Goal: Task Accomplishment & Management: Manage account settings

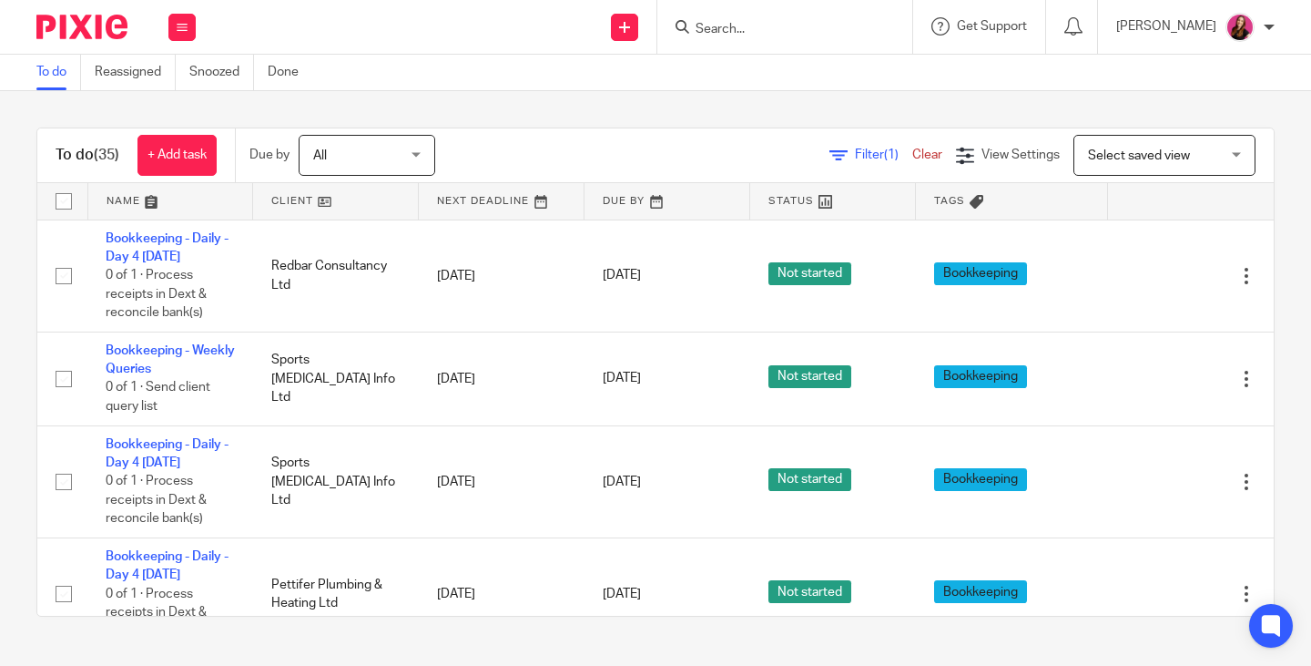
click at [749, 32] on input "Search" at bounding box center [776, 30] width 164 height 16
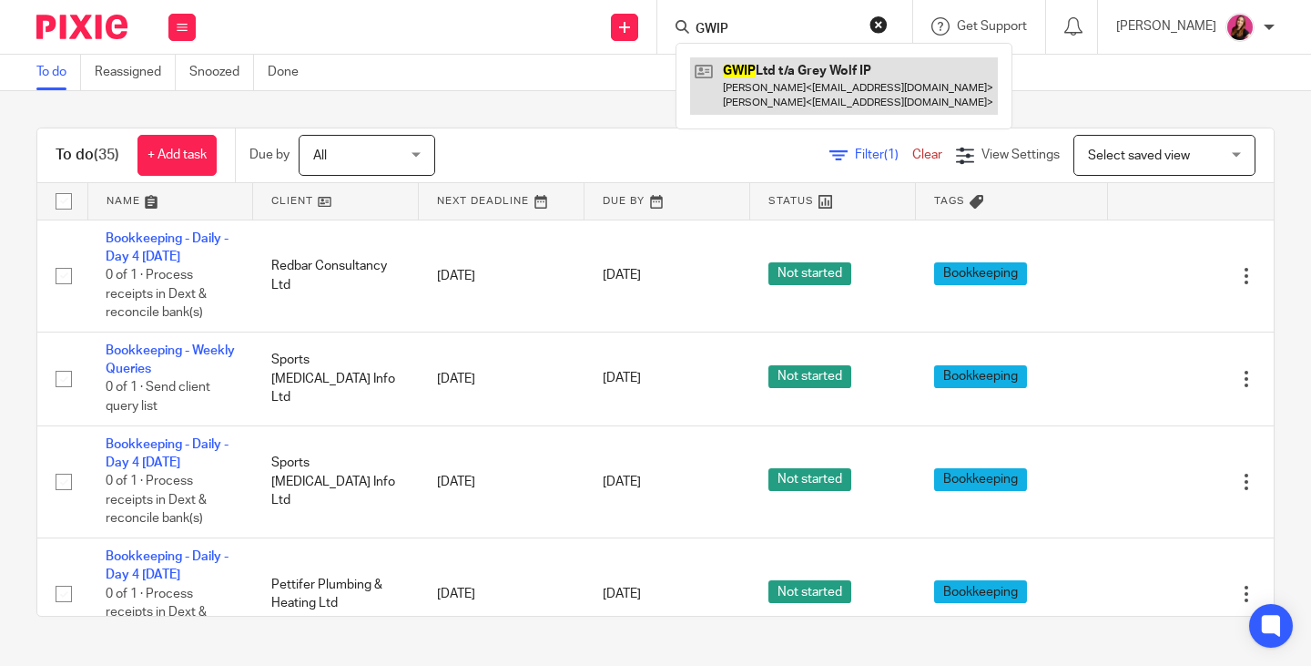
type input "GWIP"
click at [768, 76] on link at bounding box center [844, 85] width 308 height 56
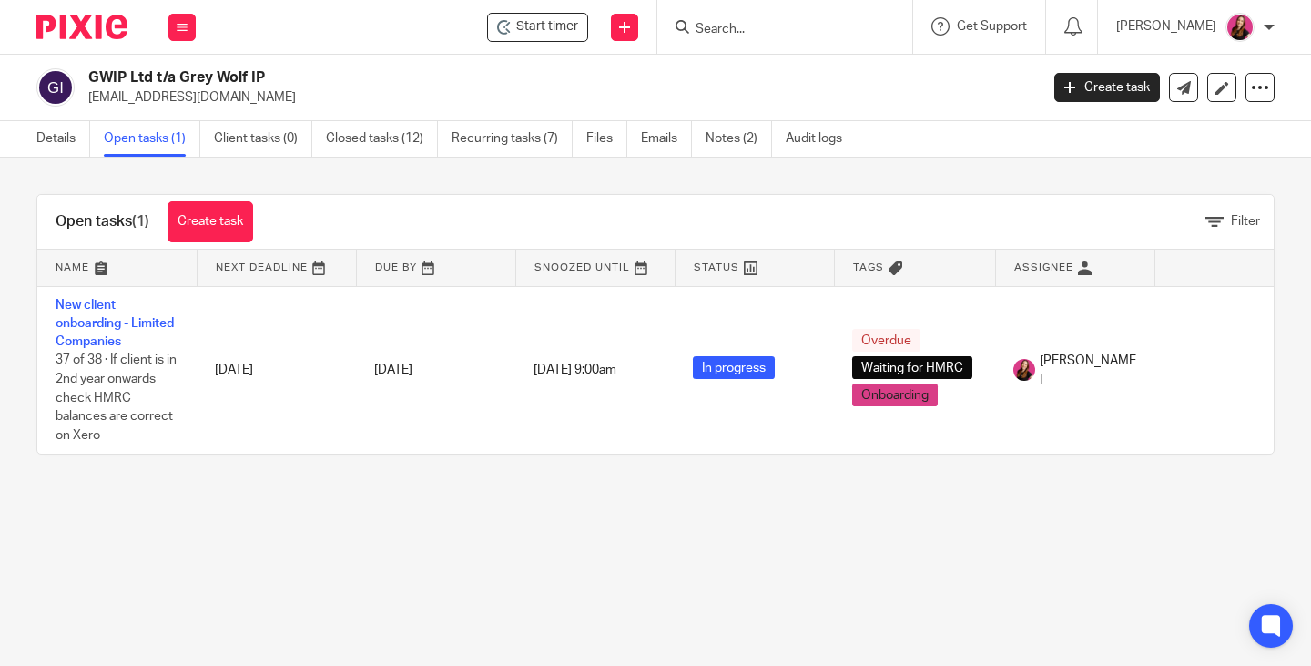
click at [129, 310] on td "New client onboarding - Limited Companies 37 of 38 · If client is in 2nd year o…" at bounding box center [116, 370] width 159 height 168
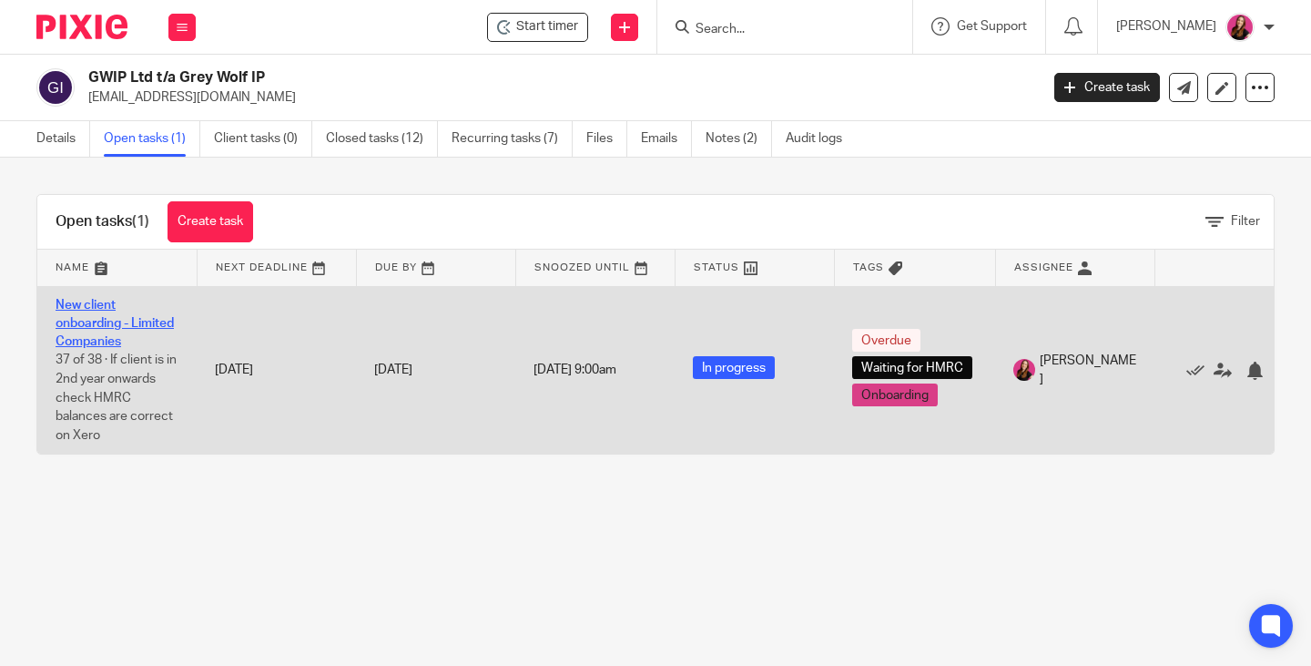
click at [118, 318] on link "New client onboarding - Limited Companies" at bounding box center [115, 324] width 118 height 50
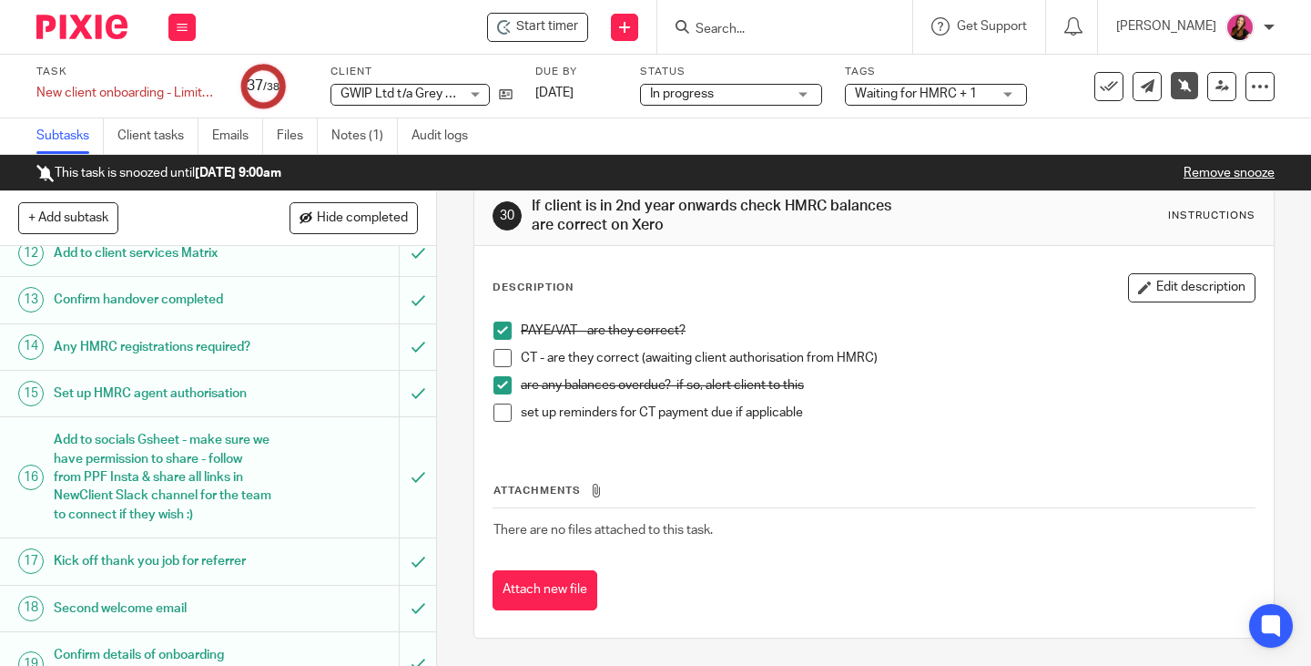
scroll to position [819, 0]
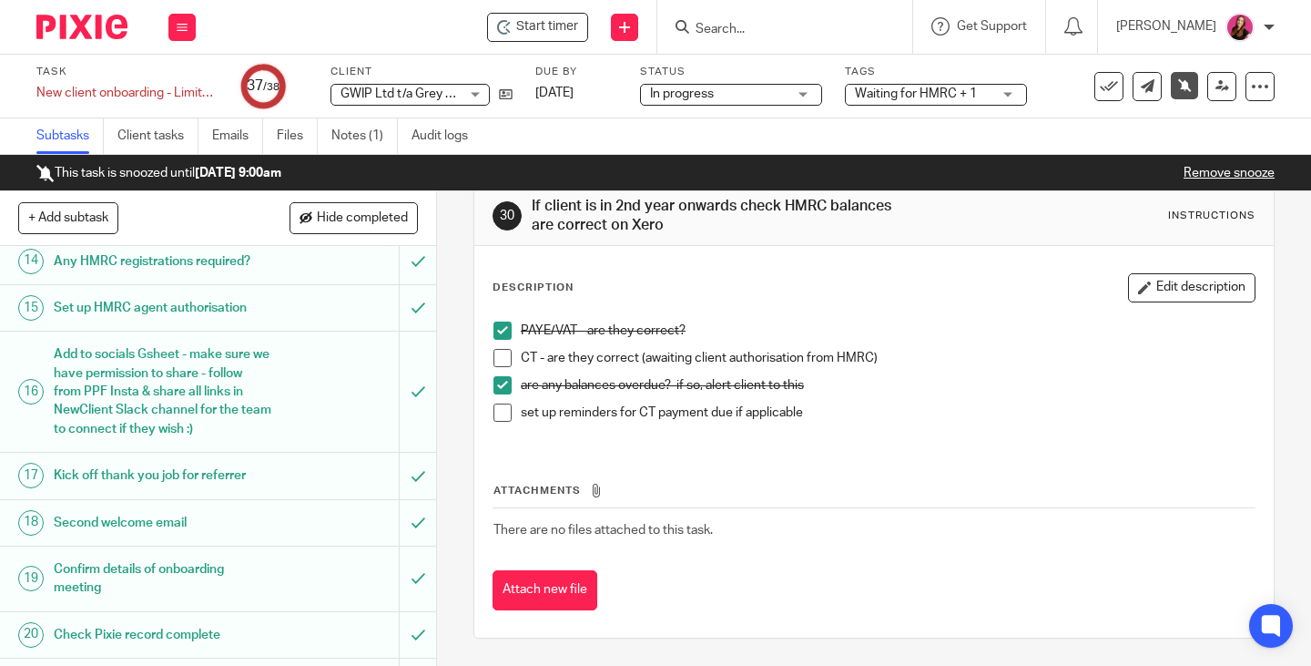
click at [978, 91] on span "Waiting for HMRC + 1" at bounding box center [923, 94] width 137 height 19
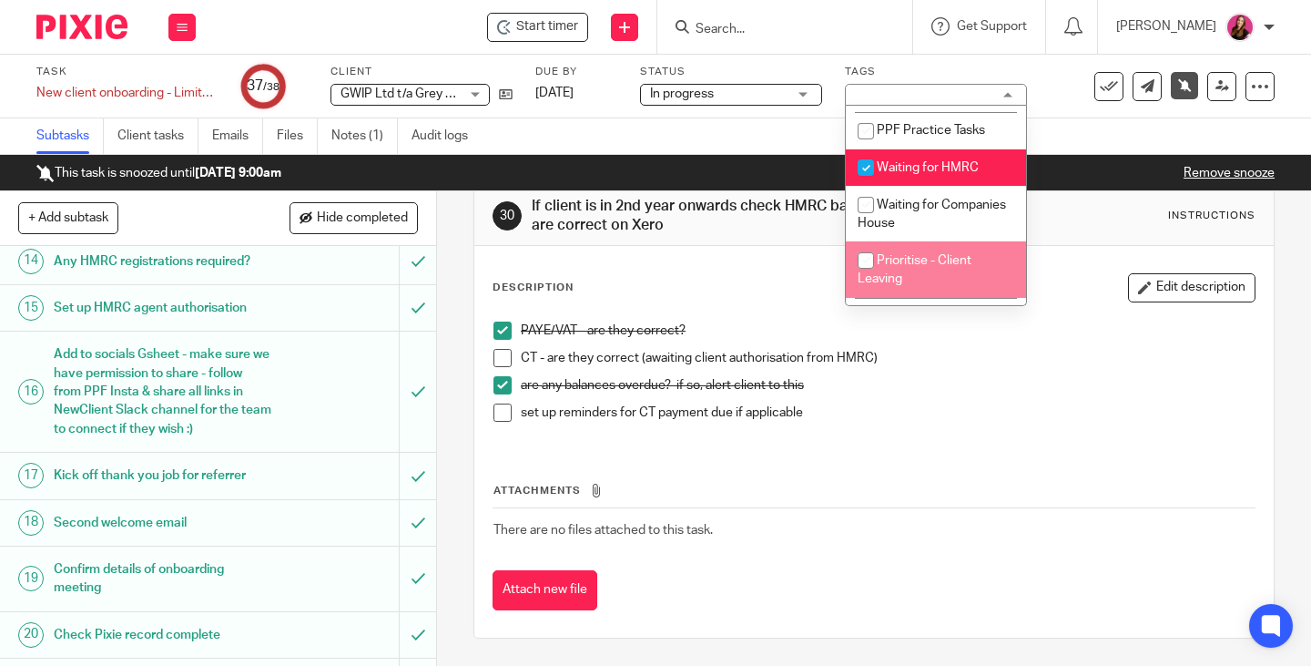
scroll to position [455, 0]
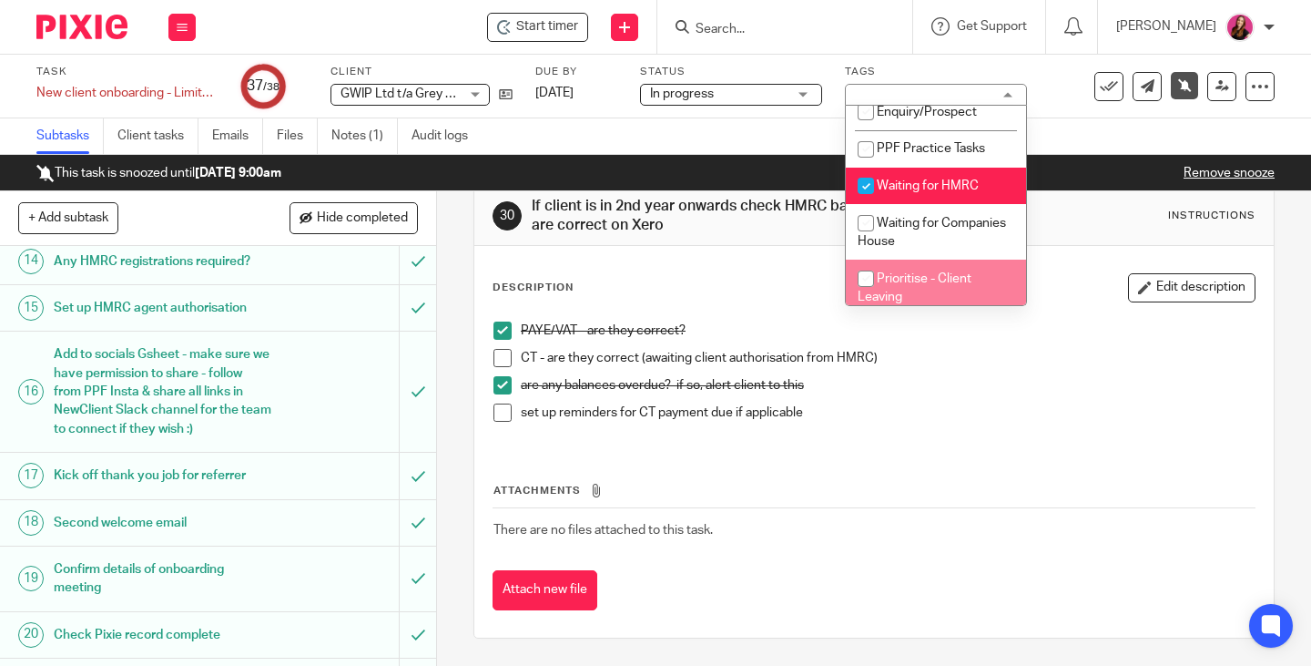
click at [938, 190] on span "Waiting for HMRC" at bounding box center [928, 185] width 102 height 13
checkbox input "false"
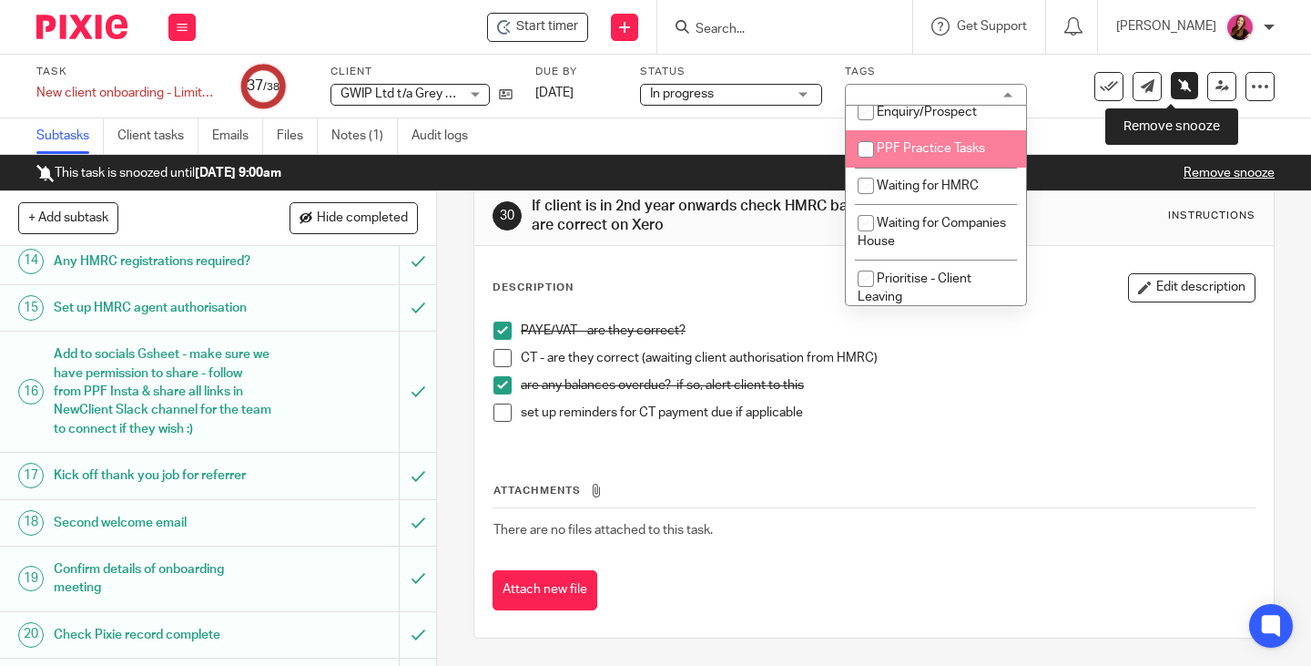
click at [1178, 88] on icon at bounding box center [1185, 85] width 14 height 14
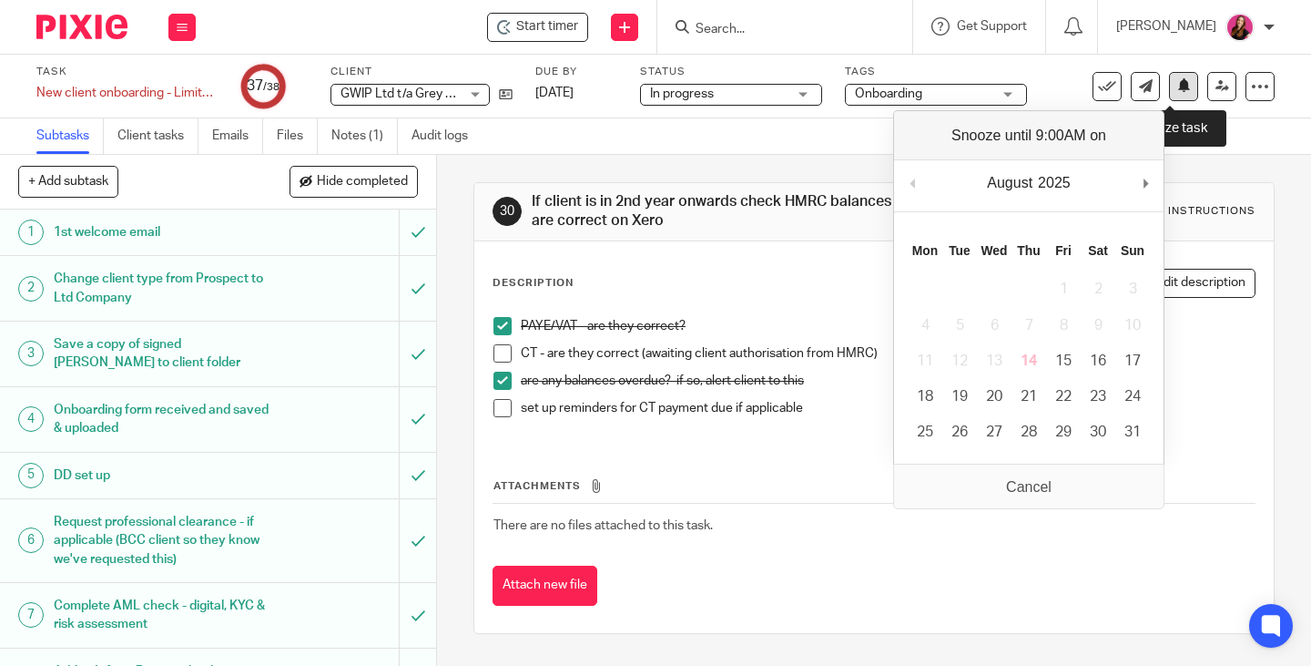
click at [1177, 86] on icon at bounding box center [1184, 85] width 14 height 14
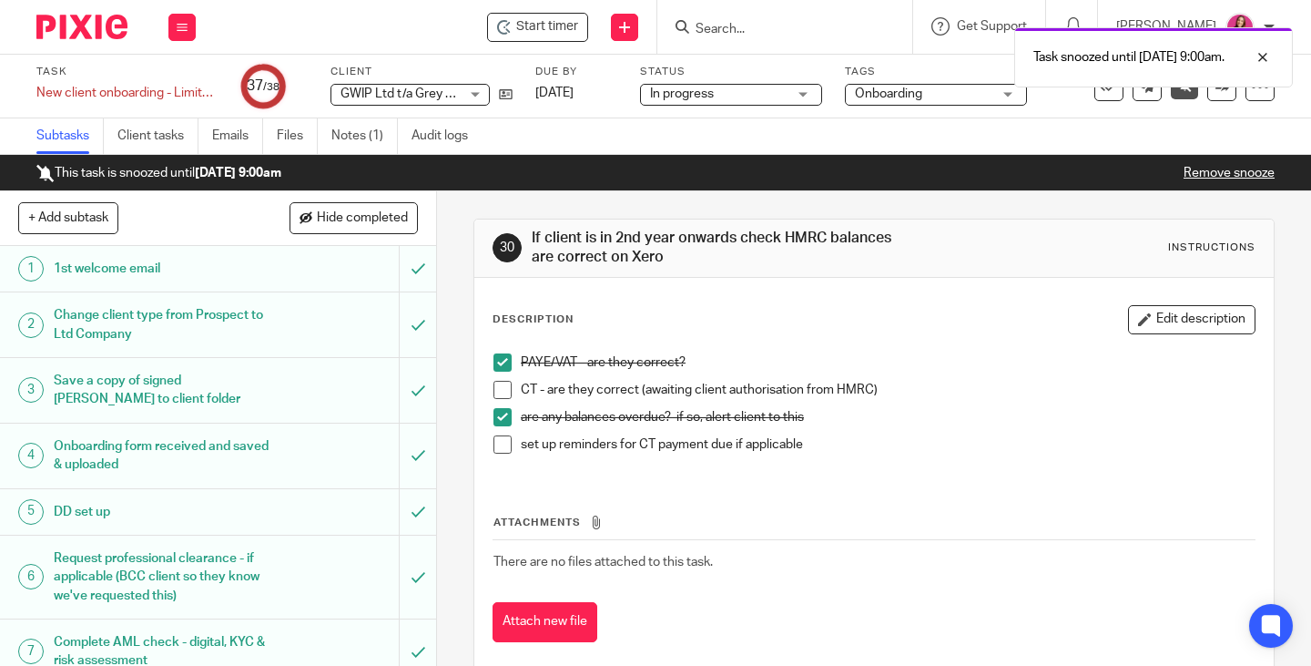
scroll to position [32, 0]
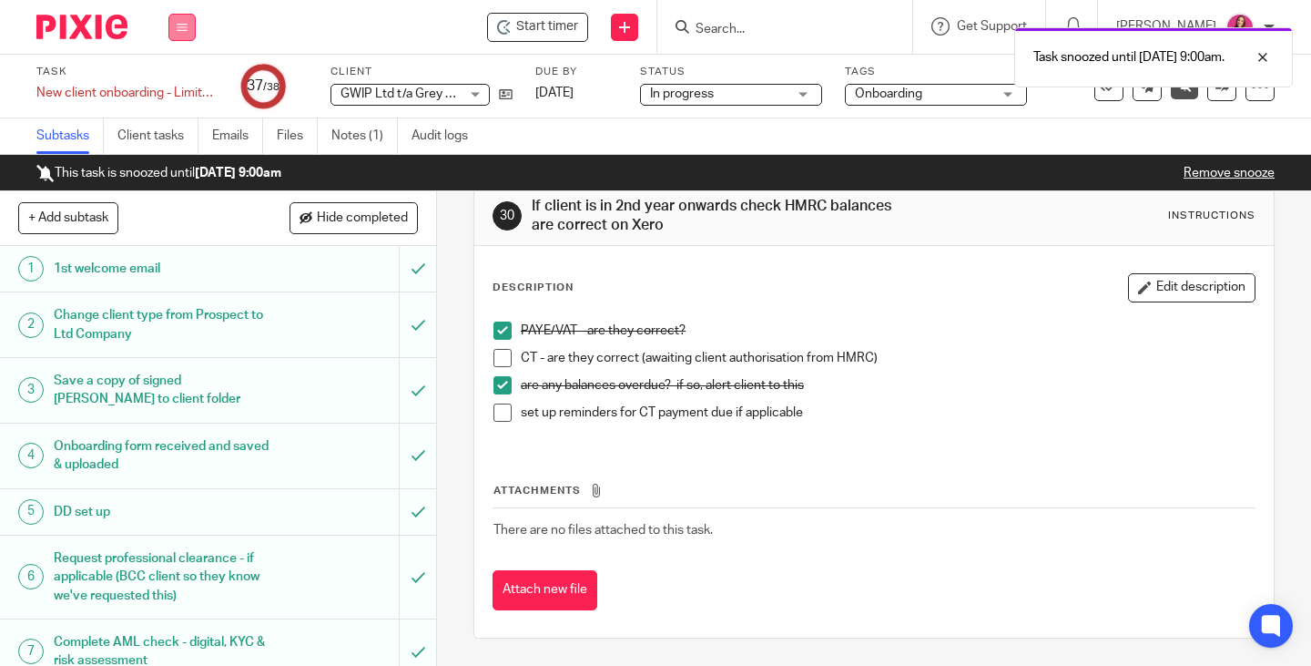
click at [193, 36] on button at bounding box center [181, 27] width 27 height 27
click at [187, 81] on link "Work" at bounding box center [174, 84] width 32 height 13
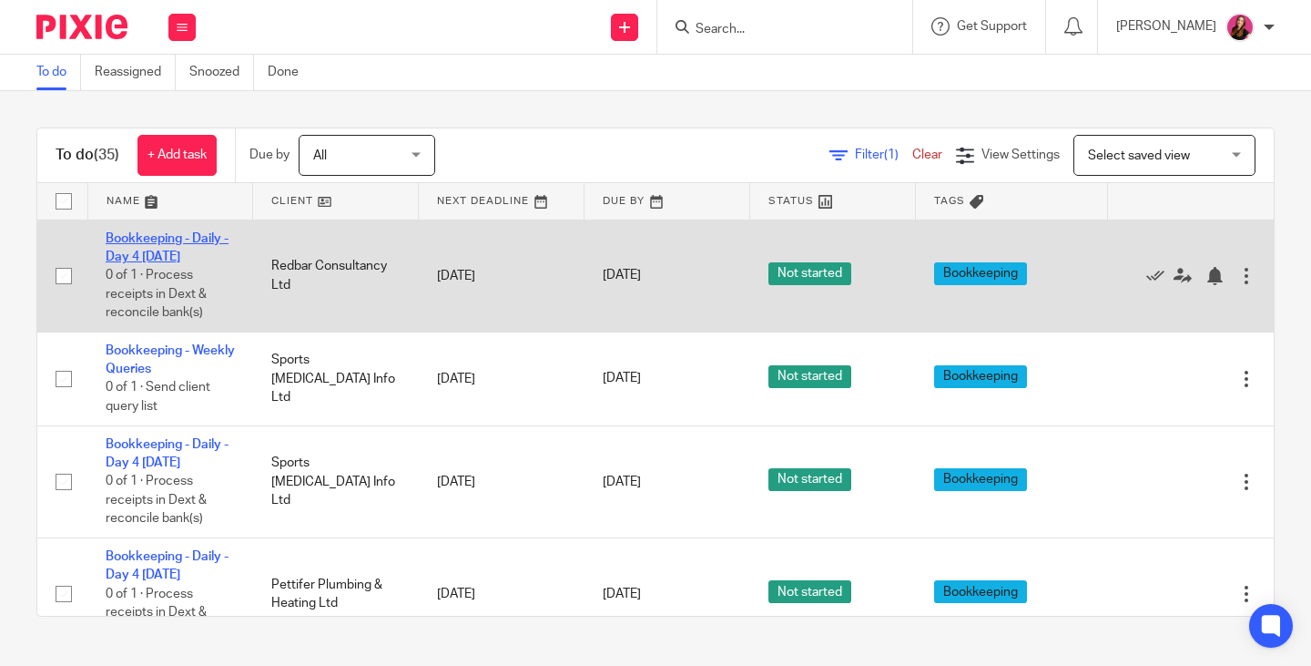
click at [190, 242] on link "Bookkeeping - Daily - Day 4 [DATE]" at bounding box center [167, 247] width 123 height 31
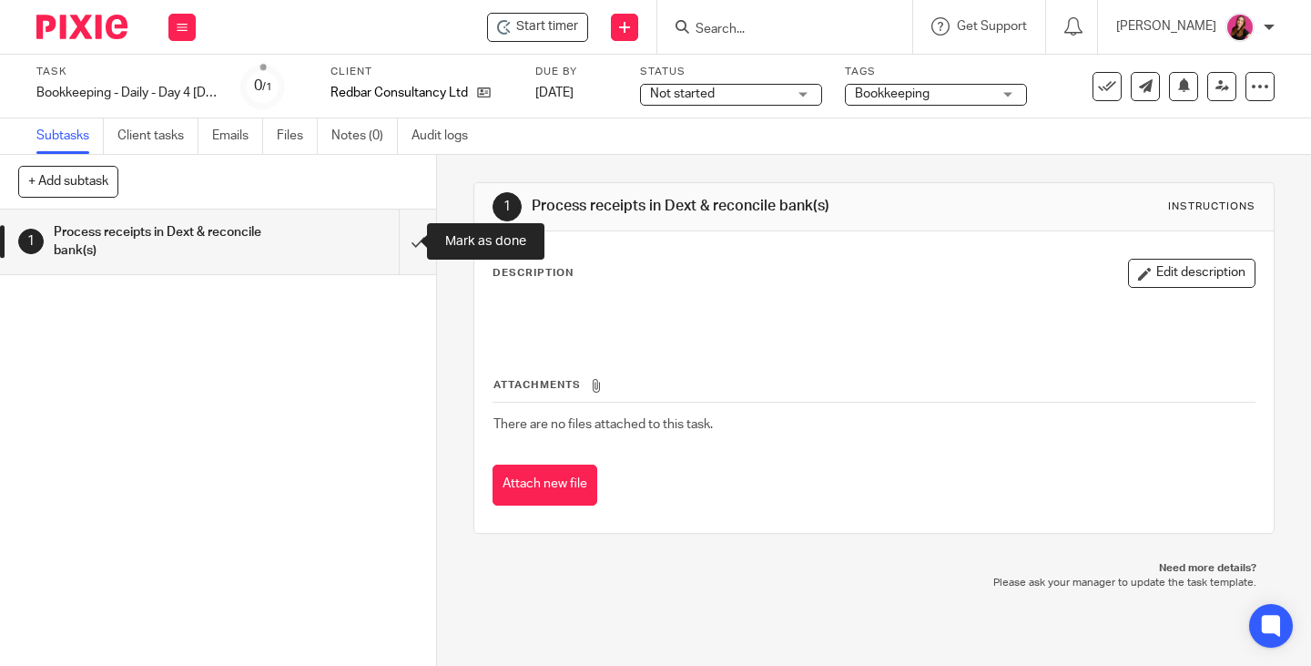
click at [397, 241] on input "submit" at bounding box center [218, 241] width 436 height 65
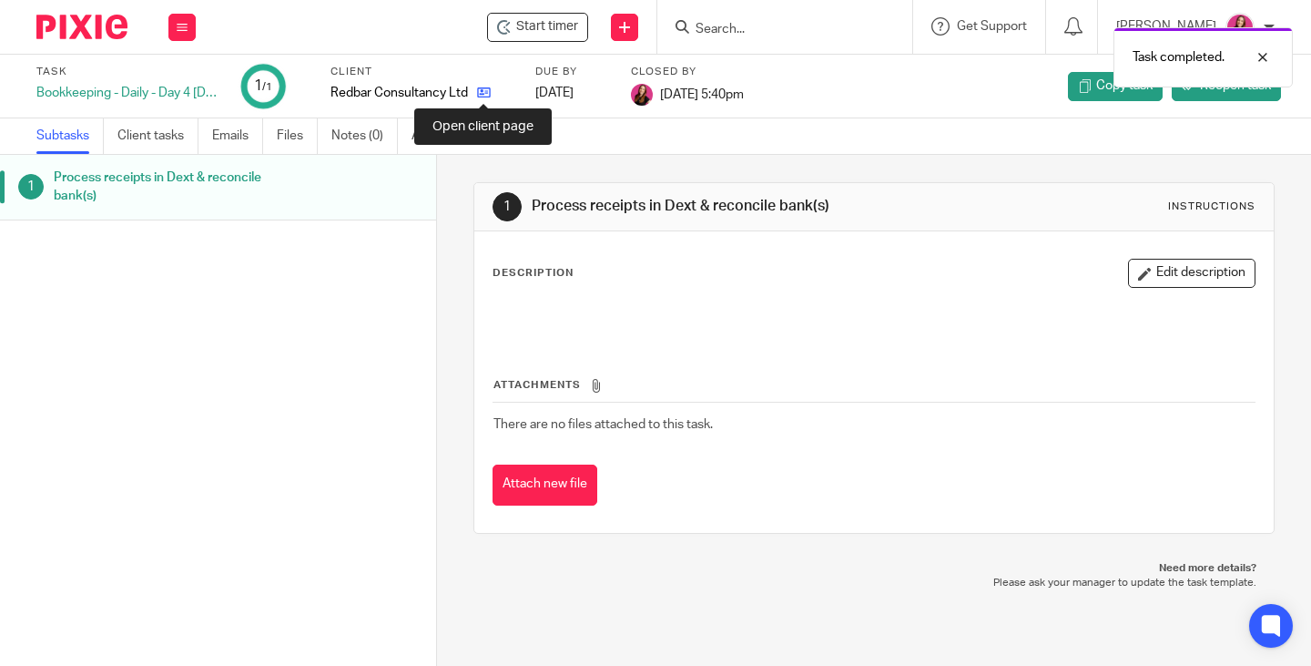
click at [487, 92] on icon at bounding box center [484, 93] width 14 height 14
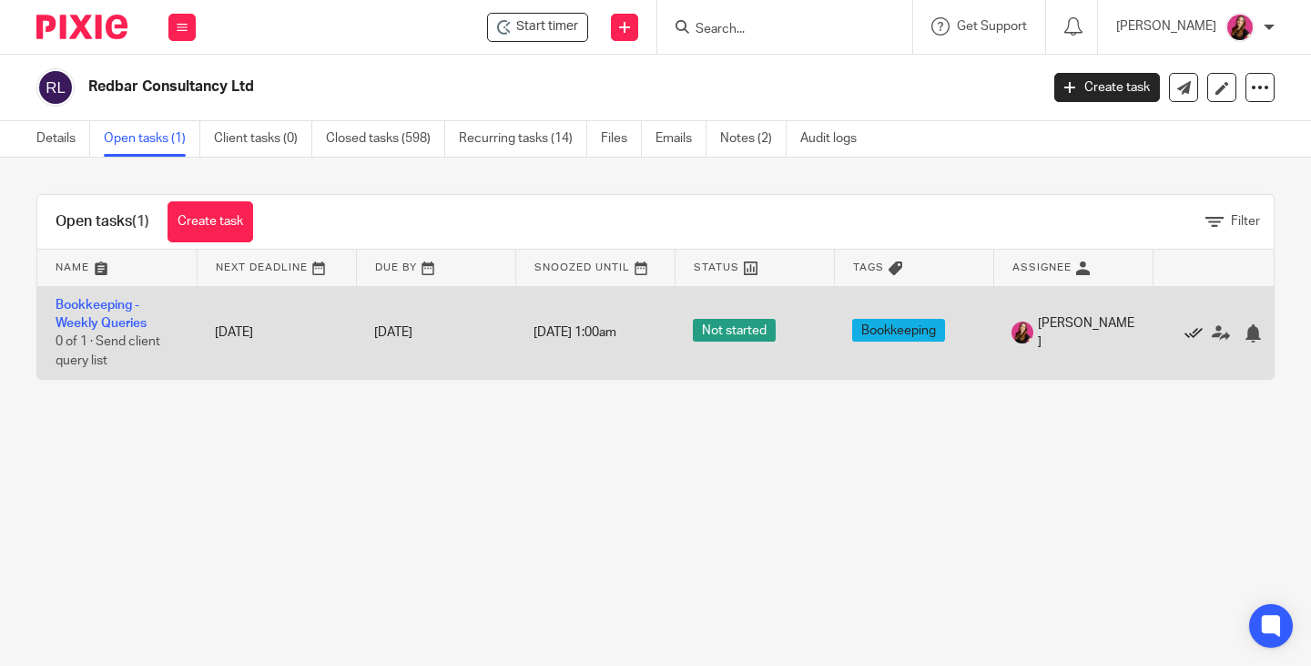
click at [1195, 332] on icon at bounding box center [1194, 333] width 18 height 18
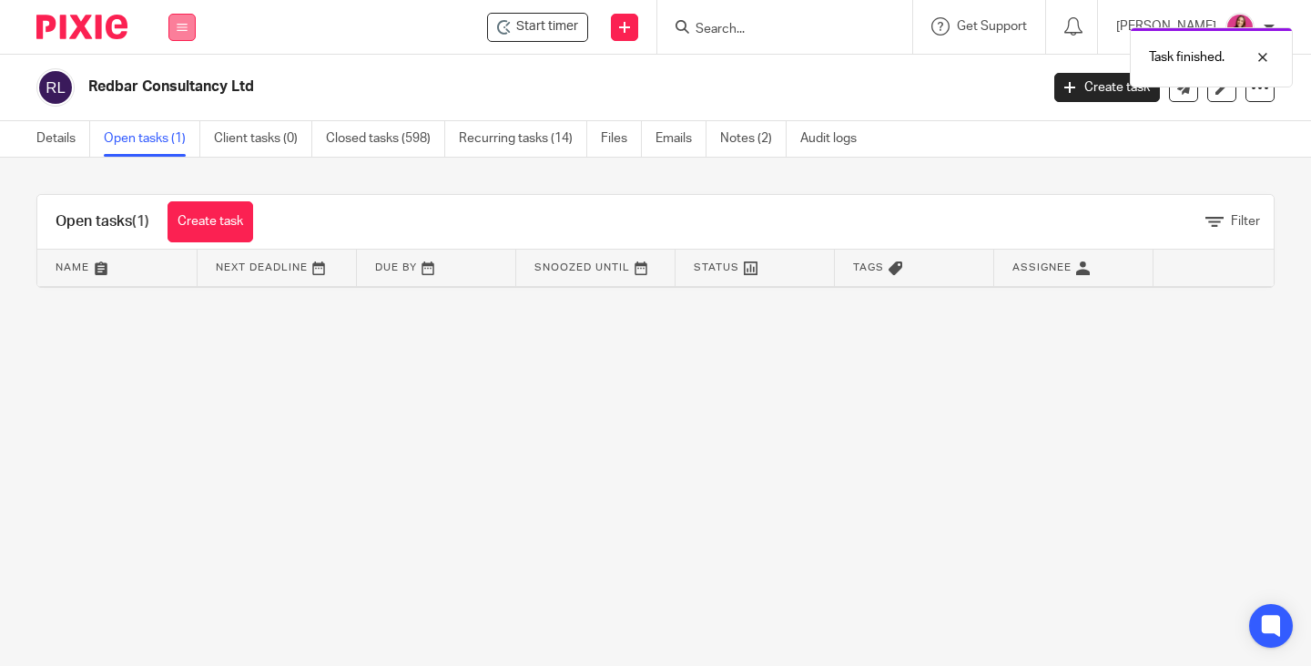
click at [187, 33] on button at bounding box center [181, 27] width 27 height 27
click at [183, 83] on link "Work" at bounding box center [172, 84] width 29 height 13
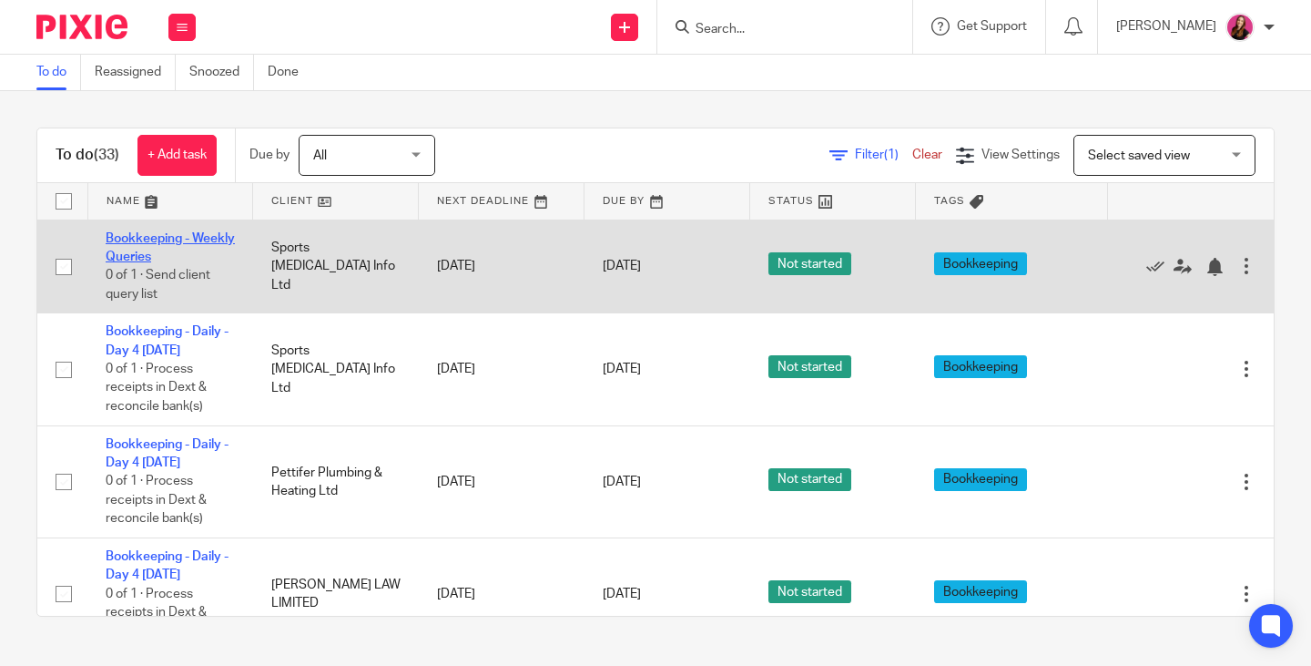
click at [155, 239] on link "Bookkeeping - Weekly Queries" at bounding box center [170, 247] width 129 height 31
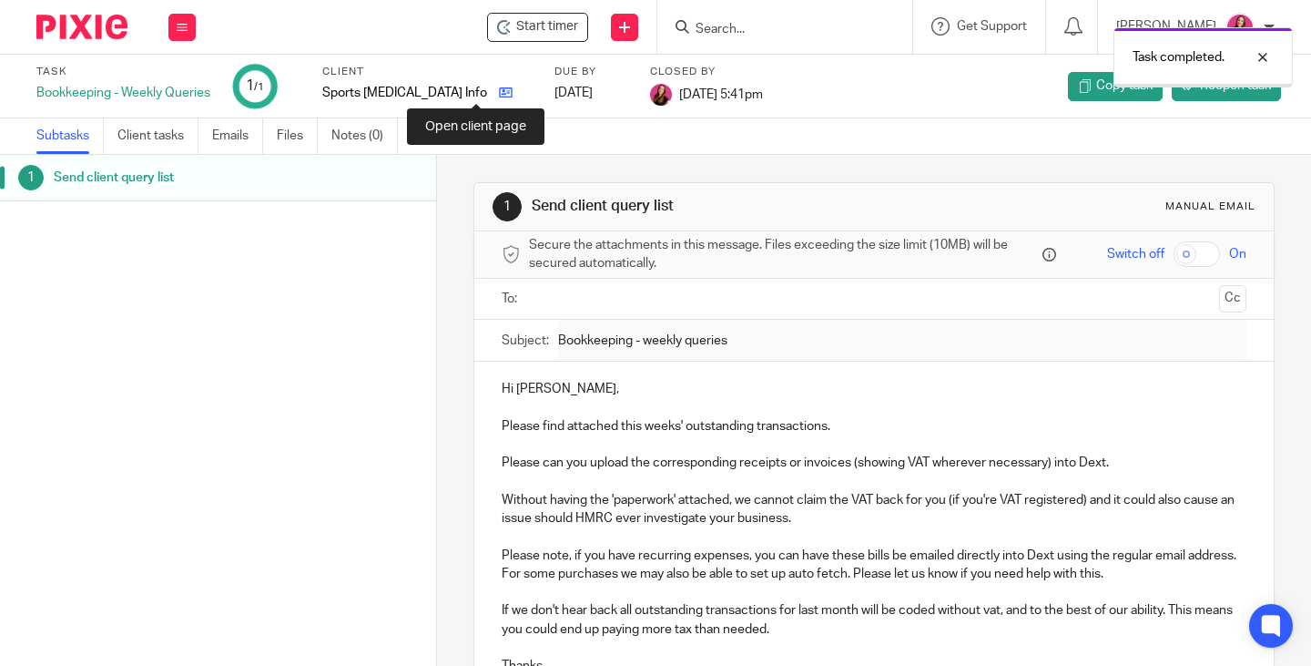
click at [499, 97] on icon at bounding box center [506, 93] width 14 height 14
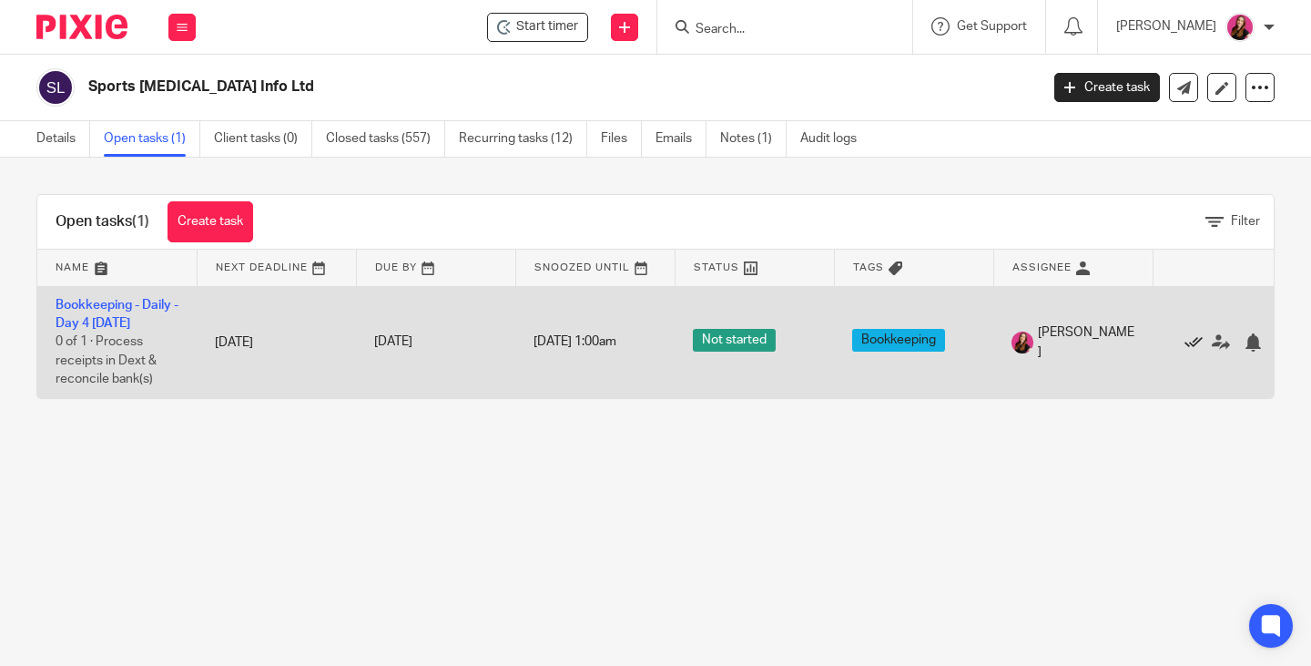
click at [1197, 342] on icon at bounding box center [1194, 342] width 18 height 18
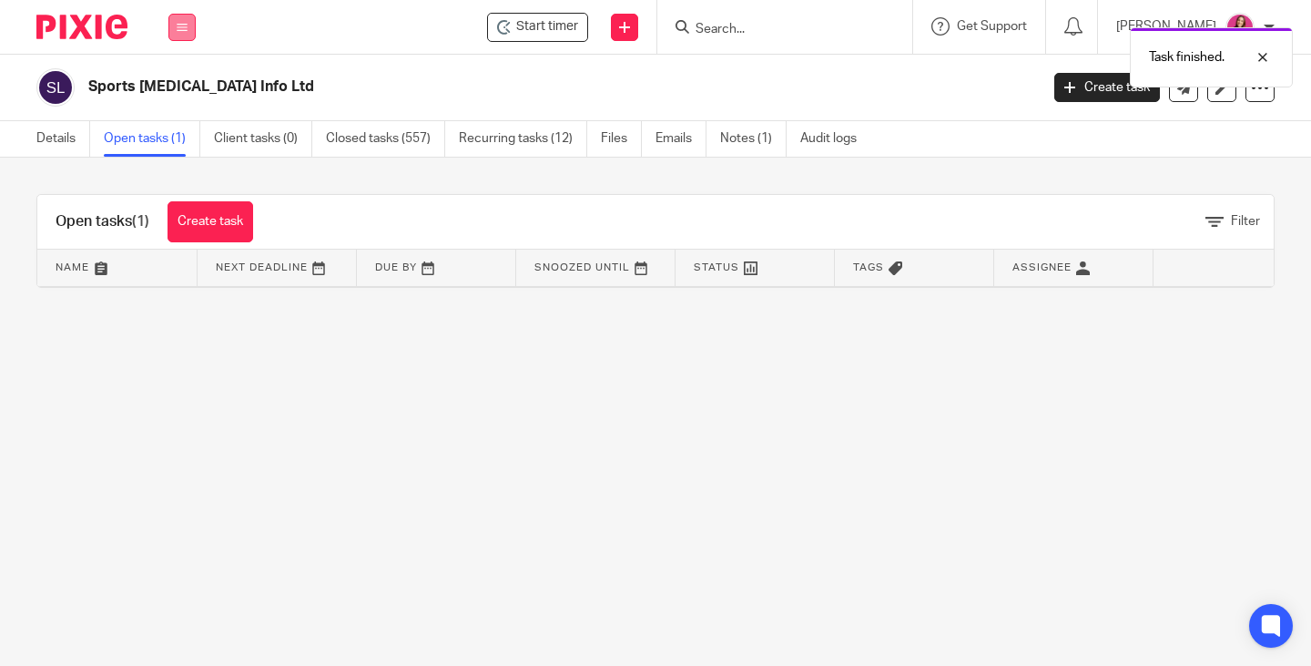
click at [194, 33] on button at bounding box center [181, 27] width 27 height 27
click at [183, 78] on link "Work" at bounding box center [172, 84] width 29 height 13
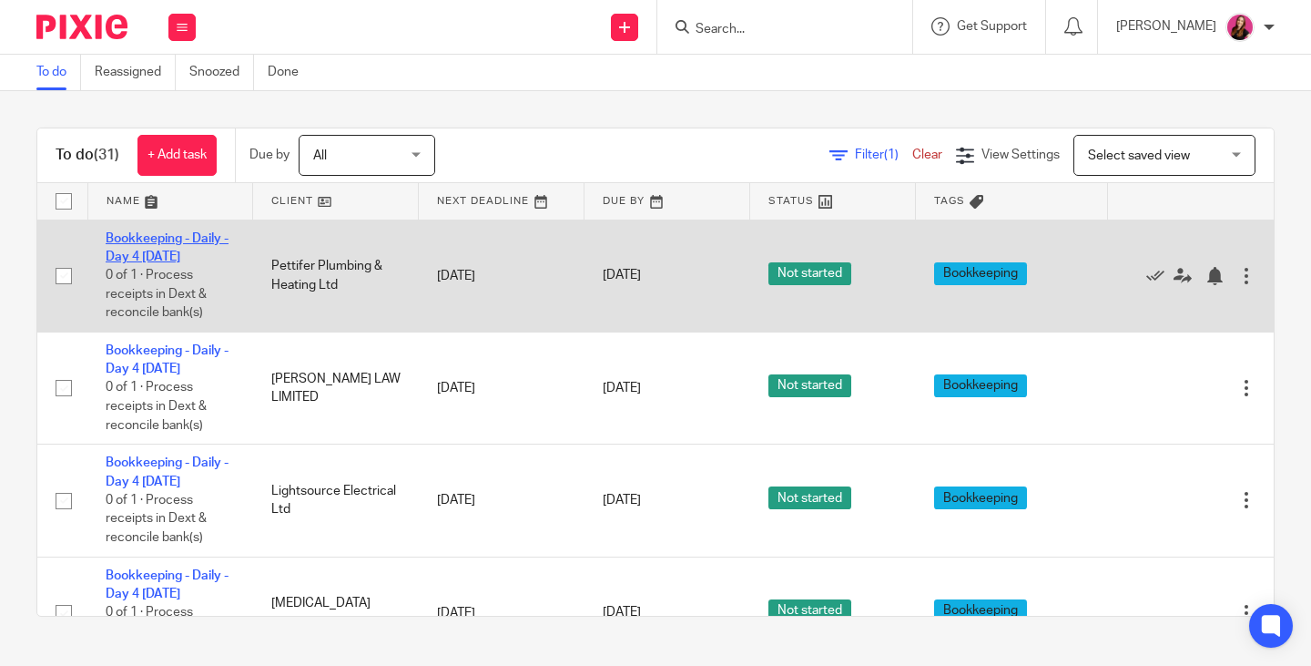
click at [162, 239] on link "Bookkeeping - Daily - Day 4 [DATE]" at bounding box center [167, 247] width 123 height 31
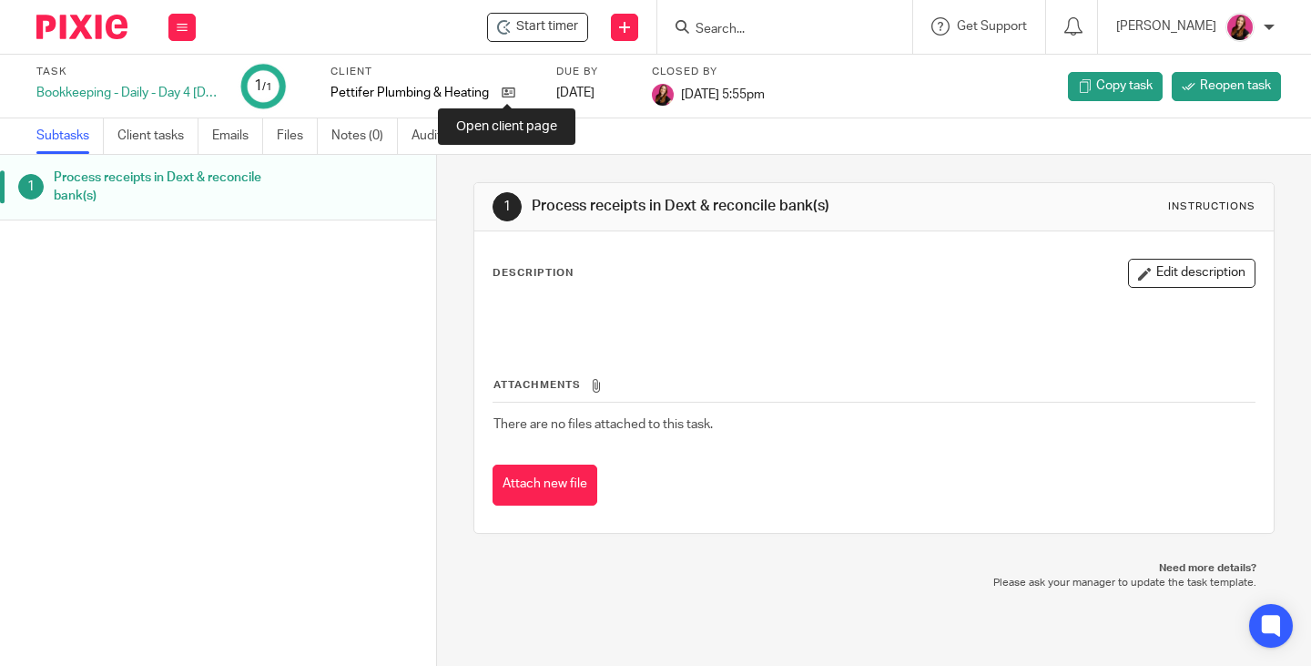
click at [512, 95] on icon at bounding box center [509, 93] width 14 height 14
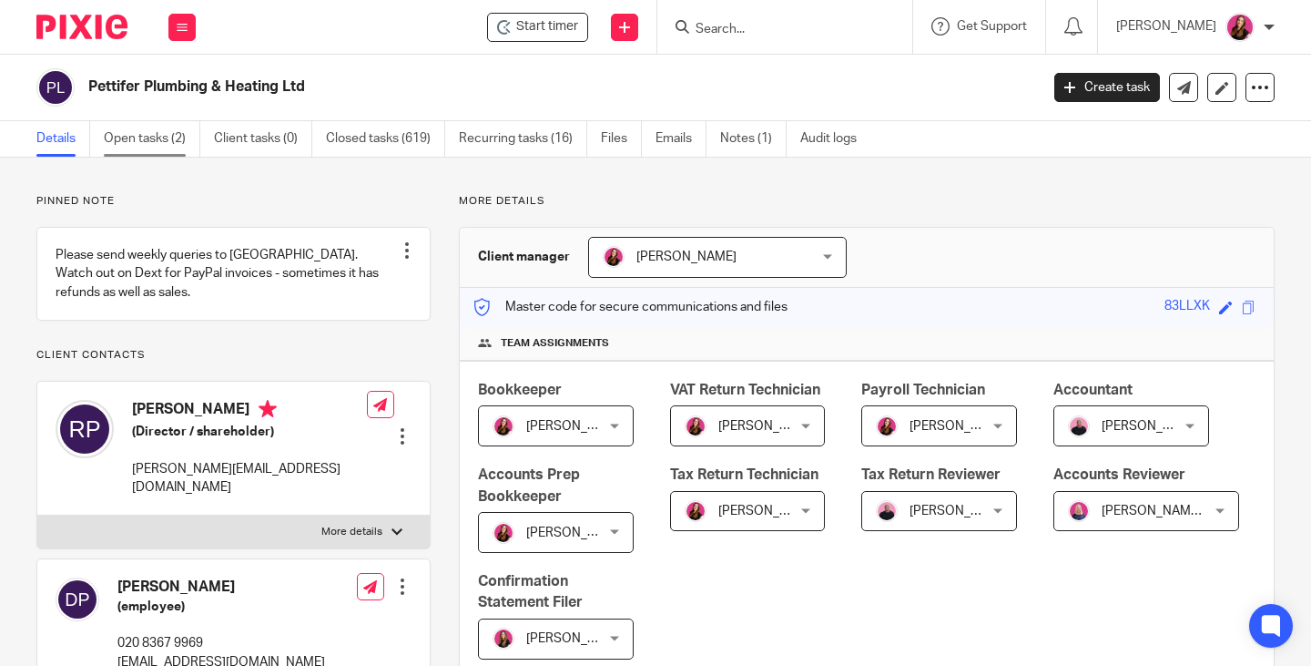
click at [162, 140] on link "Open tasks (2)" at bounding box center [152, 139] width 97 height 36
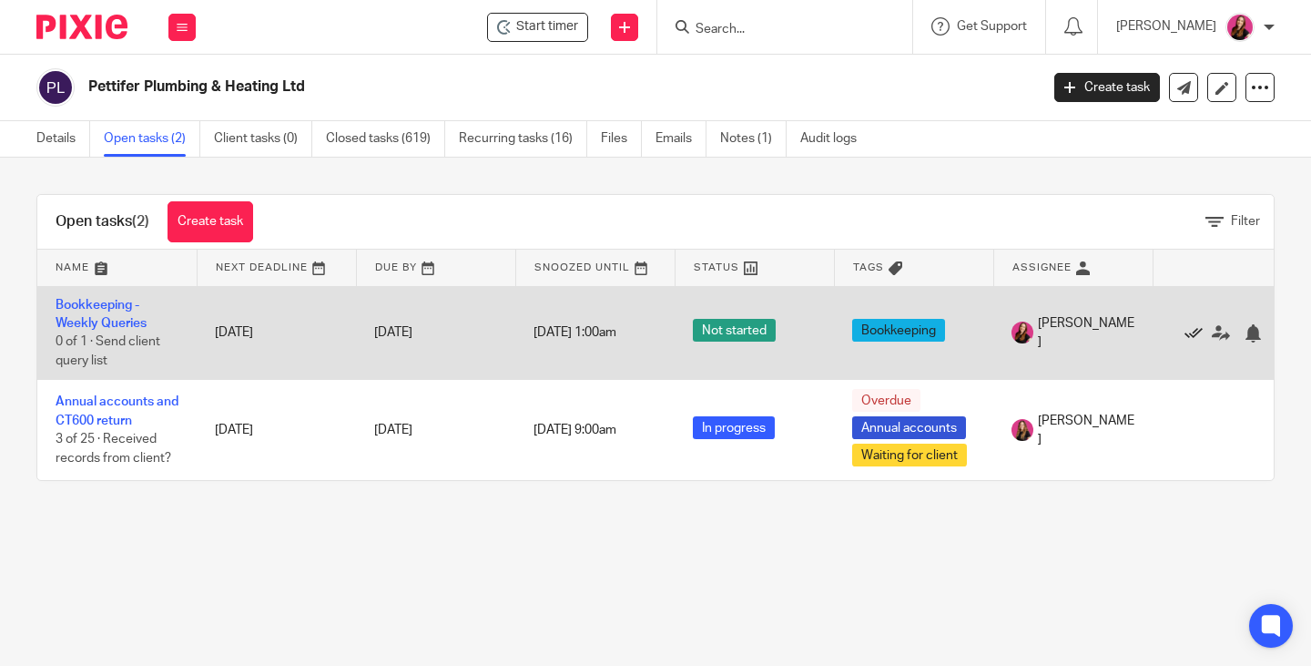
click at [1187, 331] on icon at bounding box center [1194, 333] width 18 height 18
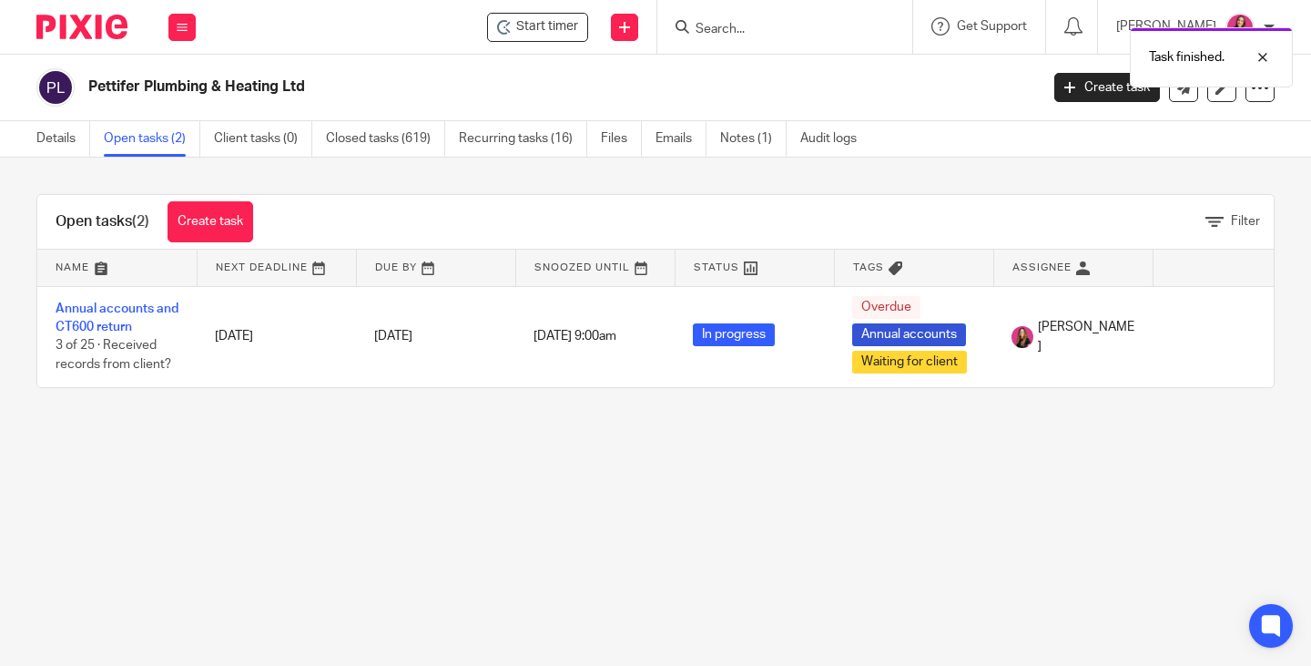
click at [141, 137] on link "Open tasks (2)" at bounding box center [152, 139] width 97 height 36
click at [399, 136] on link "Closed tasks (620)" at bounding box center [385, 139] width 119 height 36
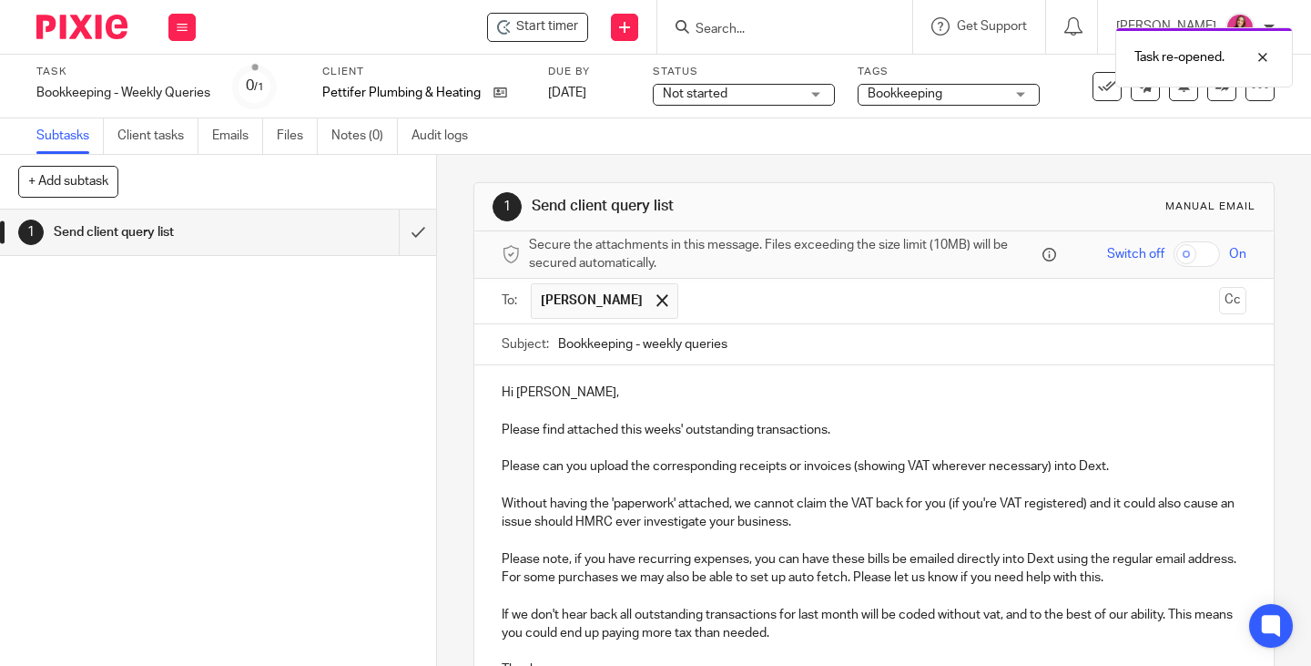
click at [654, 386] on p "Hi [PERSON_NAME]," at bounding box center [874, 392] width 745 height 18
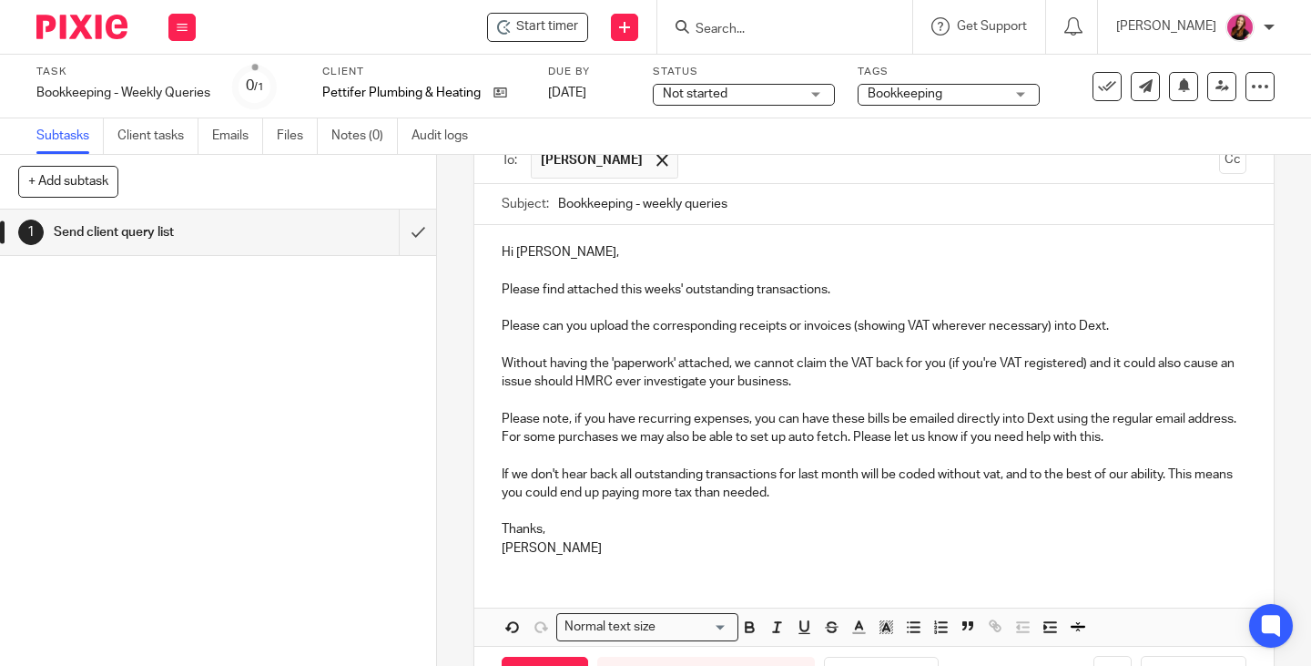
scroll to position [209, 0]
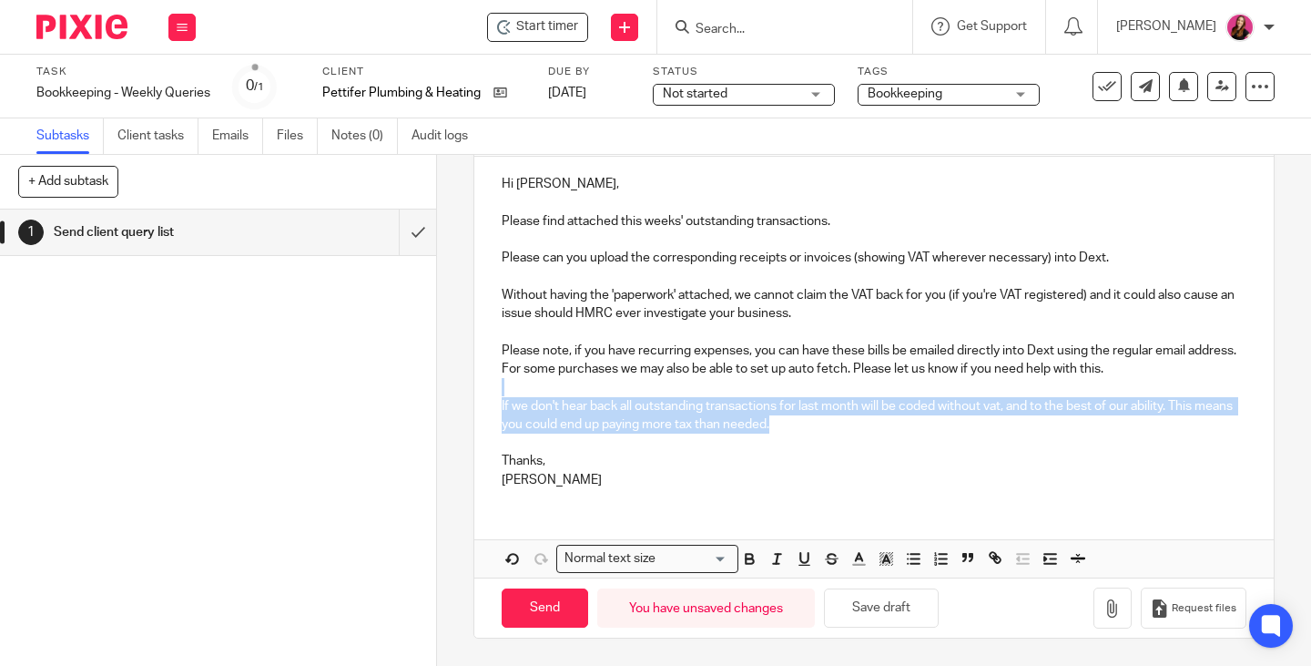
drag, startPoint x: 821, startPoint y: 427, endPoint x: 496, endPoint y: 382, distance: 328.2
click at [496, 382] on div "Hi Deanne, Please find attached this weeks' outstanding transactions. Please ca…" at bounding box center [873, 330] width 799 height 346
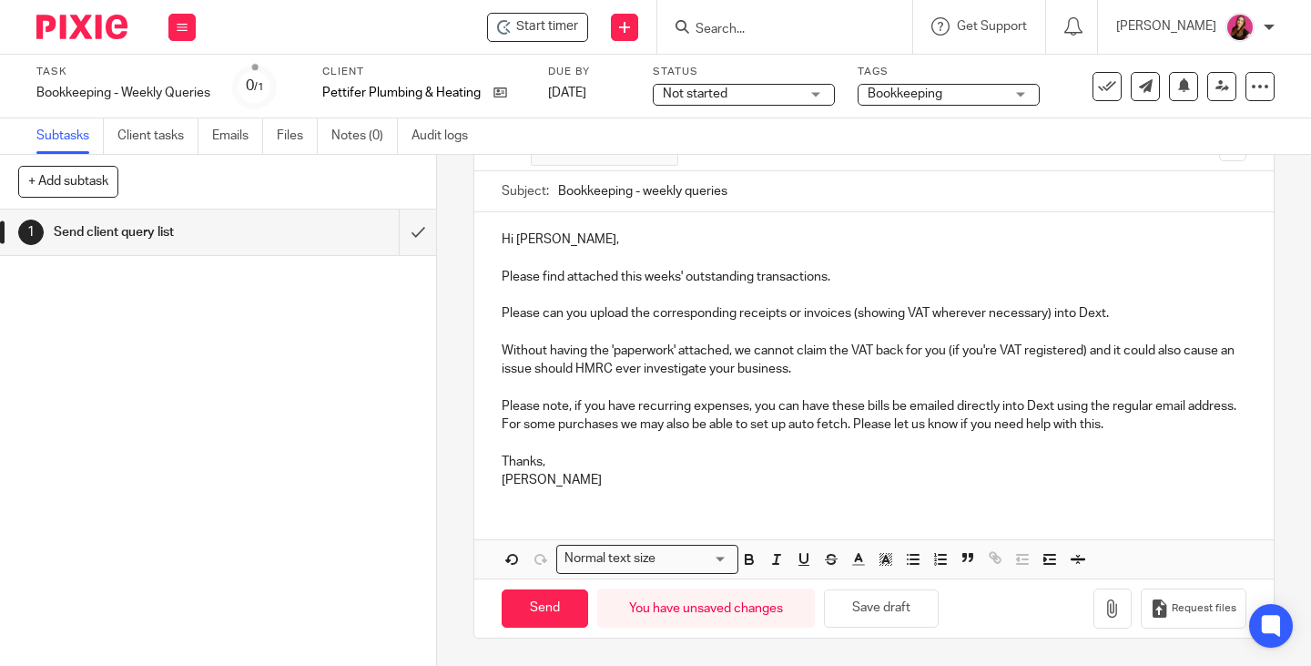
scroll to position [153, 0]
click at [1102, 609] on button "button" at bounding box center [1113, 608] width 38 height 41
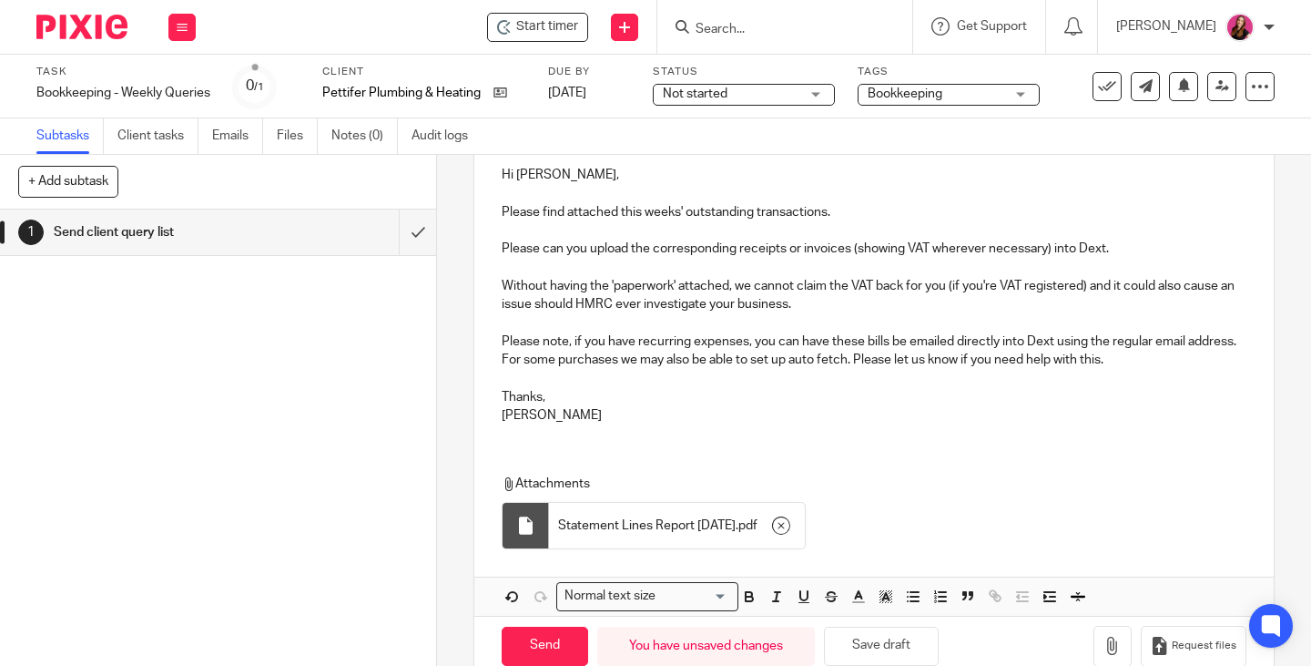
scroll to position [256, 0]
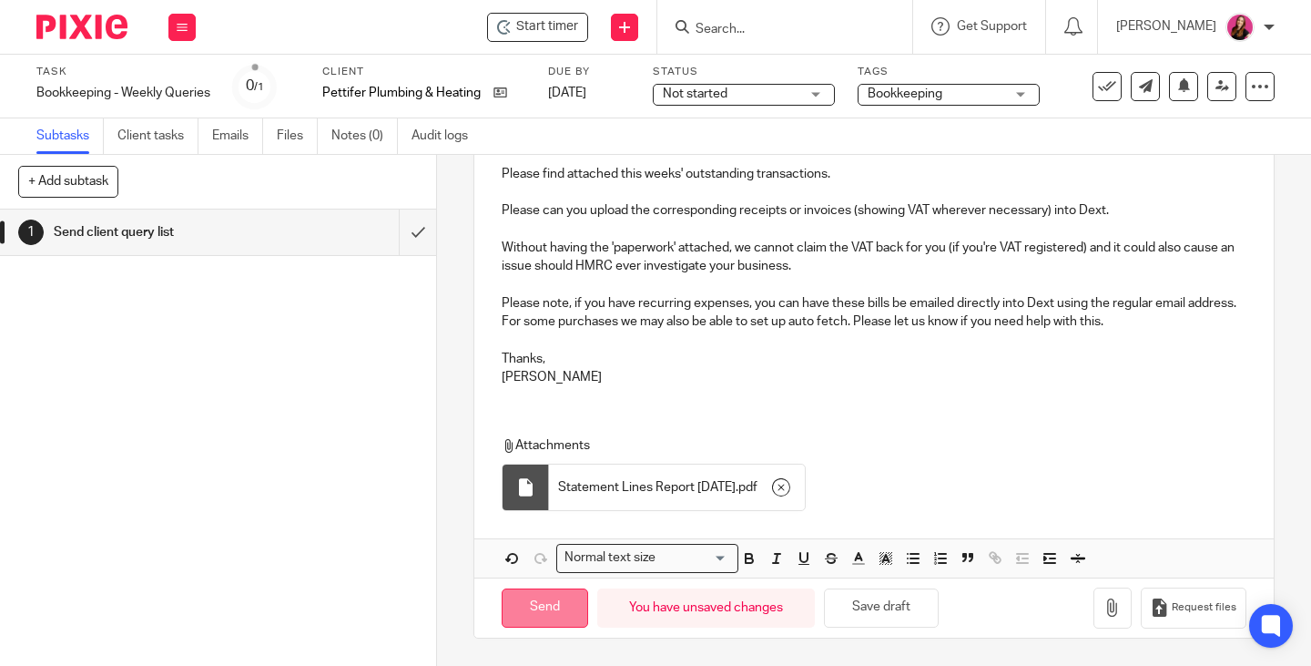
click at [558, 603] on input "Send" at bounding box center [545, 607] width 87 height 39
type input "Sent"
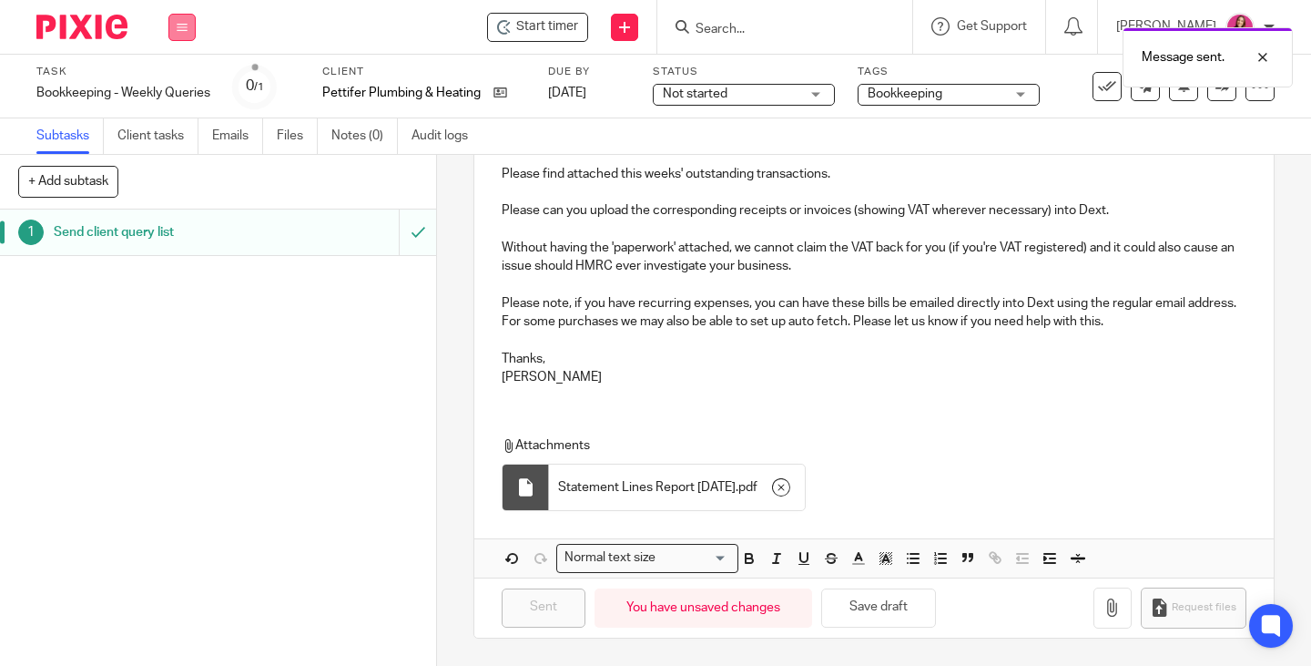
drag, startPoint x: 185, startPoint y: 37, endPoint x: 179, endPoint y: 27, distance: 11.4
click at [185, 37] on button at bounding box center [181, 27] width 27 height 27
click at [185, 79] on link "Work" at bounding box center [174, 84] width 32 height 13
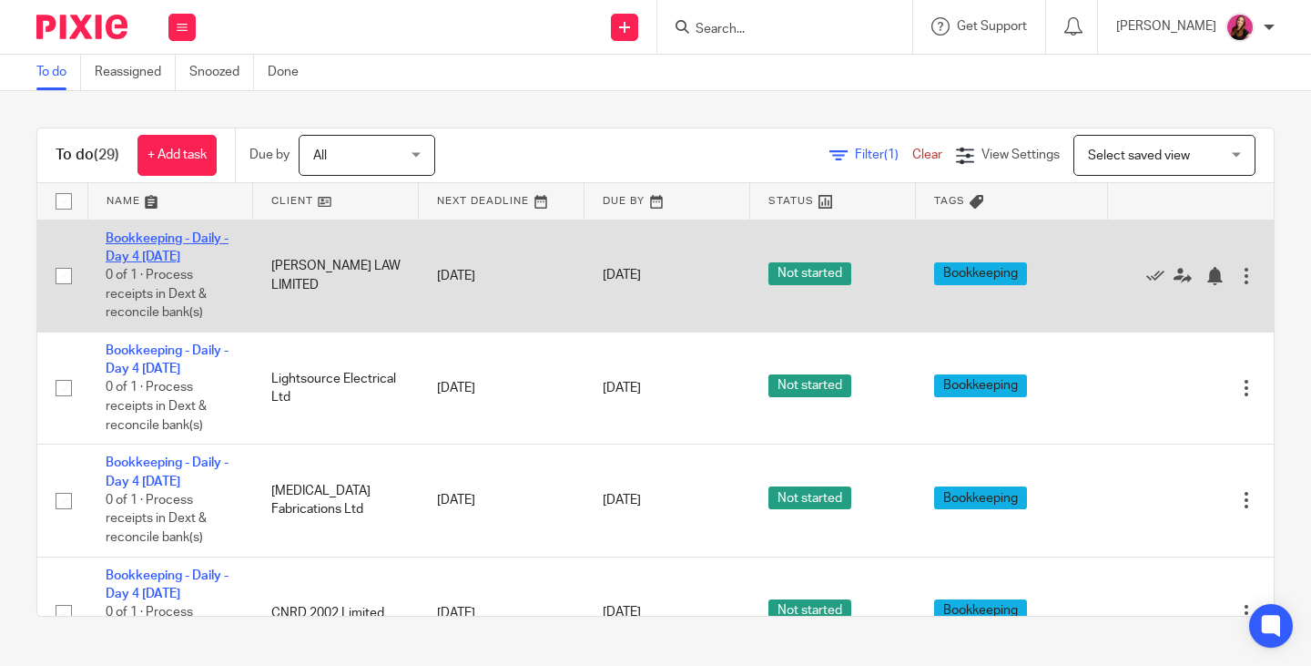
click at [175, 239] on link "Bookkeeping - Daily - Day 4 [DATE]" at bounding box center [167, 247] width 123 height 31
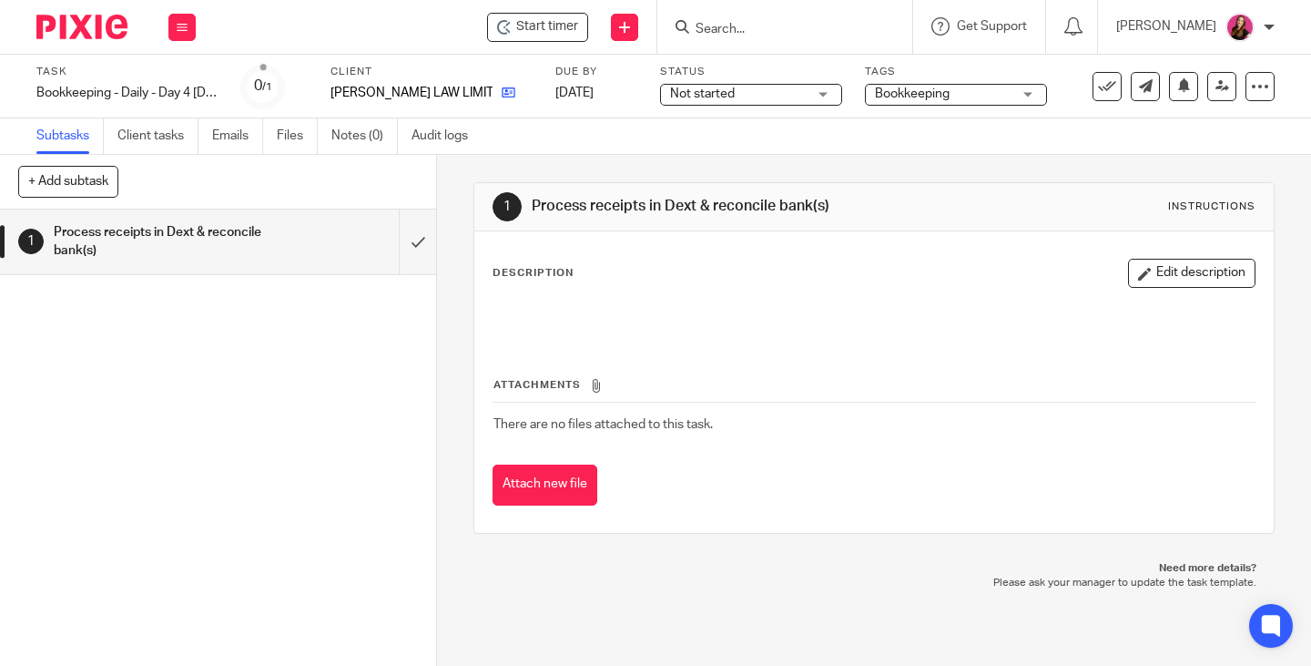
drag, startPoint x: 468, startPoint y: 97, endPoint x: 454, endPoint y: 90, distance: 15.1
click at [398, 241] on input "submit" at bounding box center [218, 241] width 436 height 65
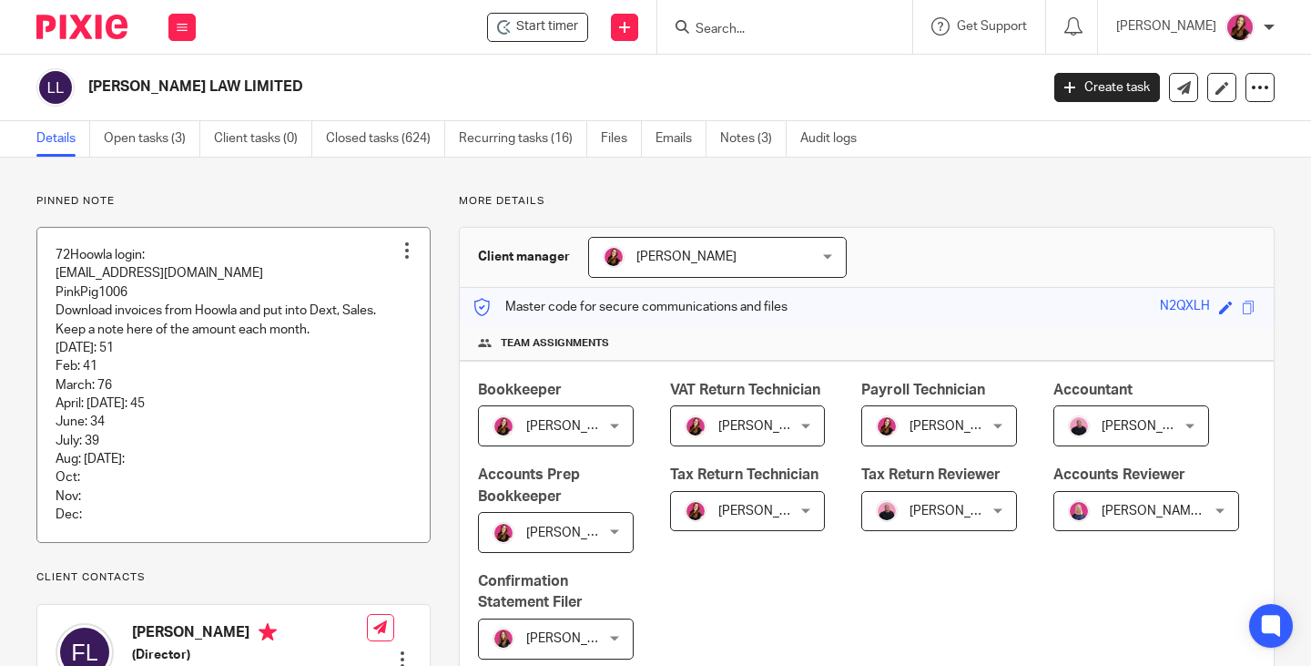
click at [403, 254] on div at bounding box center [407, 250] width 18 height 18
click at [386, 324] on span "Edit note" at bounding box center [369, 322] width 51 height 13
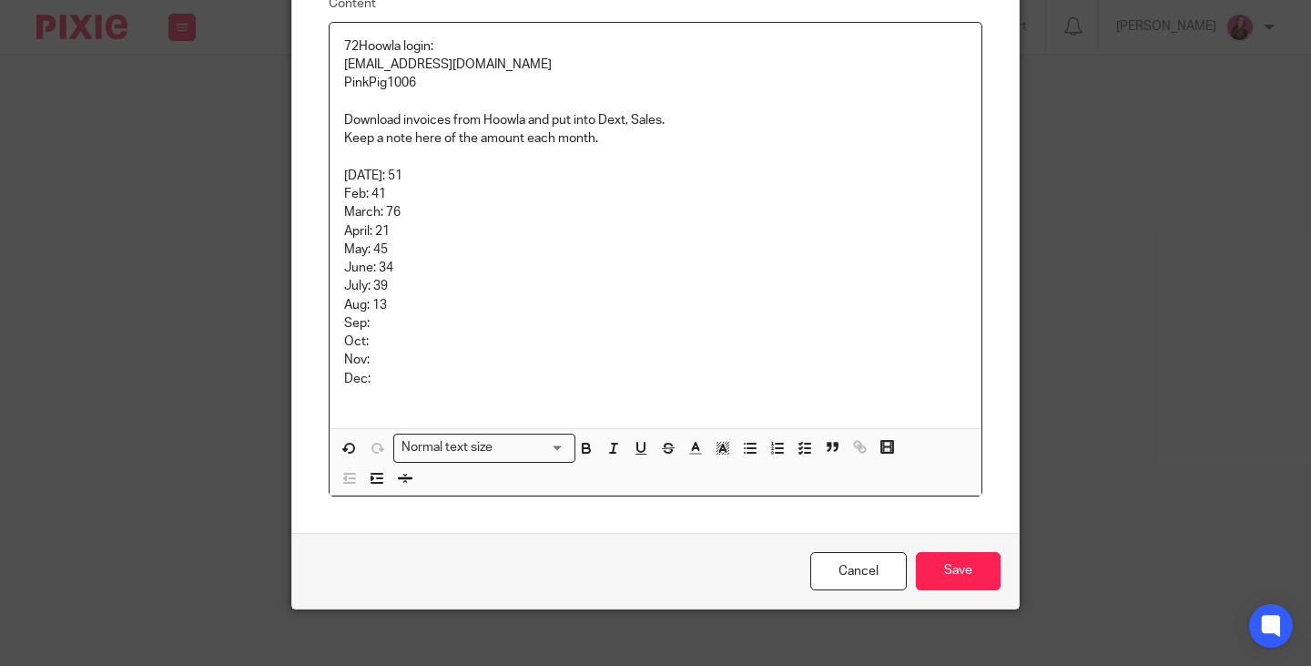
scroll to position [190, 0]
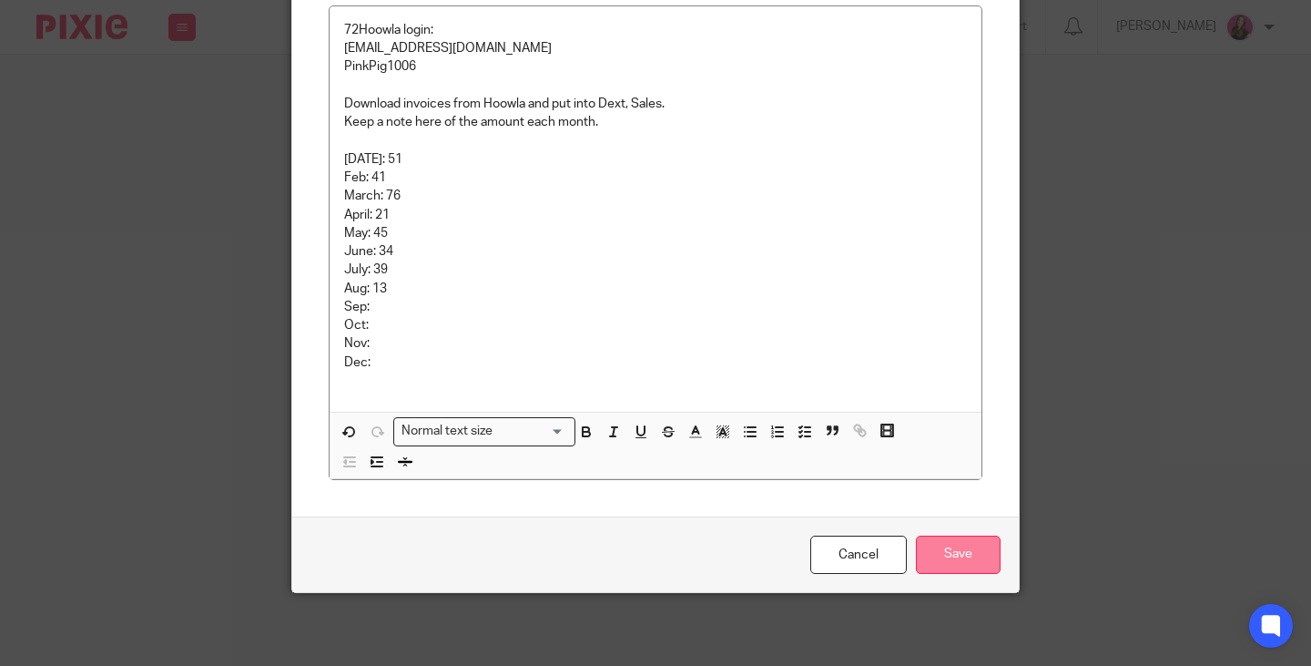
click at [978, 567] on input "Save" at bounding box center [958, 554] width 85 height 39
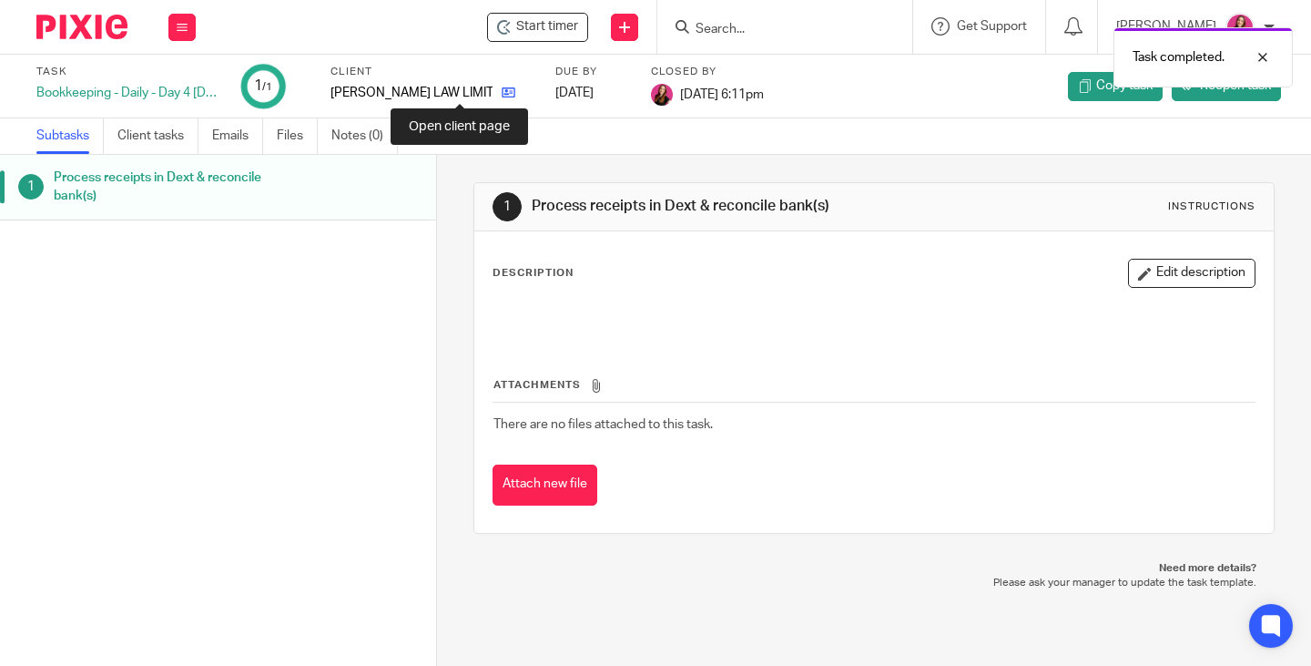
click at [502, 92] on icon at bounding box center [509, 93] width 14 height 14
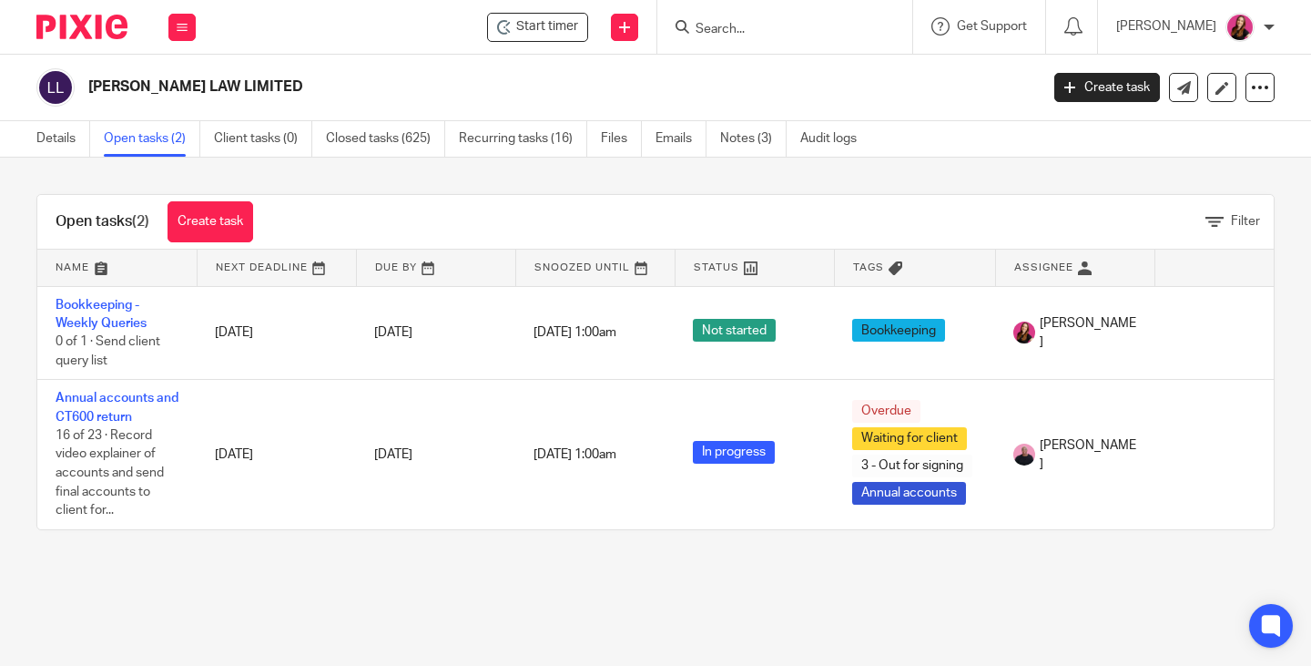
click at [133, 322] on link "Bookkeeping - Weekly Queries" at bounding box center [101, 314] width 91 height 31
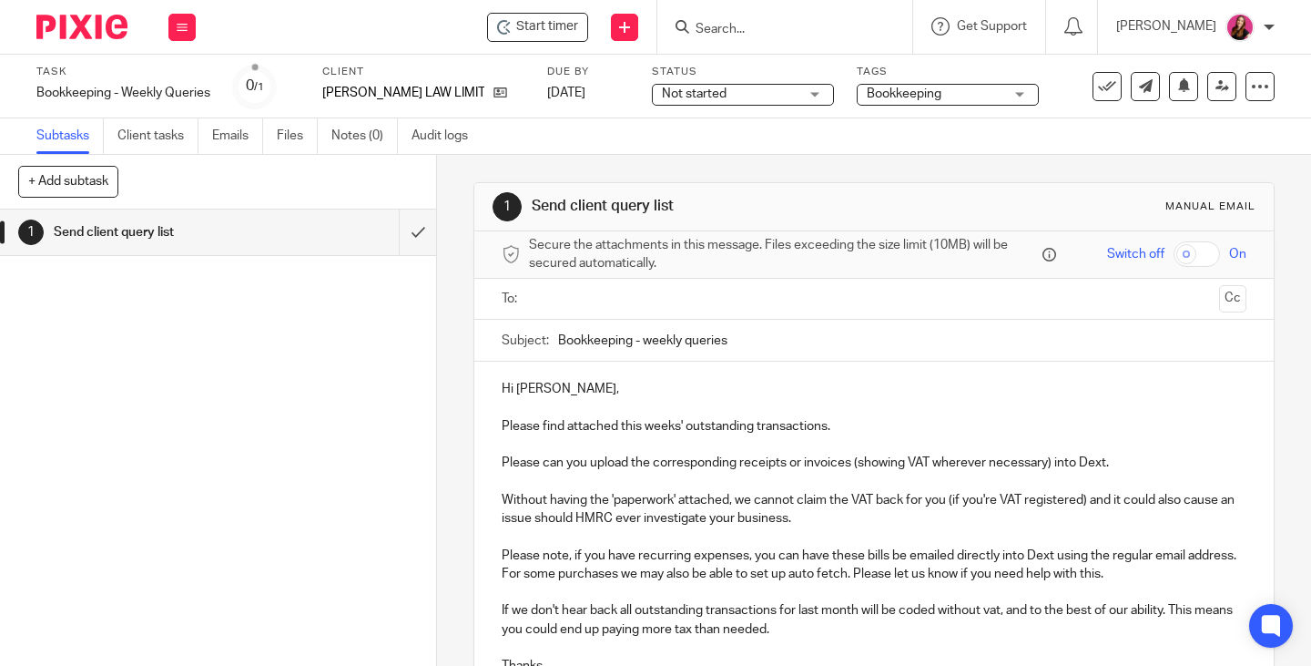
click at [637, 297] on input "text" at bounding box center [873, 299] width 677 height 21
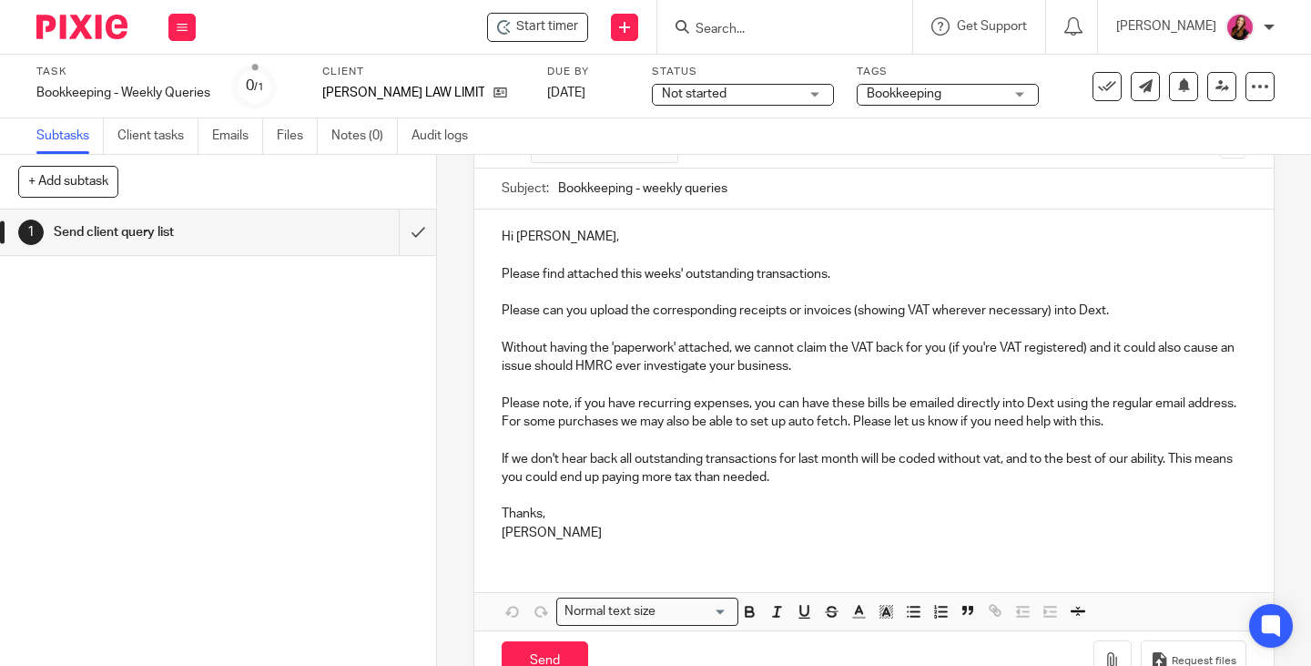
scroll to position [209, 0]
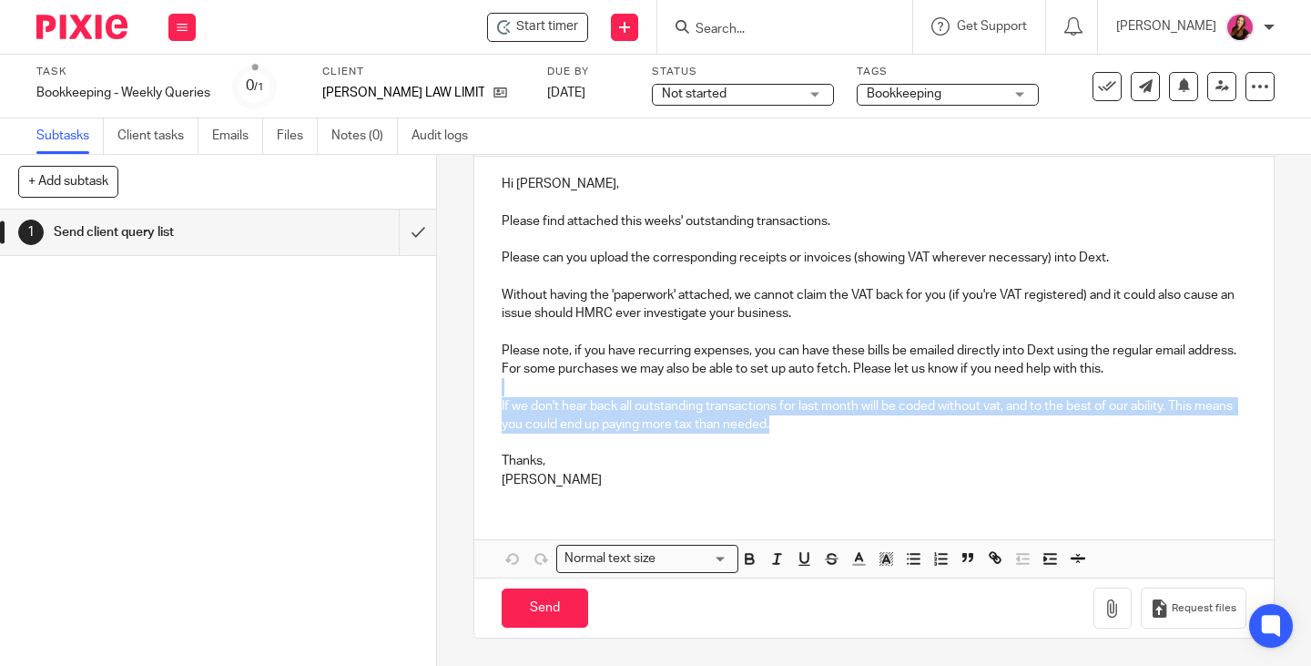
drag, startPoint x: 834, startPoint y: 420, endPoint x: 498, endPoint y: 382, distance: 338.1
click at [498, 382] on div "Hi Fallon, Please find attached this weeks' outstanding transactions. Please ca…" at bounding box center [873, 330] width 799 height 346
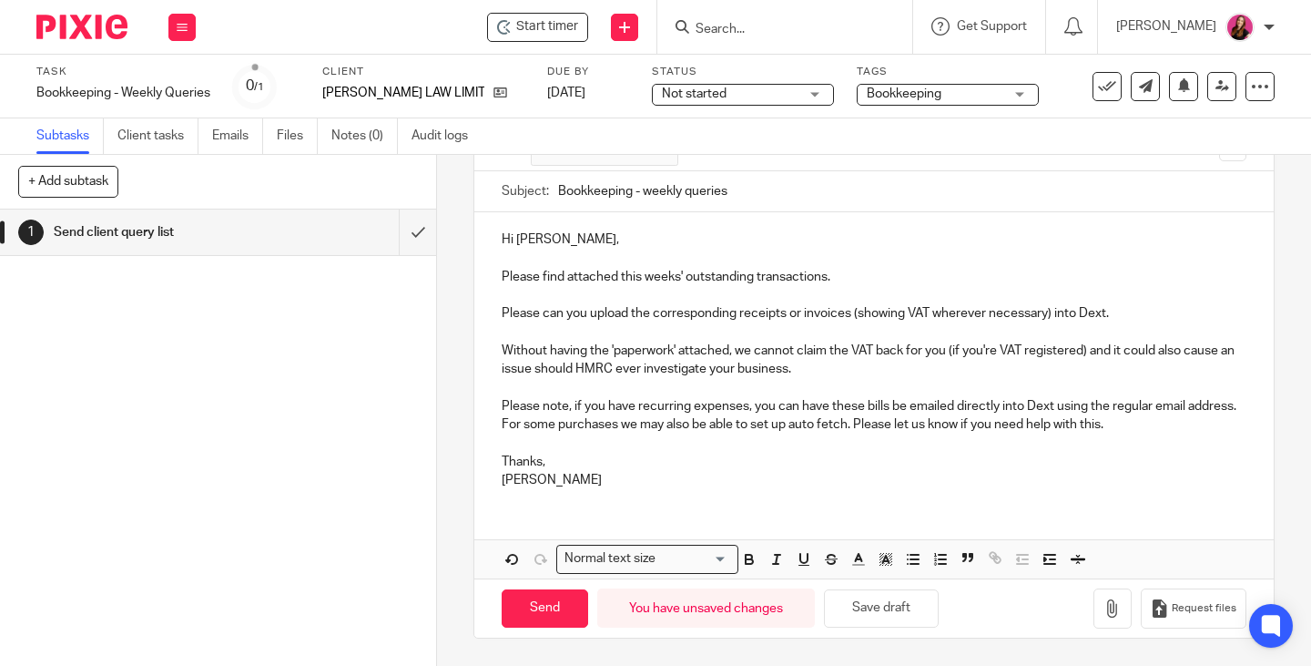
scroll to position [153, 0]
click at [1298, 652] on div at bounding box center [1298, 652] width 0 height 0
click at [1104, 611] on icon "button" at bounding box center [1113, 608] width 18 height 18
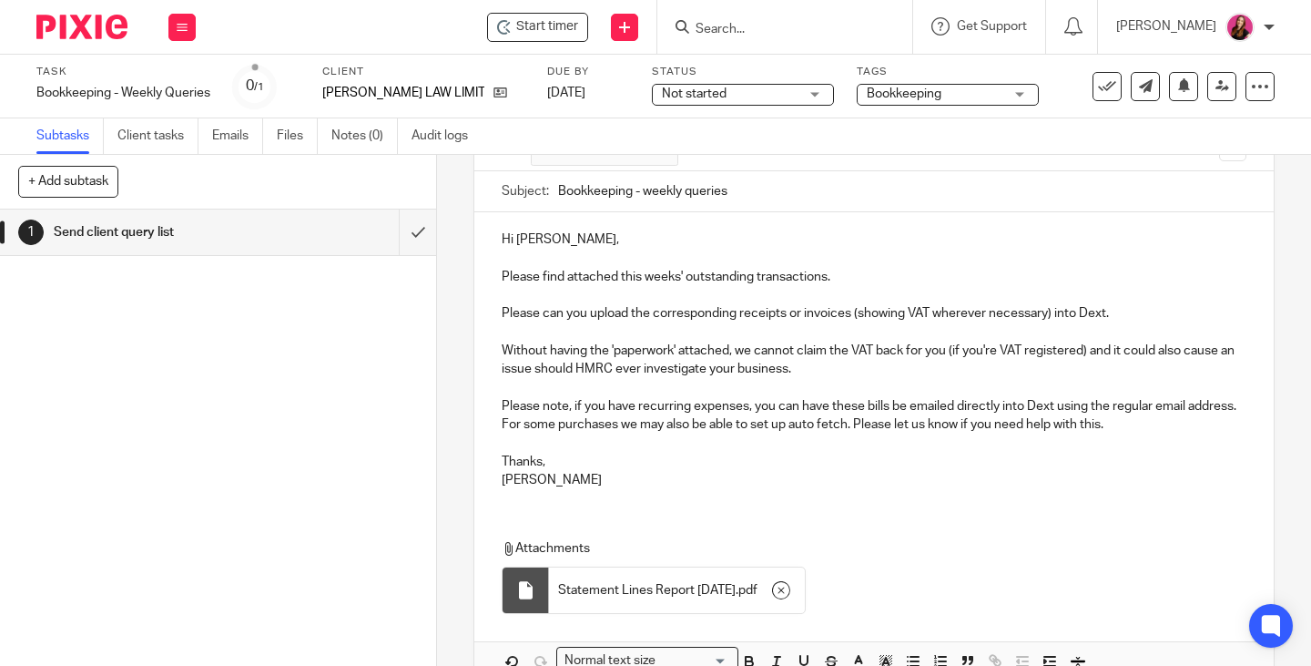
scroll to position [256, 0]
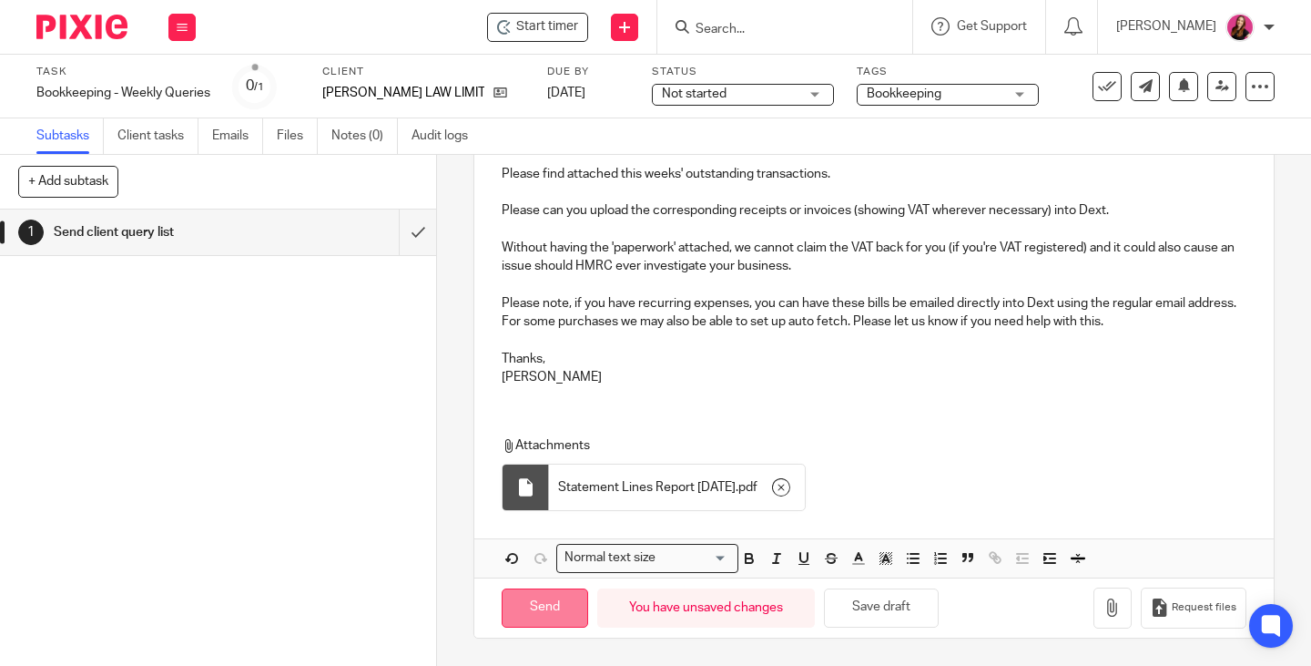
click at [554, 605] on input "Send" at bounding box center [545, 607] width 87 height 39
type input "Sent"
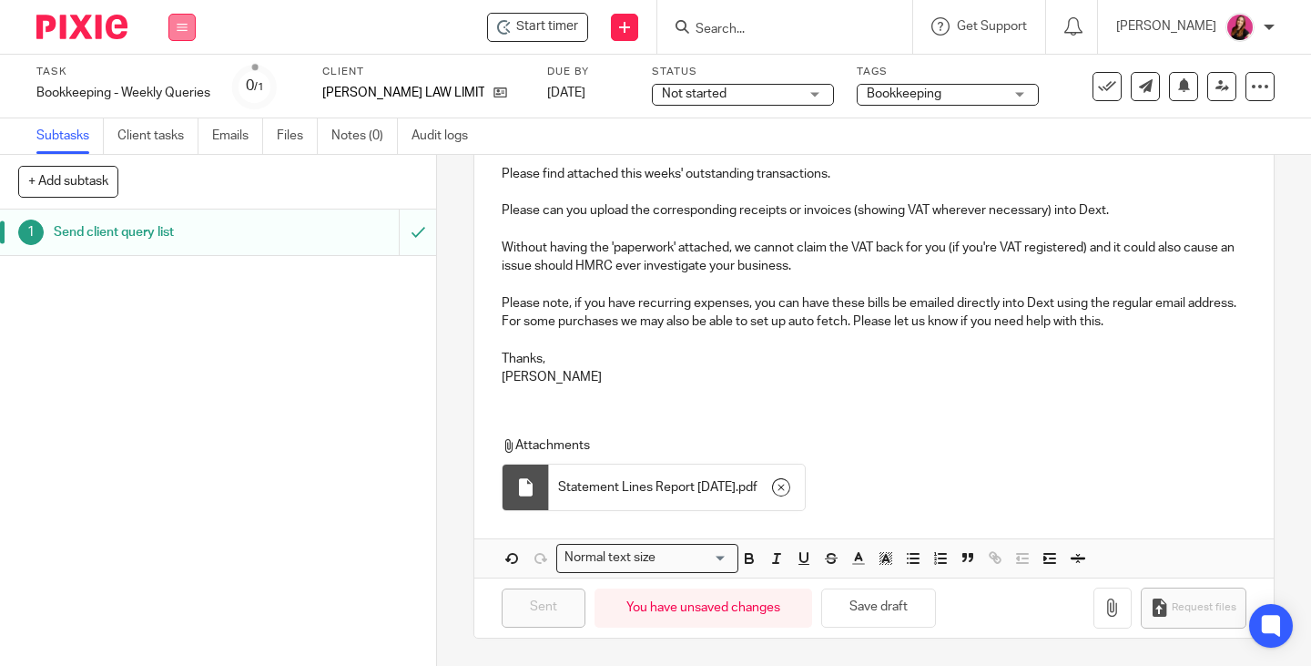
click at [181, 28] on icon at bounding box center [182, 27] width 11 height 11
click at [174, 82] on link "Work" at bounding box center [174, 84] width 32 height 13
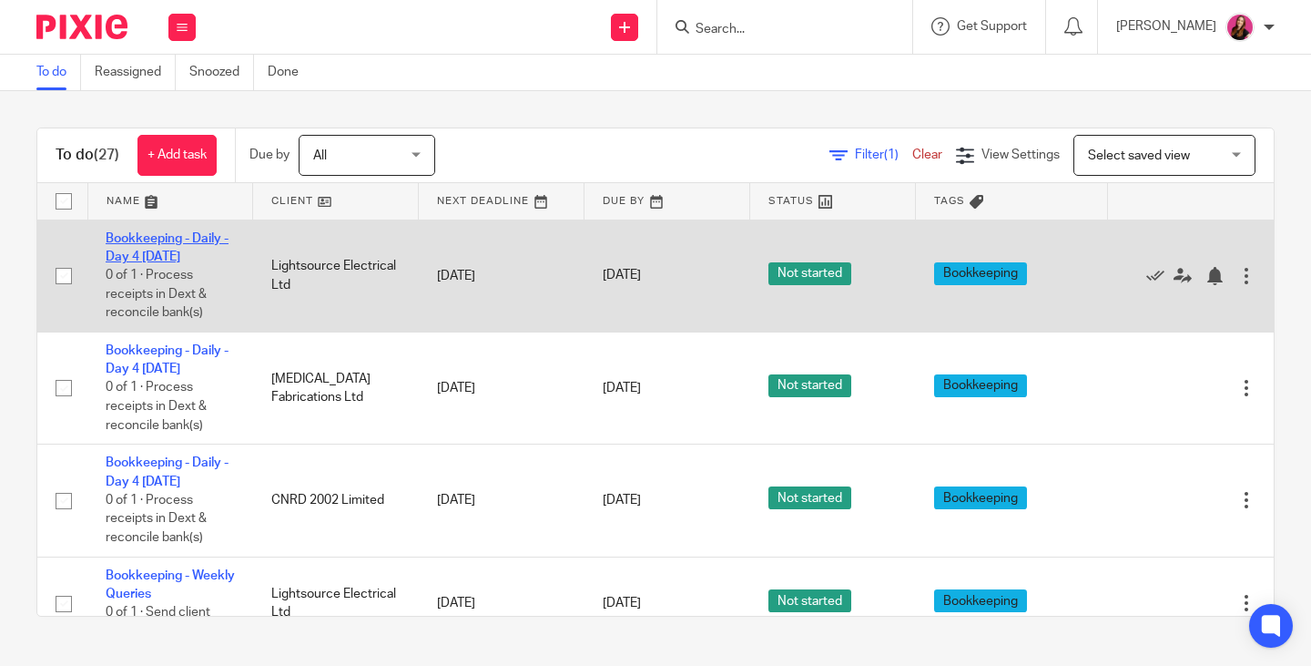
click at [211, 239] on link "Bookkeeping - Daily - Day 4 [DATE]" at bounding box center [167, 247] width 123 height 31
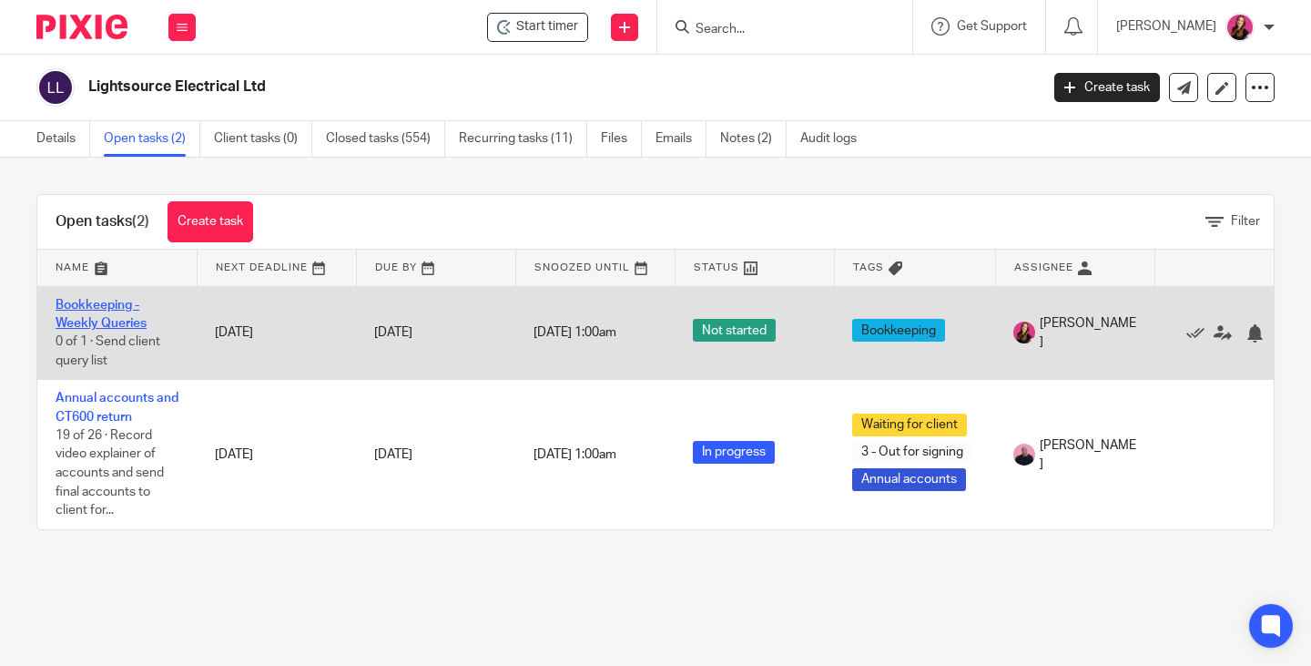
click at [108, 304] on link "Bookkeeping - Weekly Queries" at bounding box center [101, 314] width 91 height 31
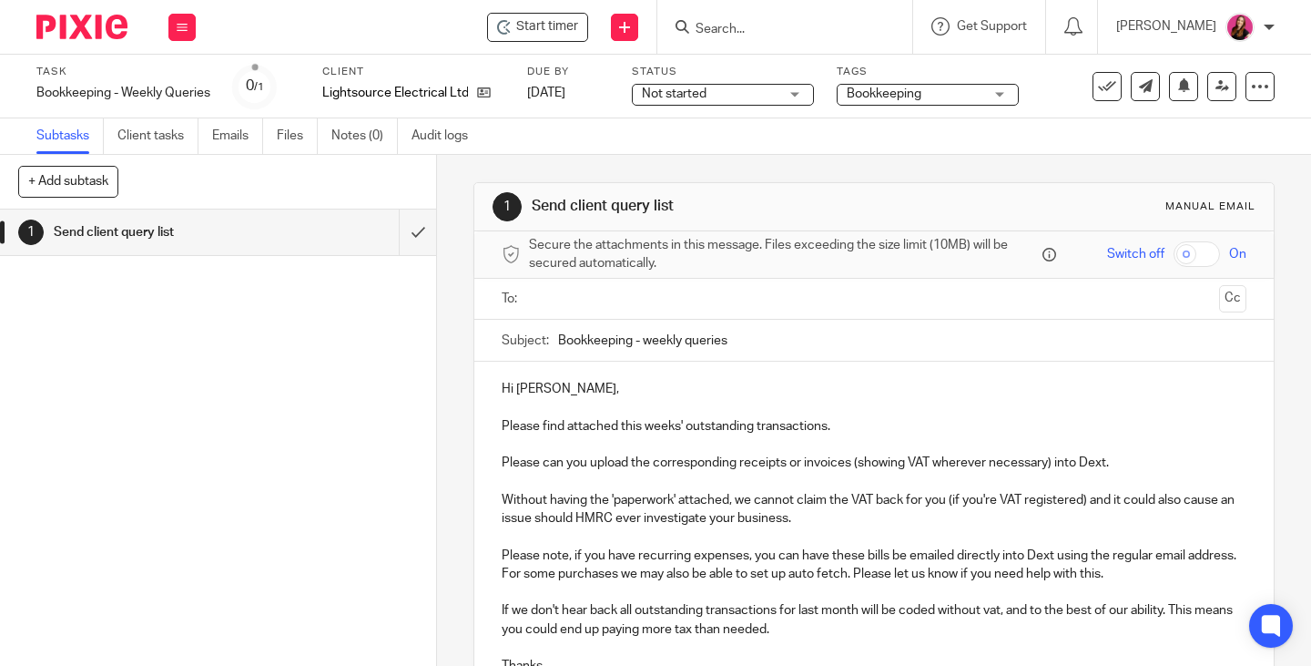
click at [567, 294] on input "text" at bounding box center [873, 299] width 677 height 21
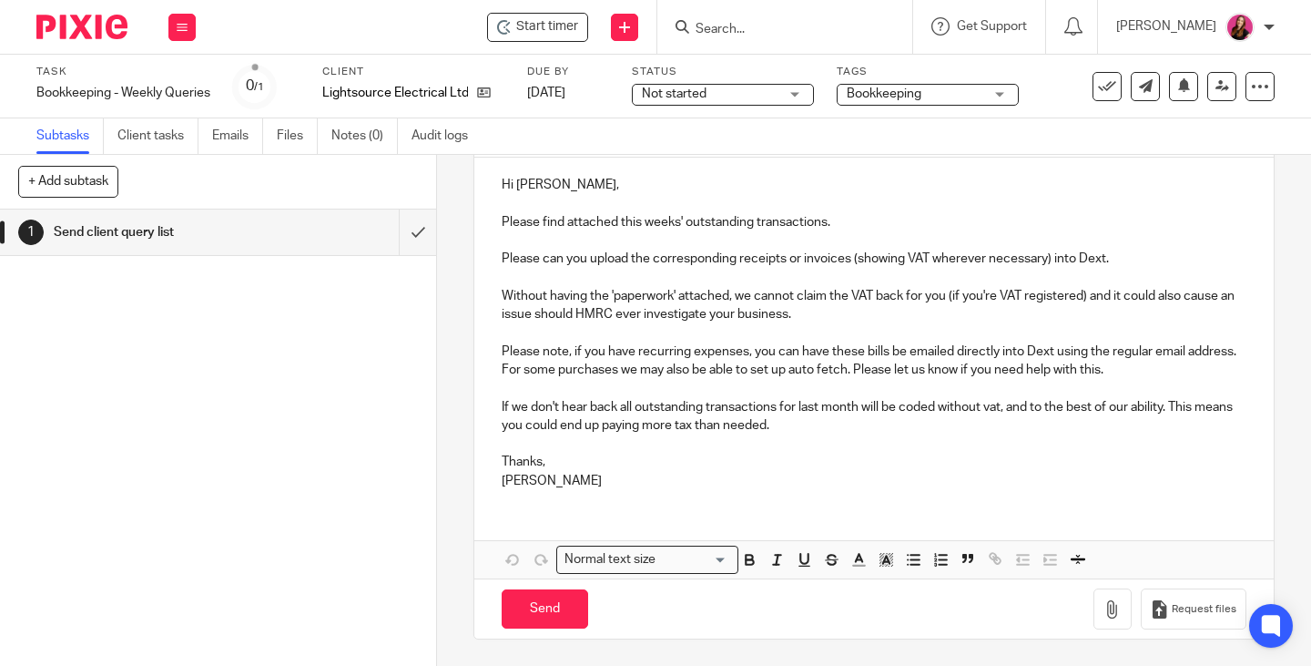
scroll to position [209, 0]
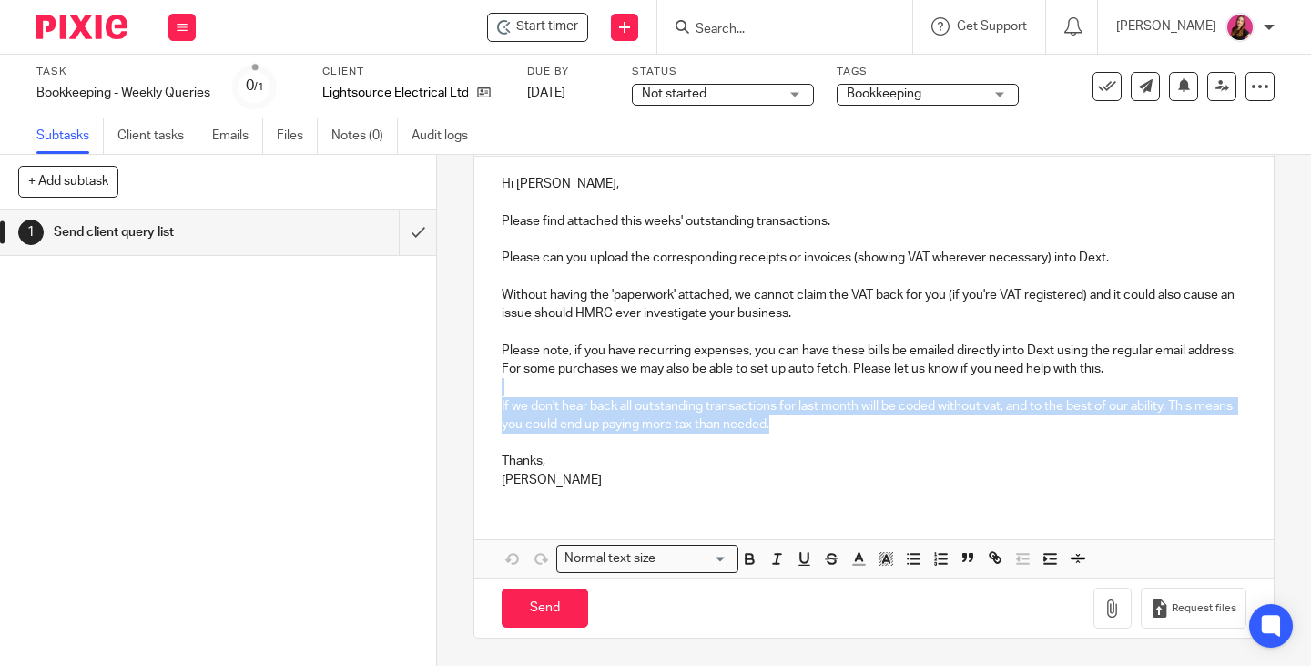
drag, startPoint x: 823, startPoint y: 426, endPoint x: 493, endPoint y: 380, distance: 333.8
click at [493, 380] on div "Hi Mark, Please find attached this weeks' outstanding transactions. Please can …" at bounding box center [873, 330] width 799 height 346
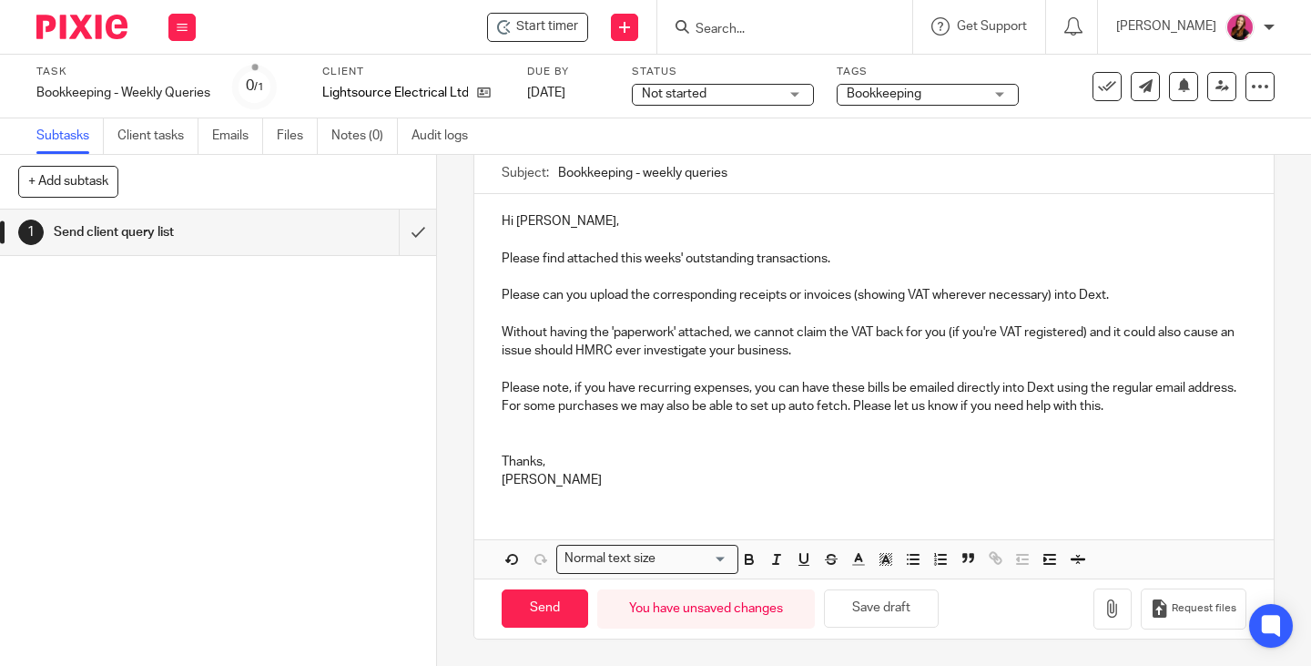
scroll to position [153, 0]
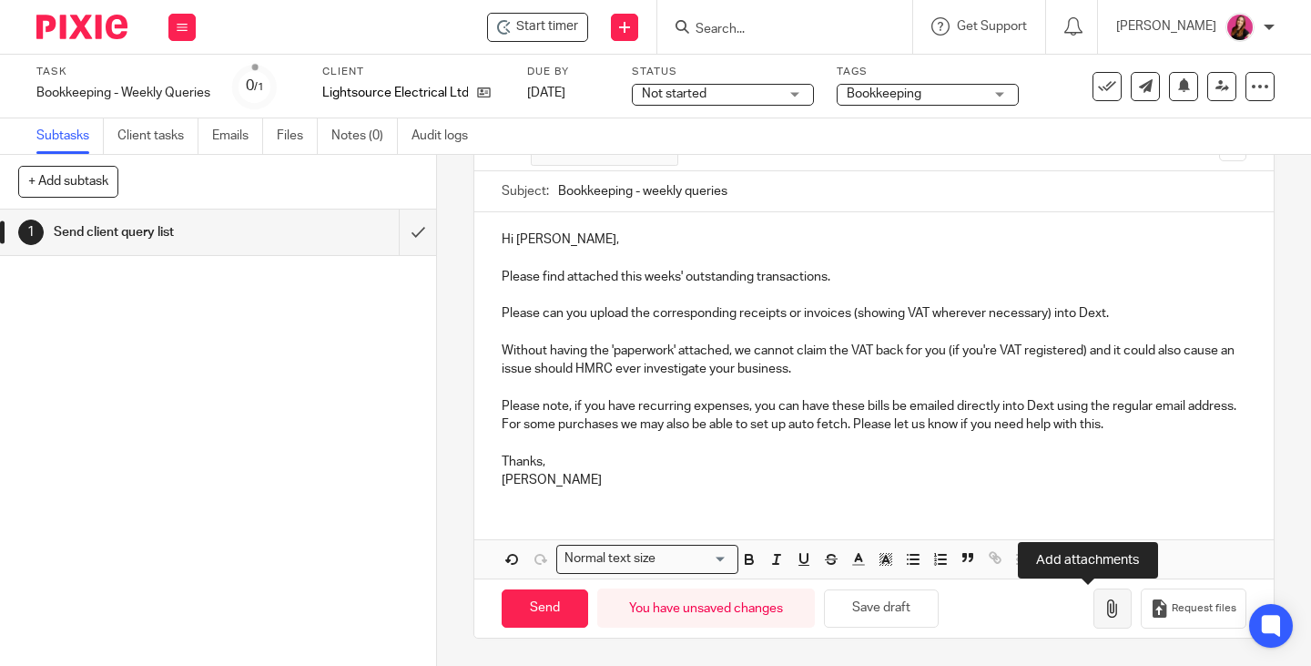
click at [1094, 608] on button "button" at bounding box center [1113, 608] width 38 height 41
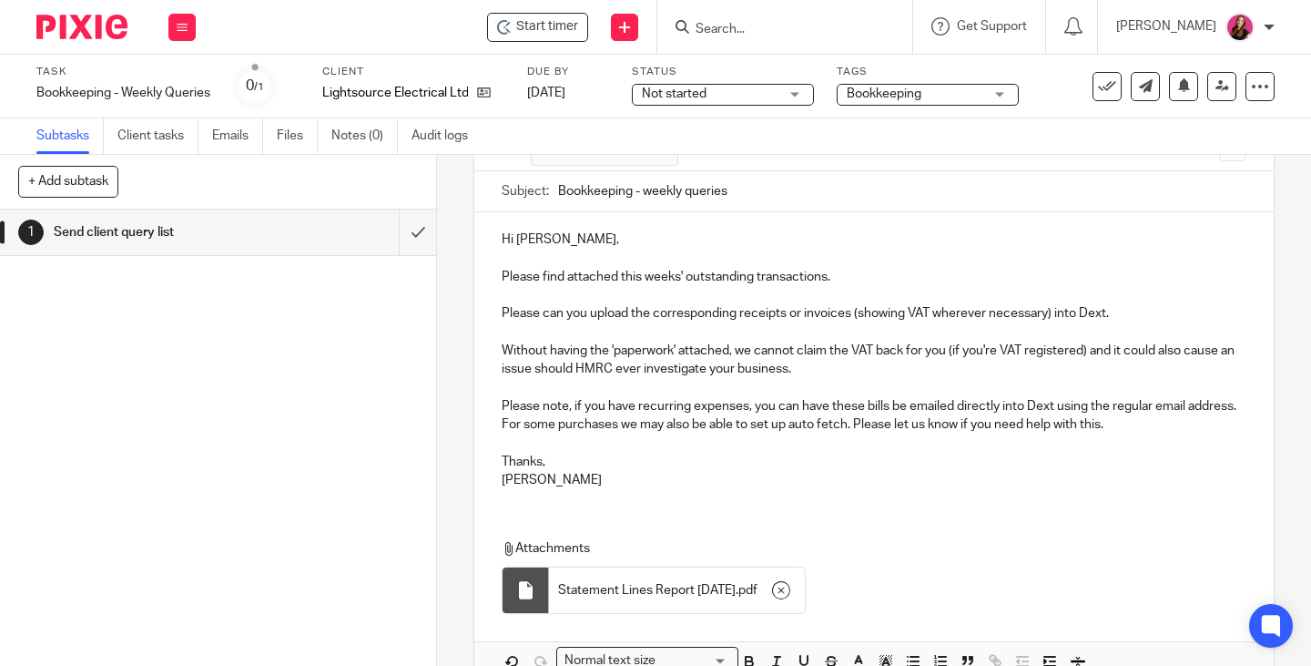
scroll to position [256, 0]
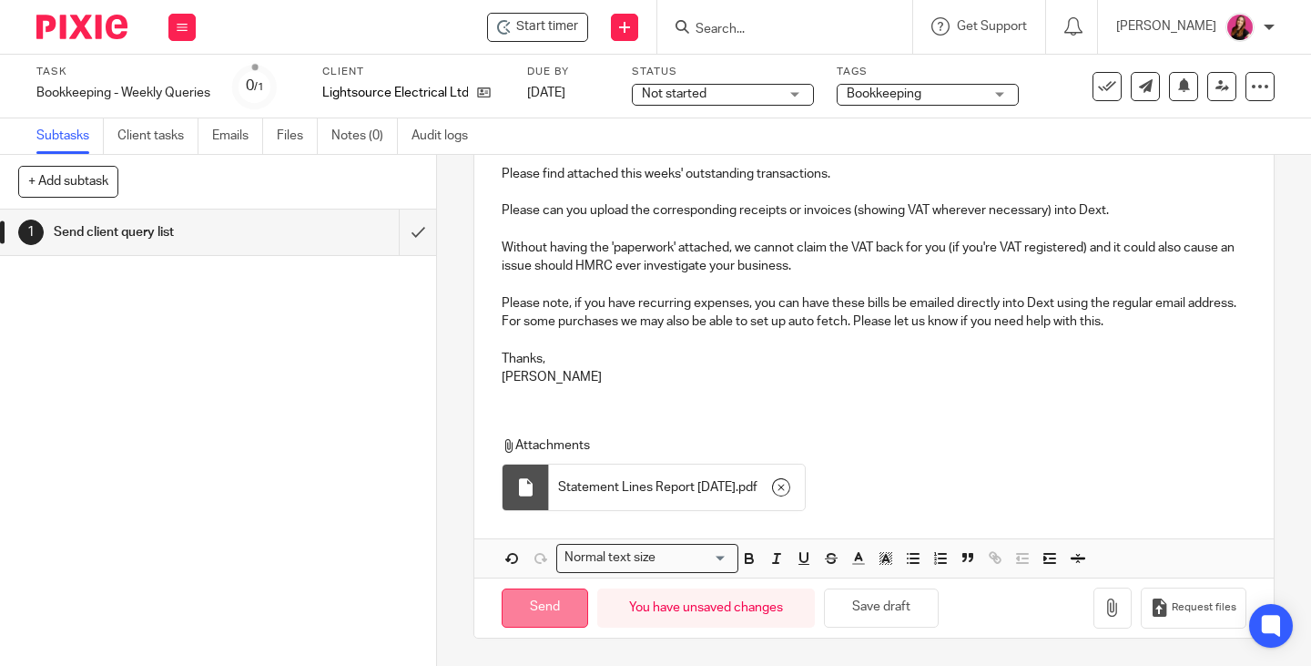
click at [555, 609] on input "Send" at bounding box center [545, 607] width 87 height 39
type input "Sent"
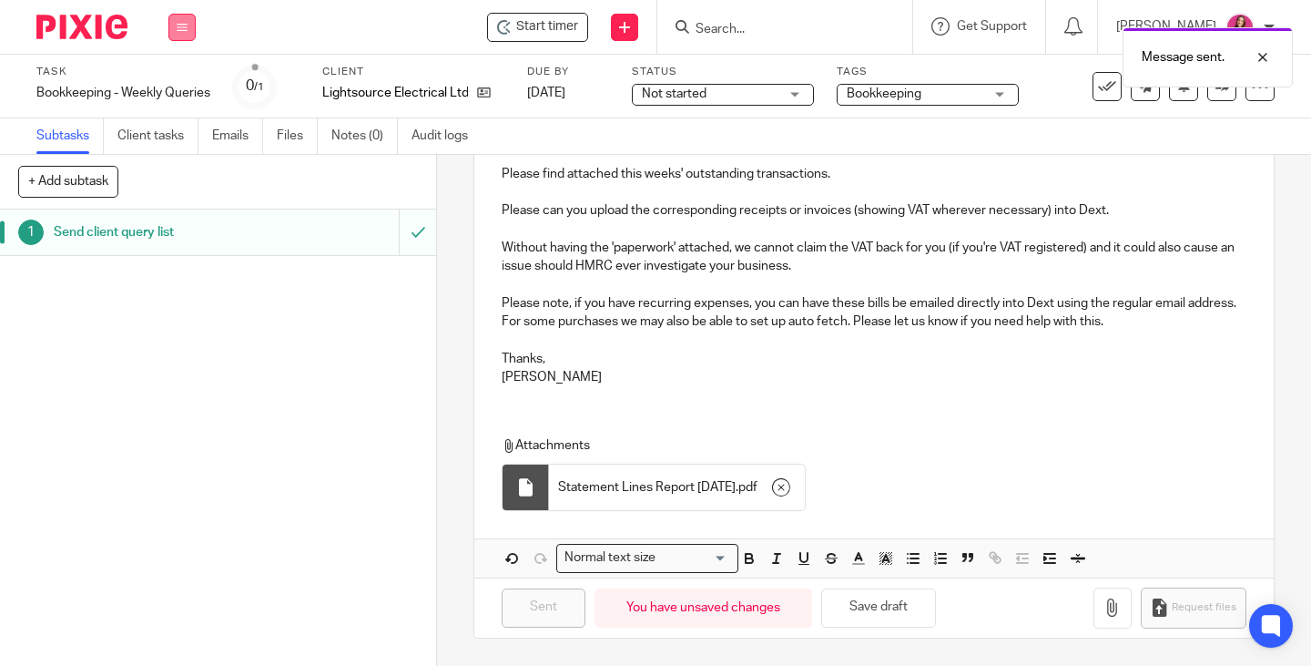
click at [180, 32] on icon at bounding box center [182, 27] width 11 height 11
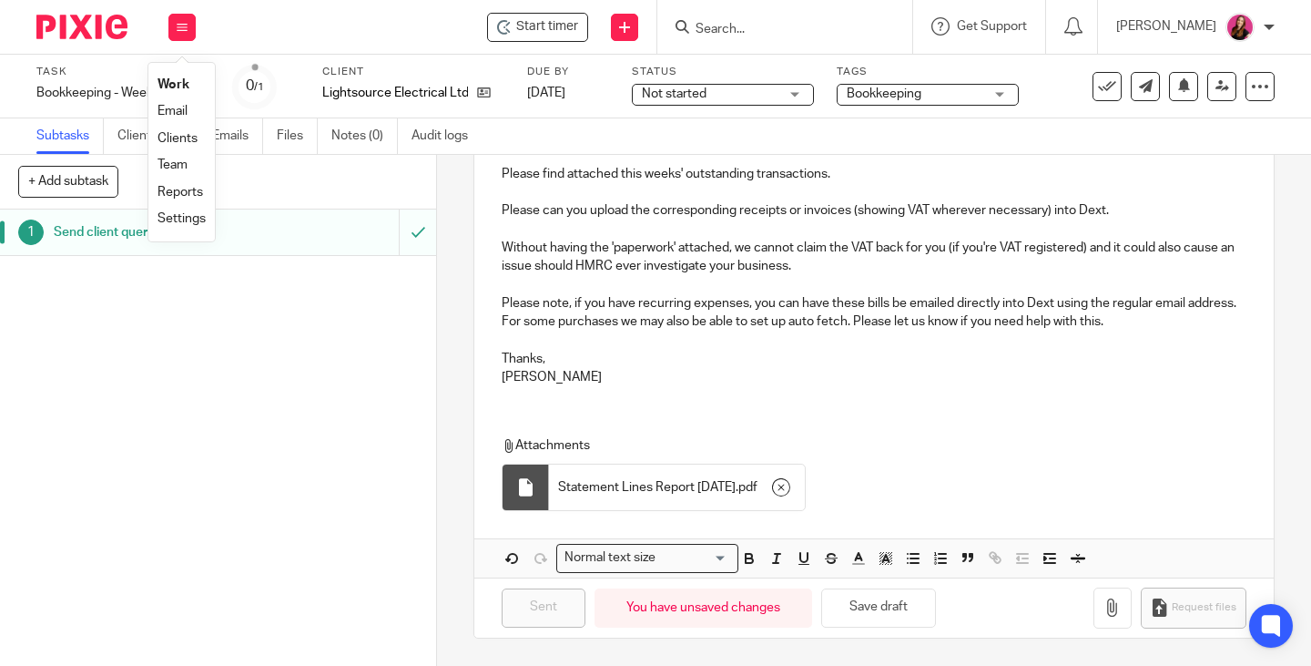
click at [184, 85] on link "Work" at bounding box center [174, 84] width 32 height 13
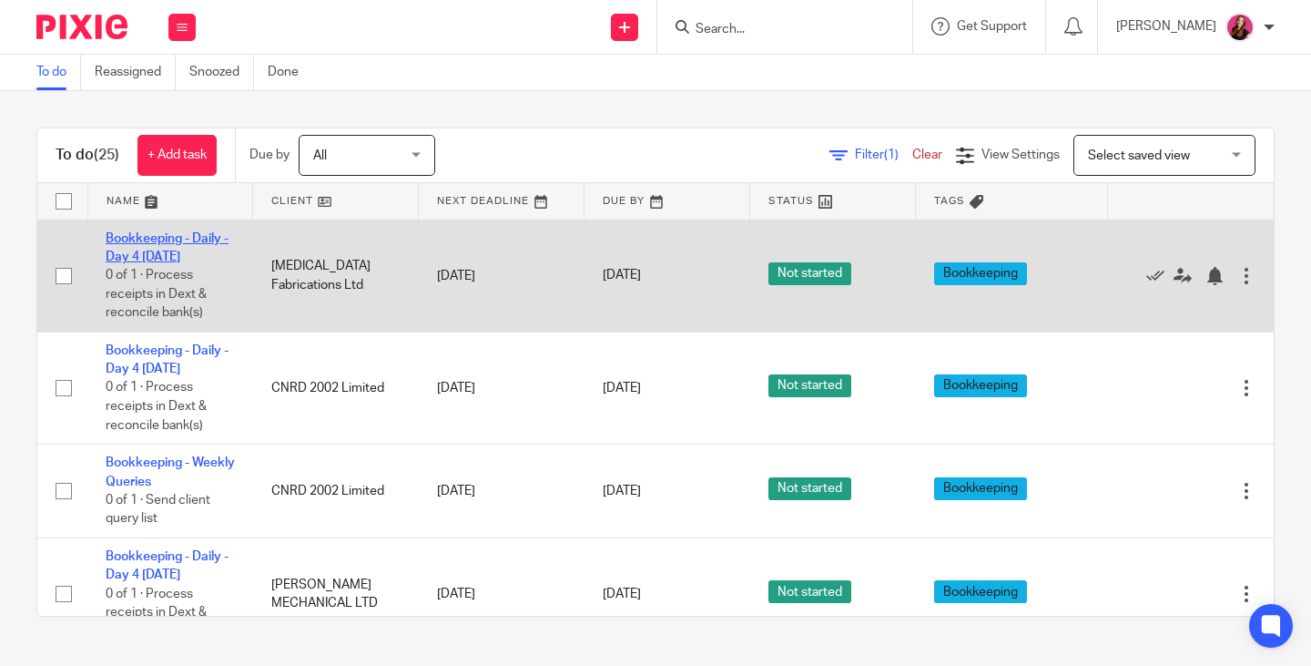
click at [172, 238] on link "Bookkeeping - Daily - Day 4 [DATE]" at bounding box center [167, 247] width 123 height 31
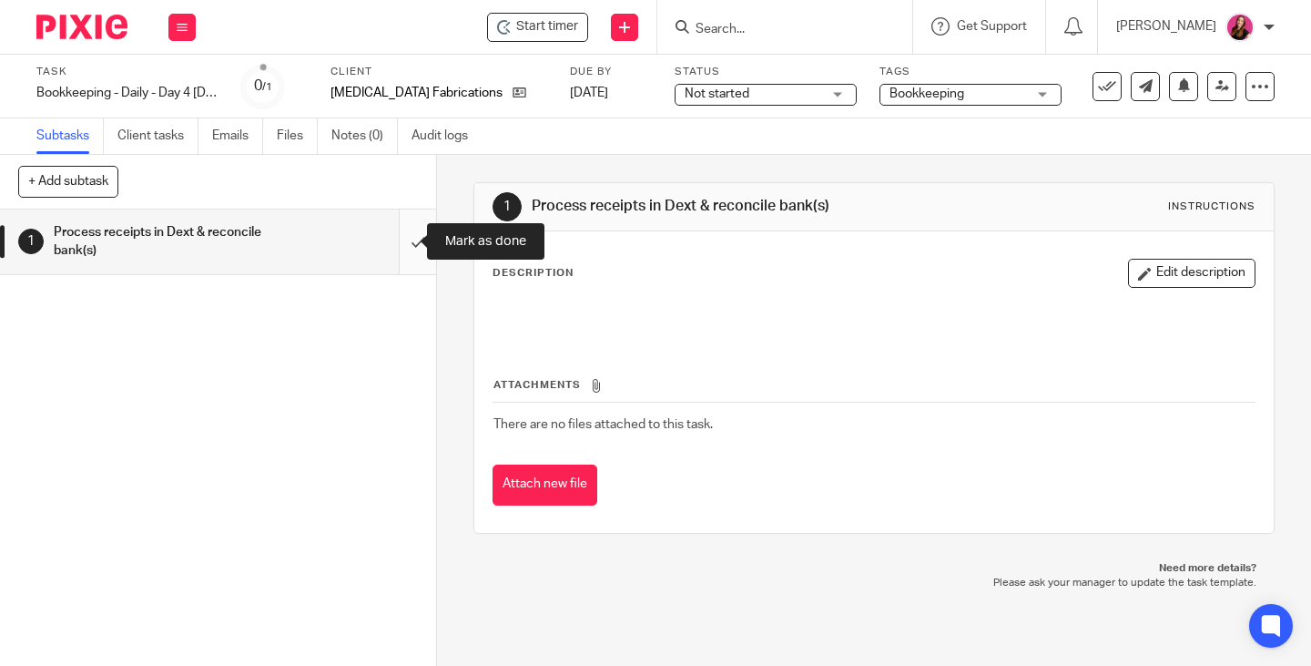
click at [402, 239] on input "submit" at bounding box center [218, 241] width 436 height 65
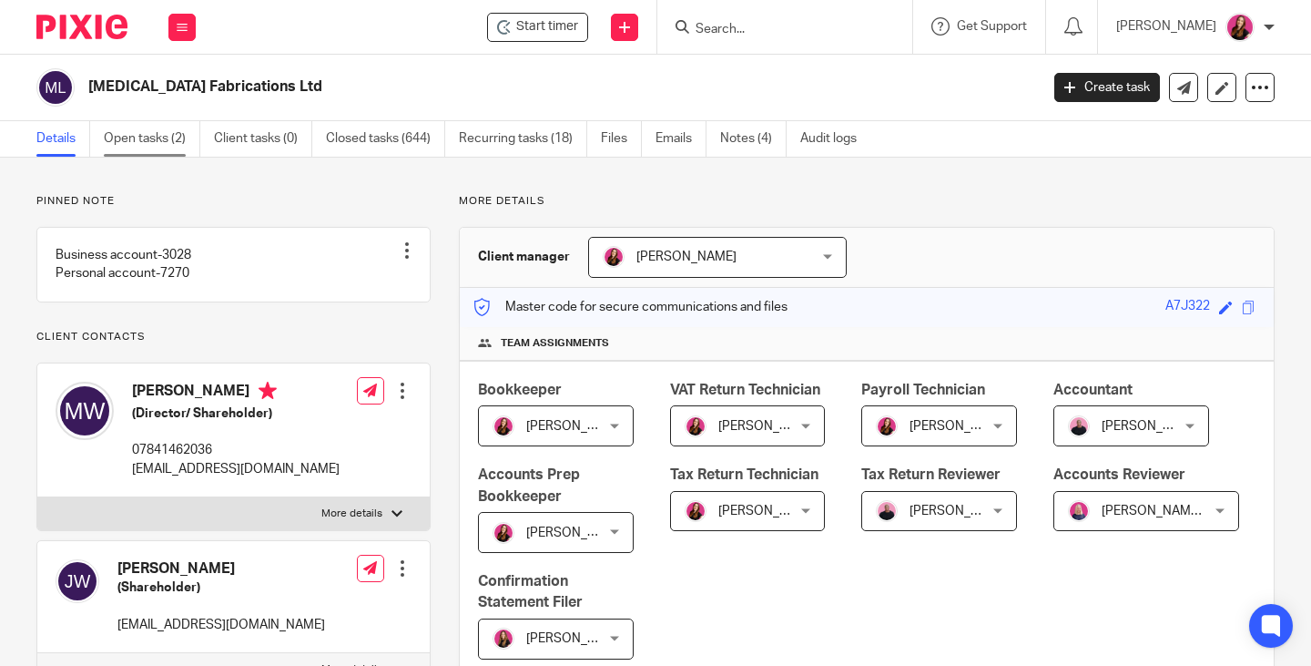
click at [139, 137] on link "Open tasks (2)" at bounding box center [152, 139] width 97 height 36
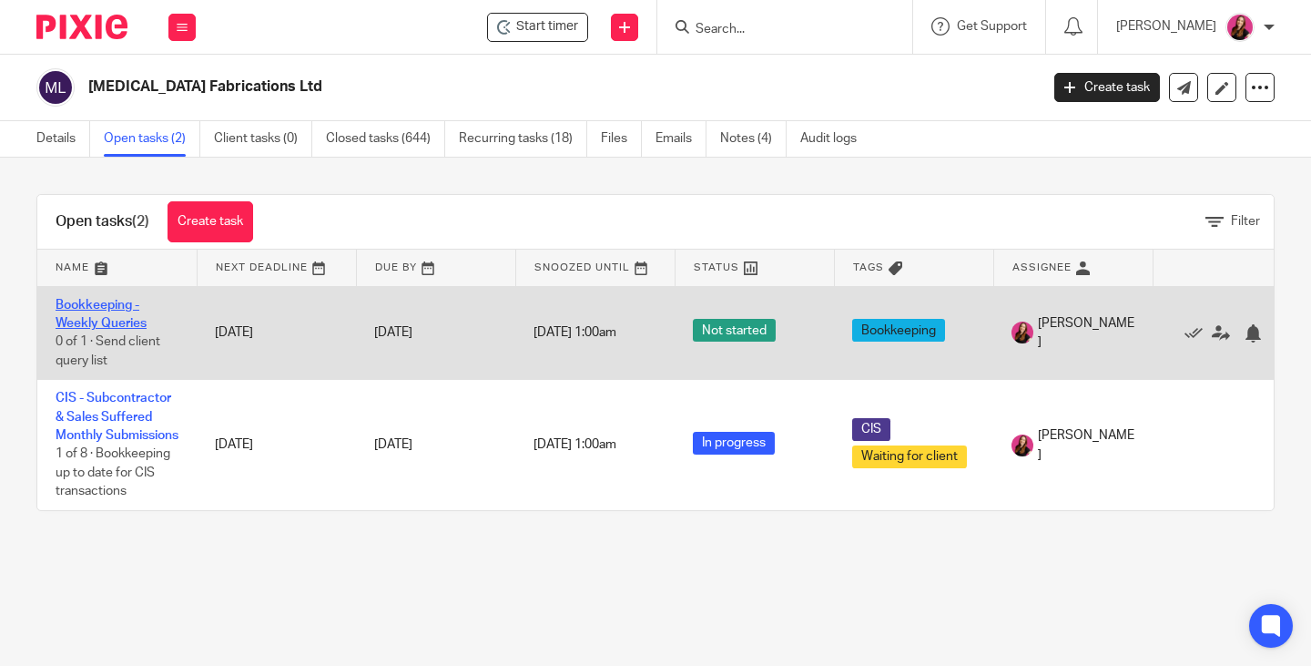
click at [127, 322] on link "Bookkeeping - Weekly Queries" at bounding box center [101, 314] width 91 height 31
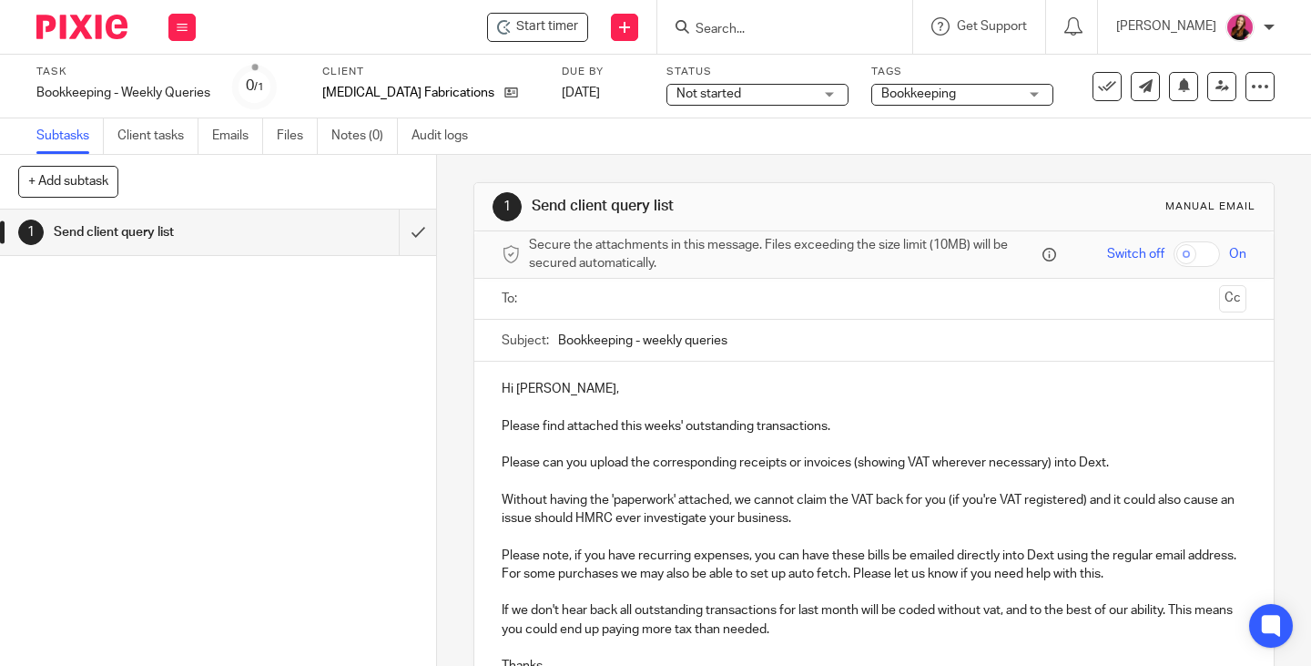
click at [623, 295] on input "text" at bounding box center [873, 299] width 677 height 21
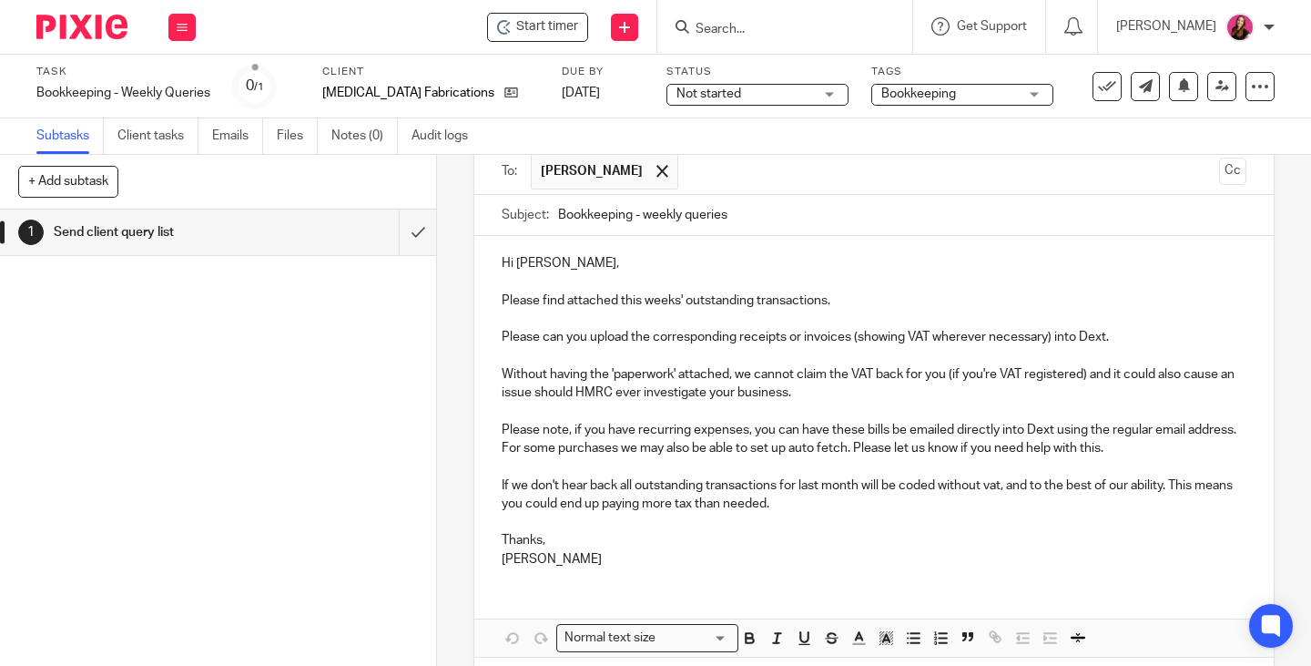
scroll to position [209, 0]
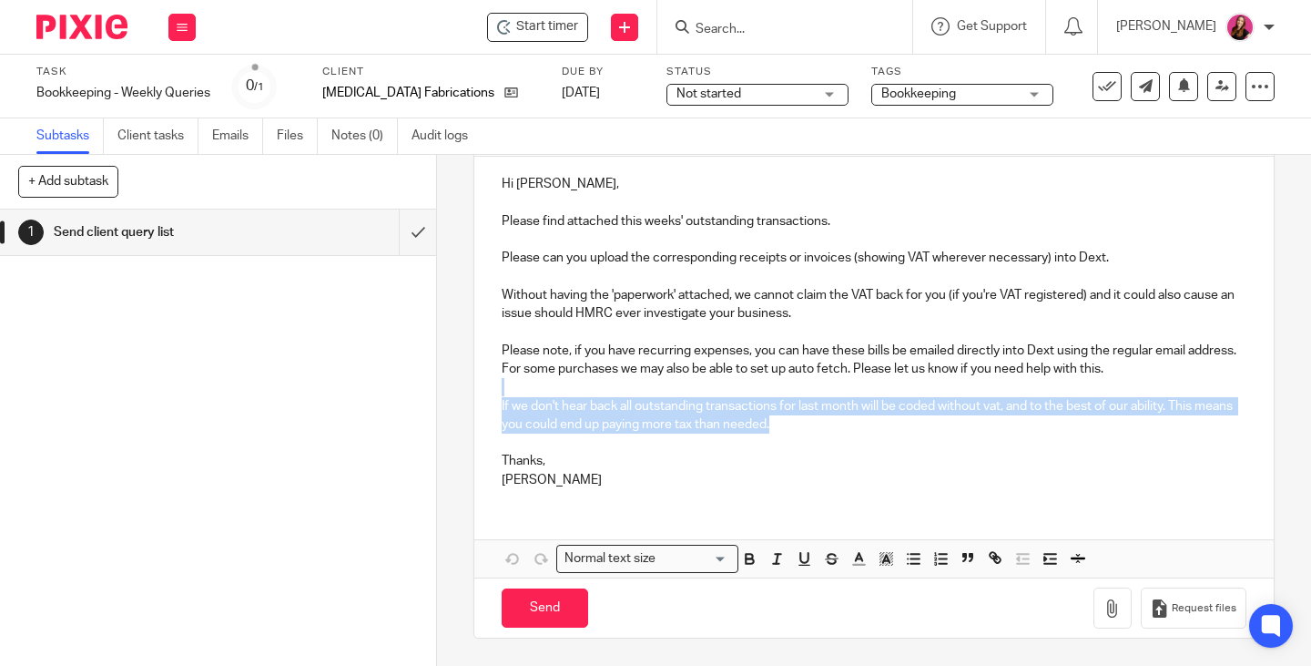
drag, startPoint x: 814, startPoint y: 428, endPoint x: 500, endPoint y: 392, distance: 316.2
click at [500, 392] on div "Hi Mark, Please find attached this weeks' outstanding transactions. Please can …" at bounding box center [873, 330] width 799 height 346
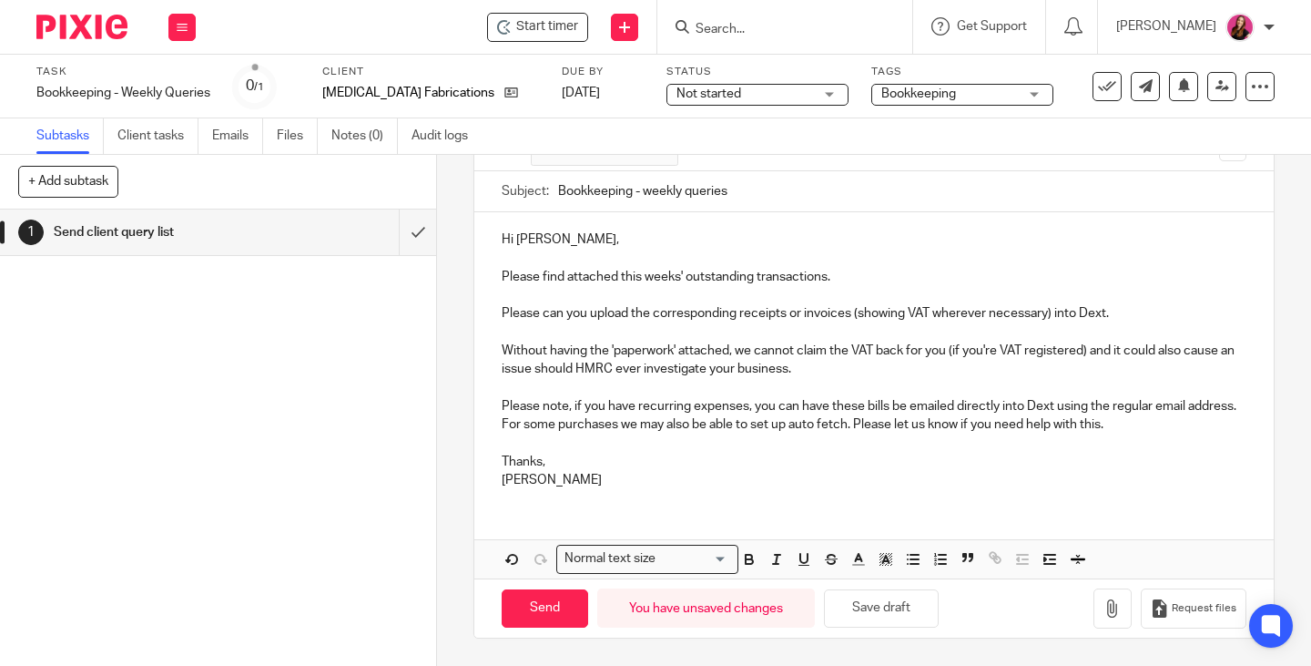
scroll to position [153, 0]
click at [1104, 607] on icon "button" at bounding box center [1113, 608] width 18 height 18
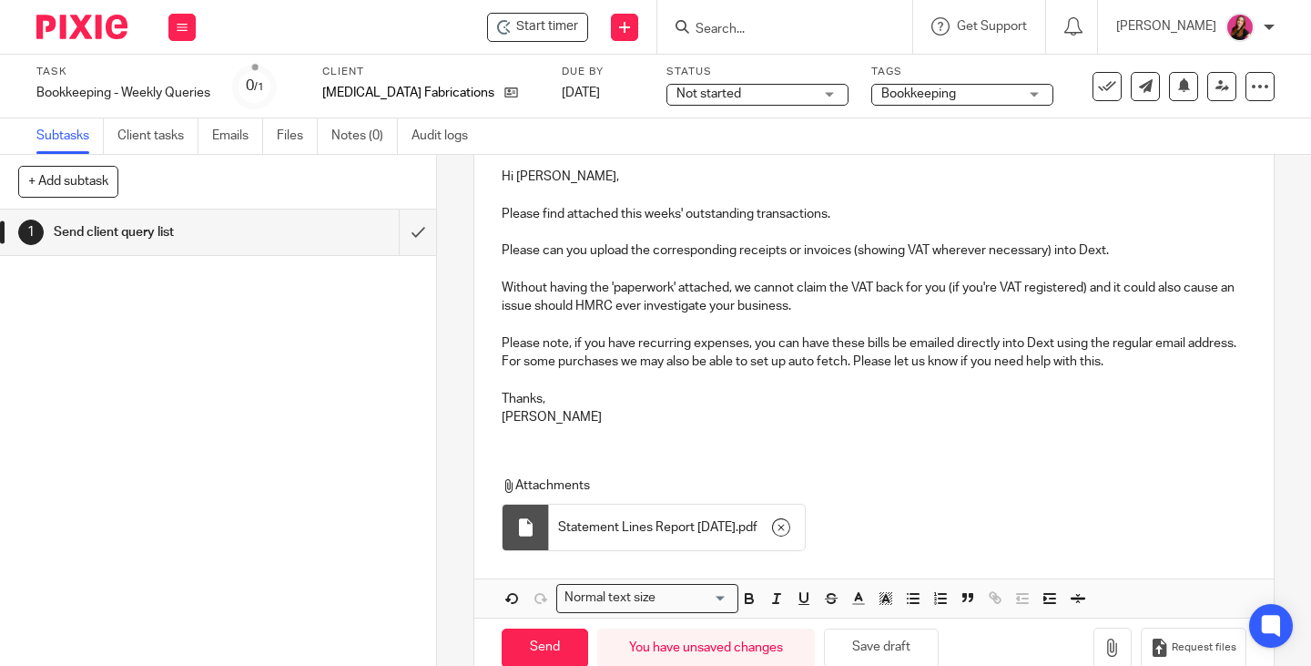
scroll to position [256, 0]
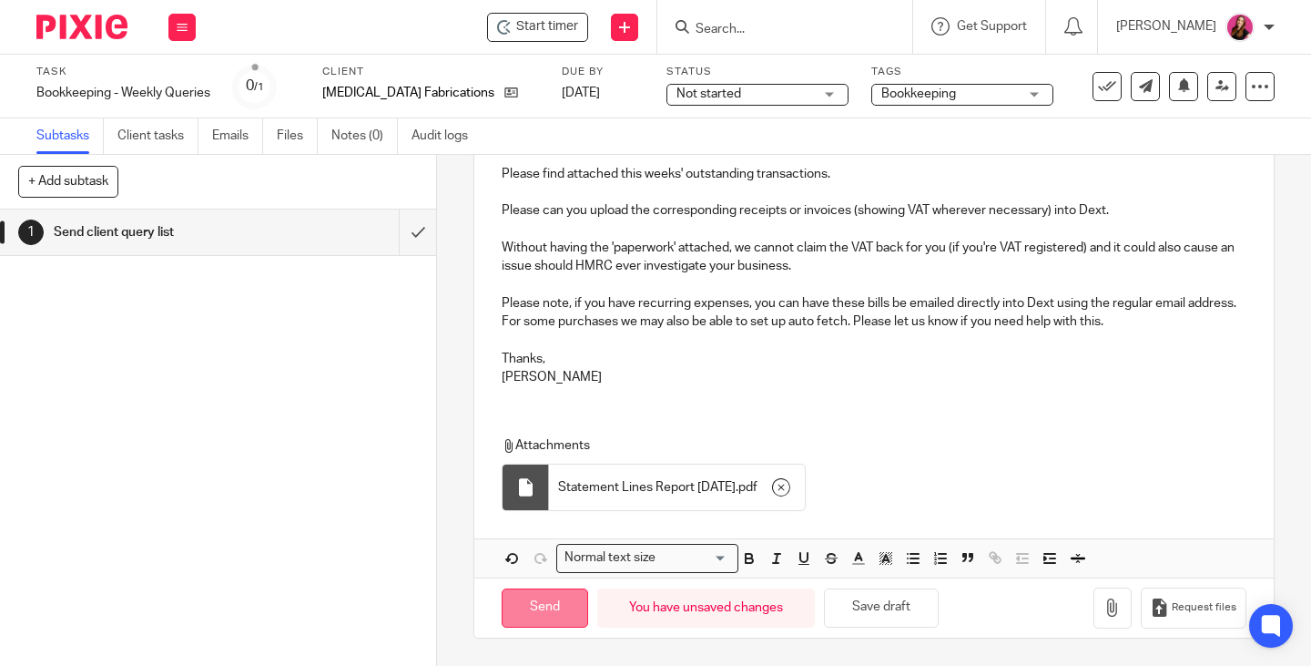
click at [533, 612] on input "Send" at bounding box center [545, 607] width 87 height 39
type input "Sent"
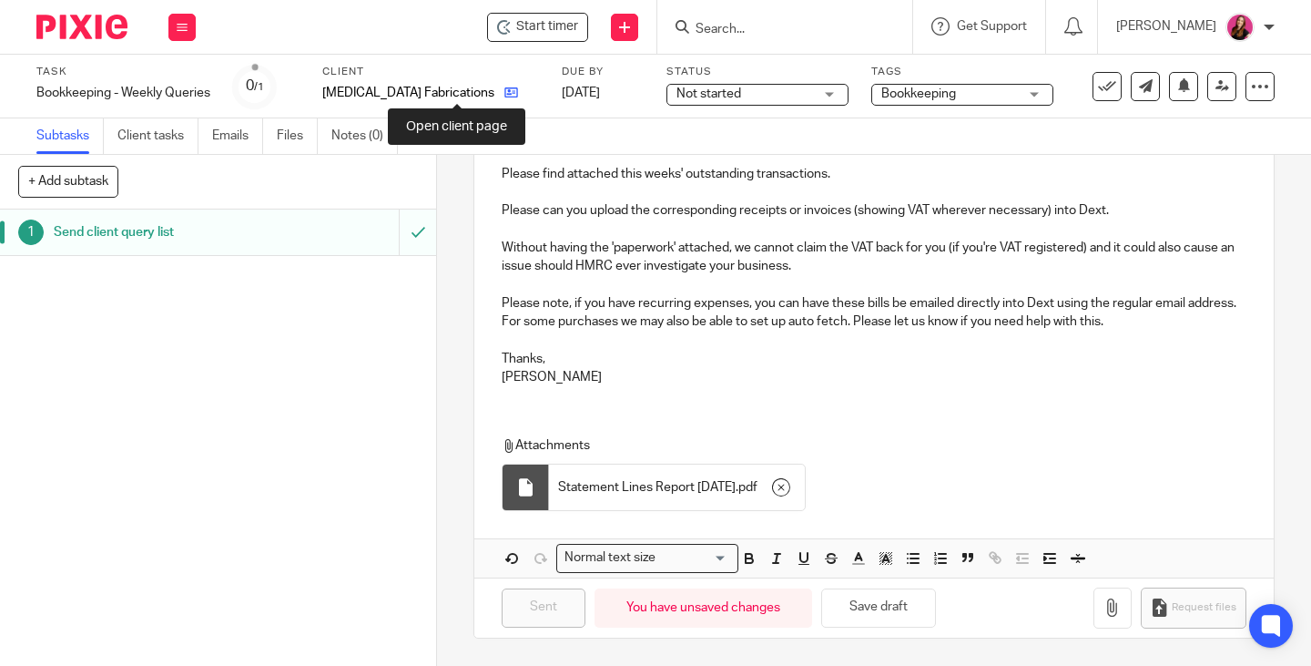
click at [504, 94] on icon at bounding box center [511, 93] width 14 height 14
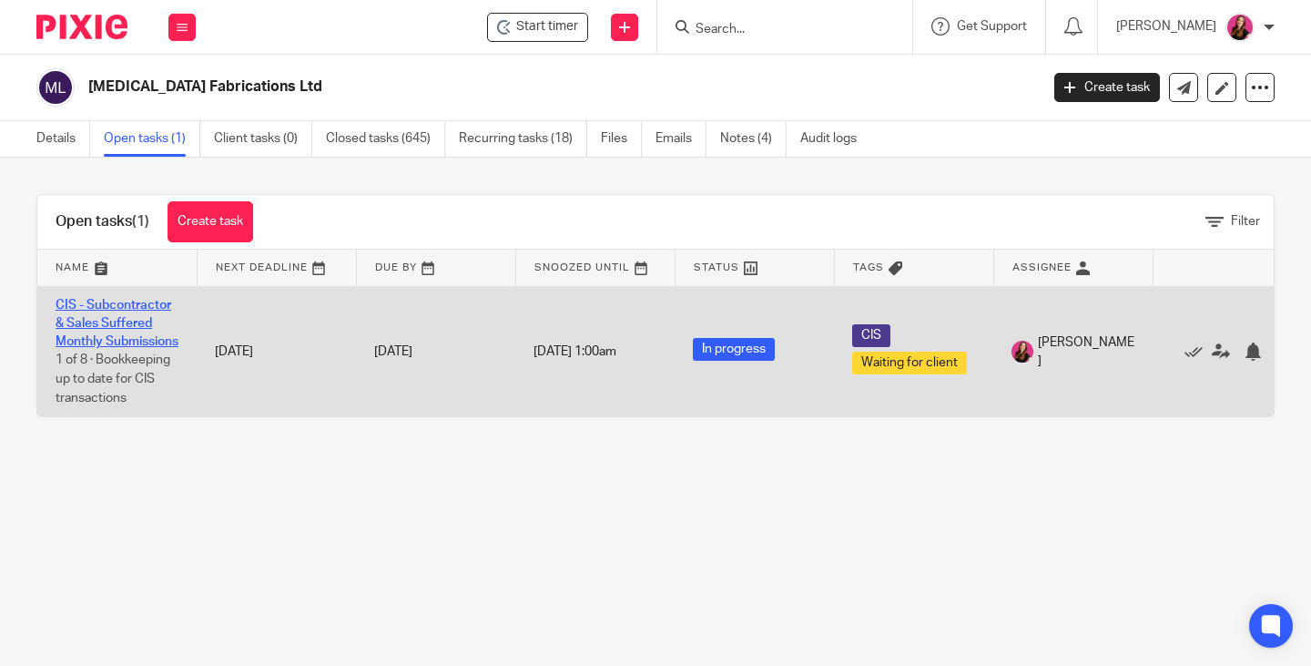
click at [158, 303] on link "CIS - Subcontractor & Sales Suffered Monthly Submissions" at bounding box center [117, 324] width 123 height 50
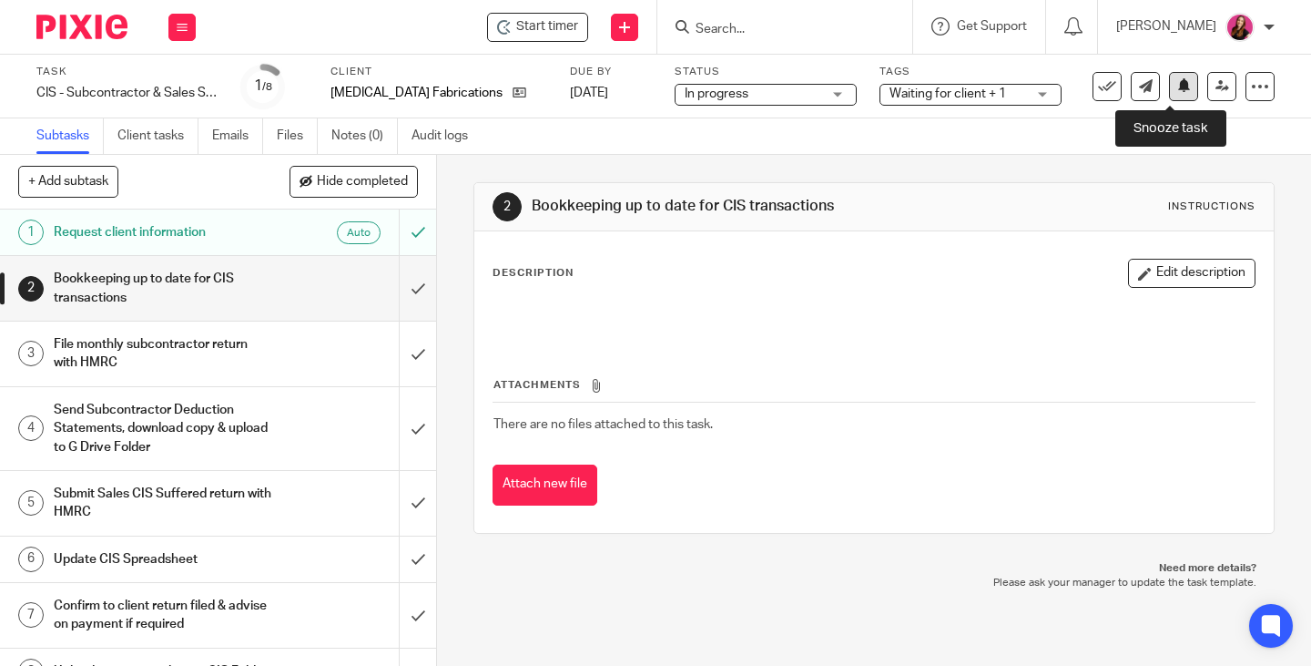
click at [1169, 97] on button at bounding box center [1183, 86] width 29 height 29
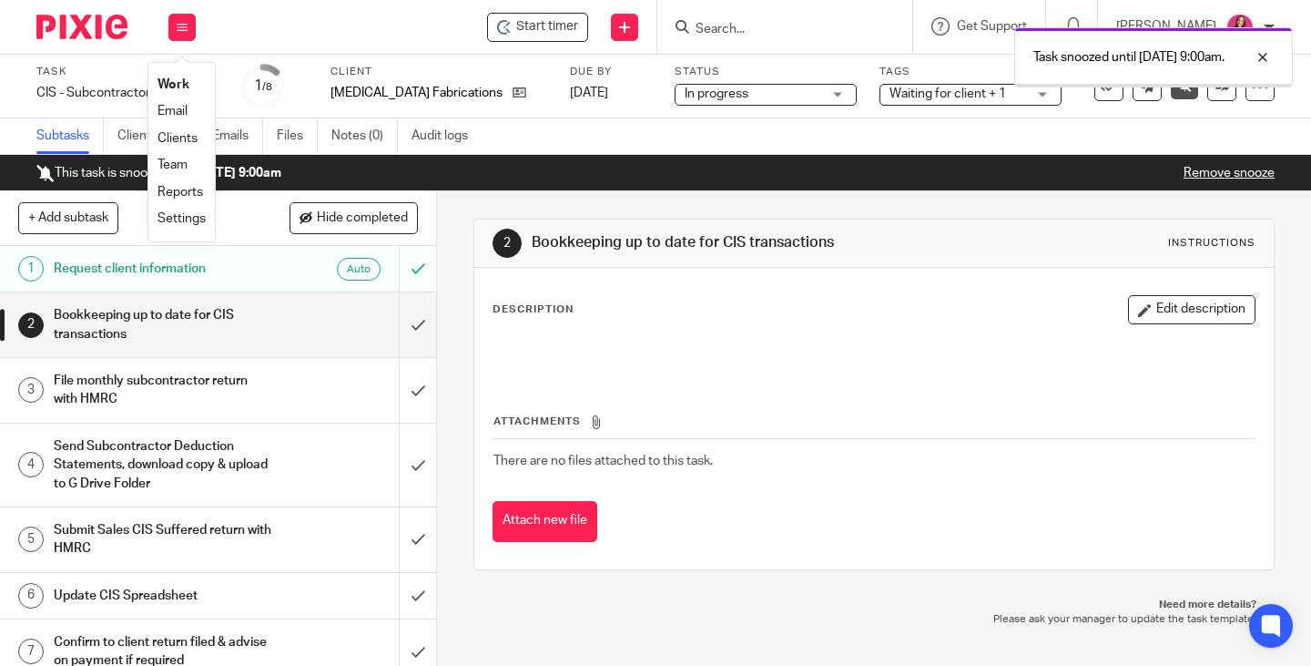
click at [176, 80] on link "Work" at bounding box center [174, 84] width 32 height 13
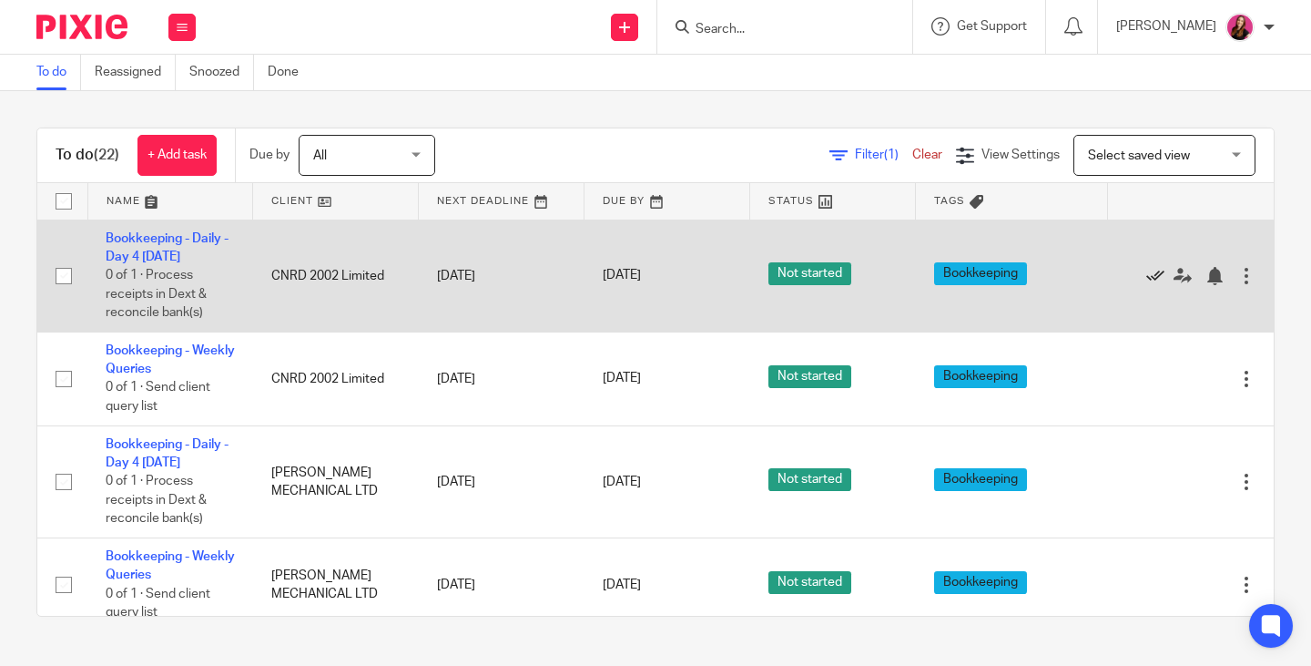
click at [1146, 276] on icon at bounding box center [1155, 276] width 18 height 18
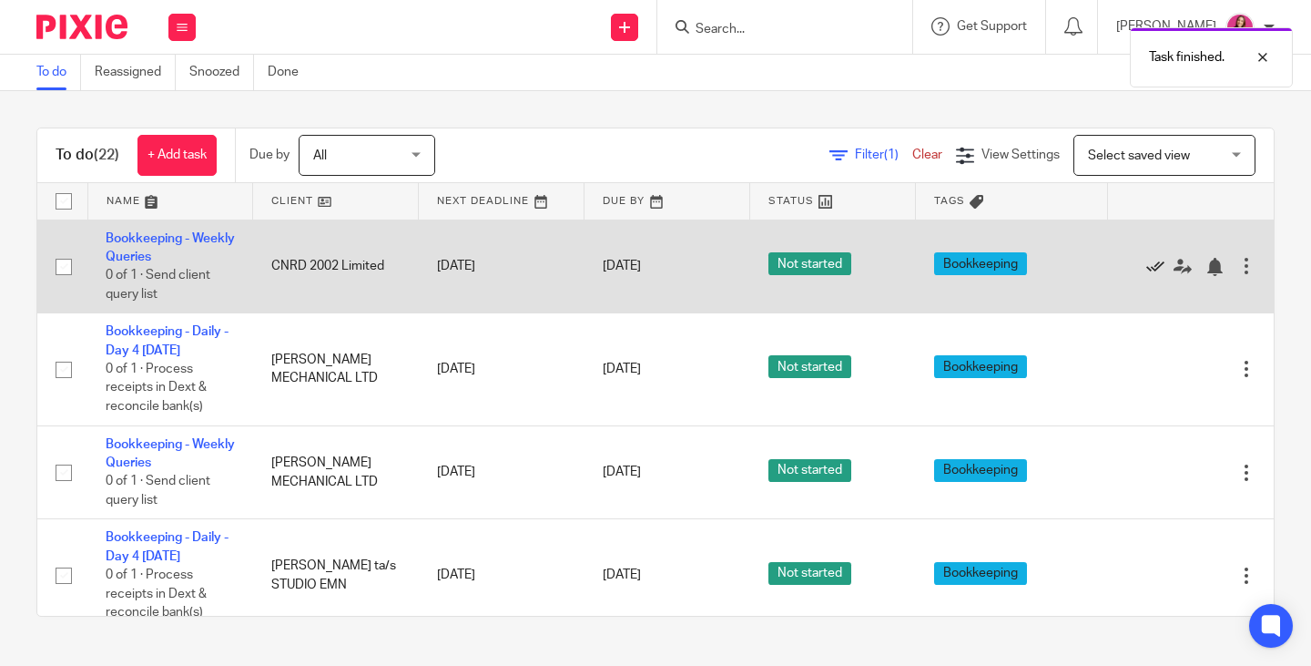
click at [1146, 270] on icon at bounding box center [1155, 267] width 18 height 18
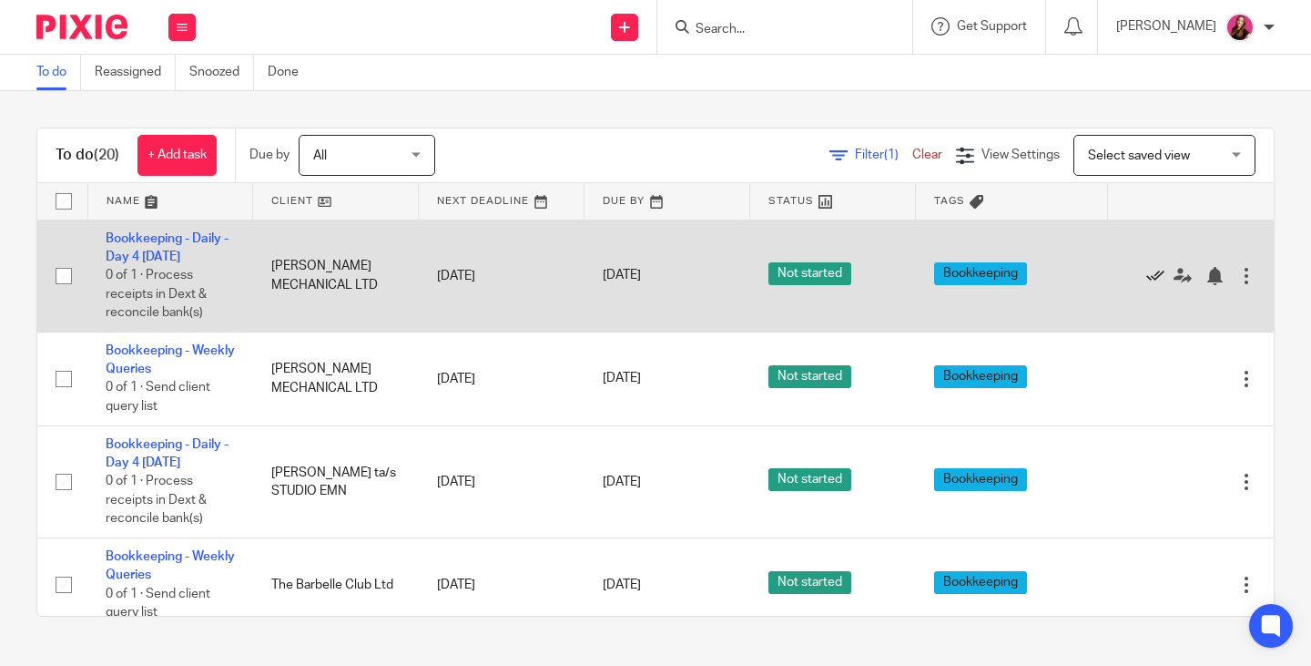
click at [1146, 273] on icon at bounding box center [1155, 276] width 18 height 18
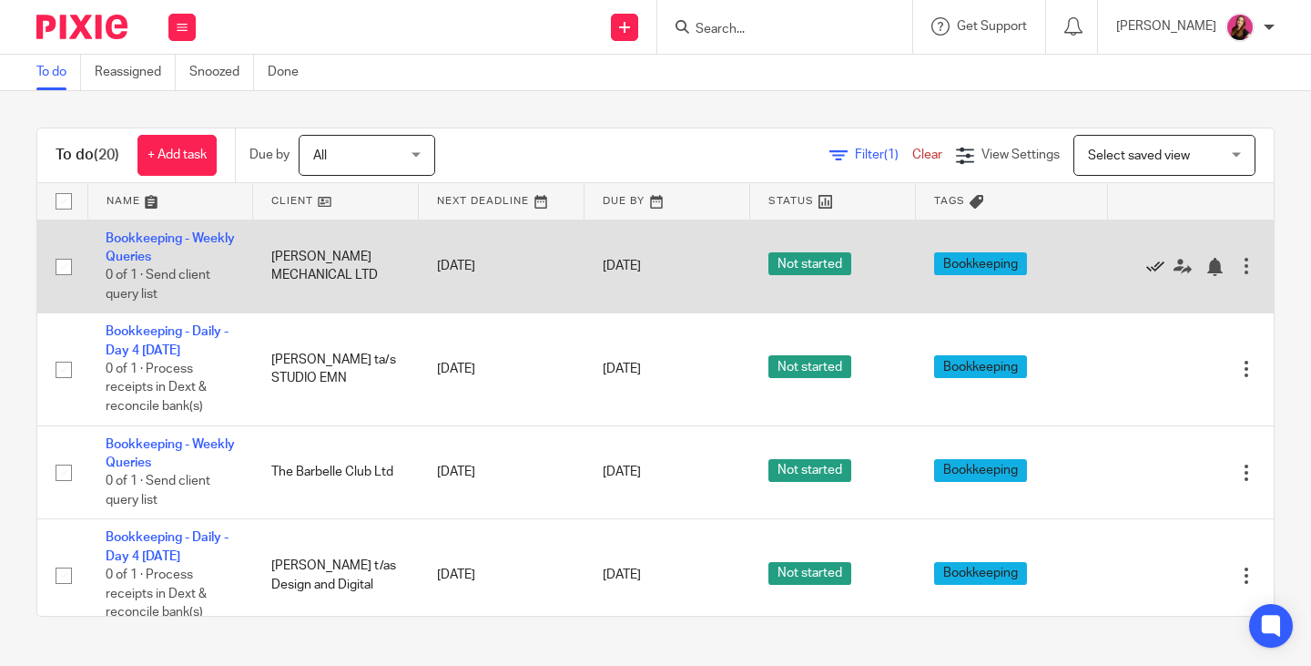
click at [1146, 269] on icon at bounding box center [1155, 267] width 18 height 18
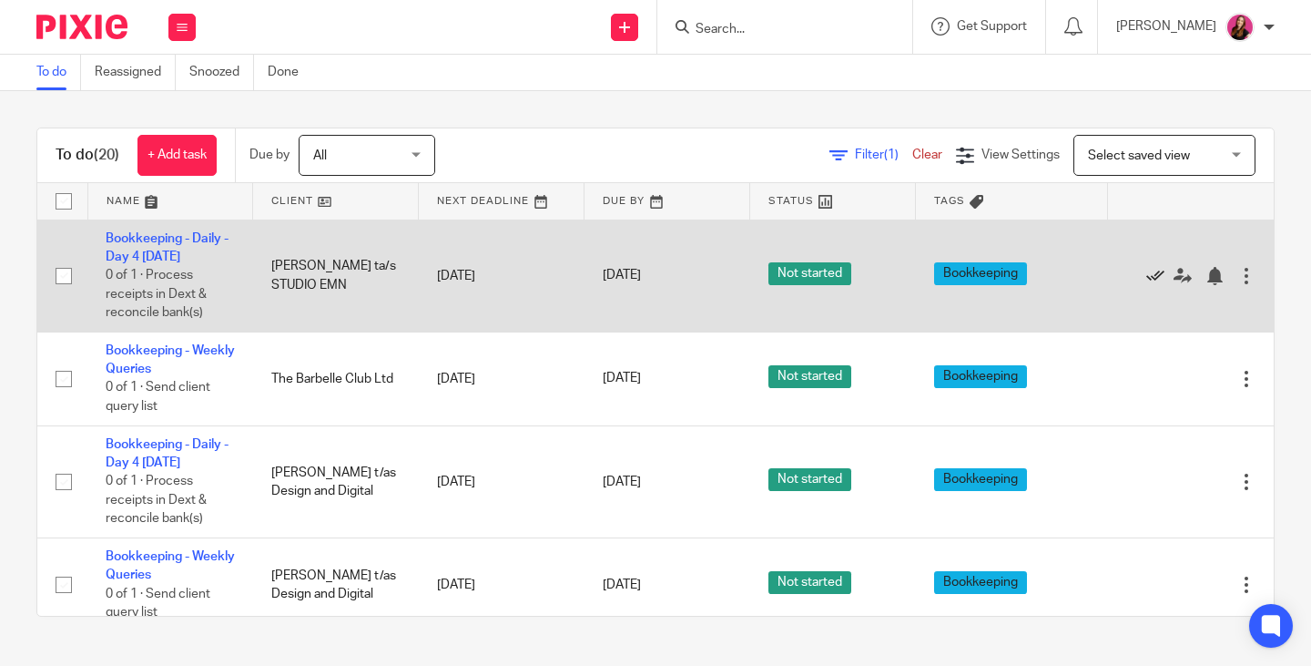
click at [1146, 279] on icon at bounding box center [1155, 276] width 18 height 18
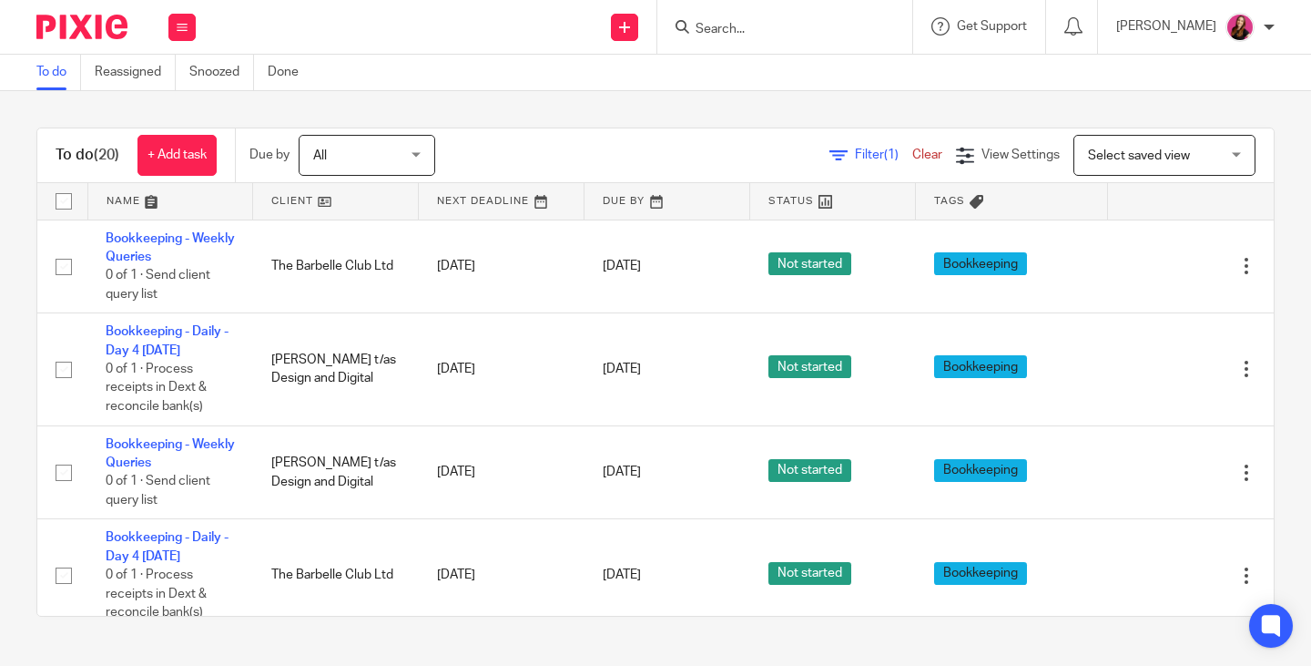
click at [834, 32] on input "Search" at bounding box center [776, 30] width 164 height 16
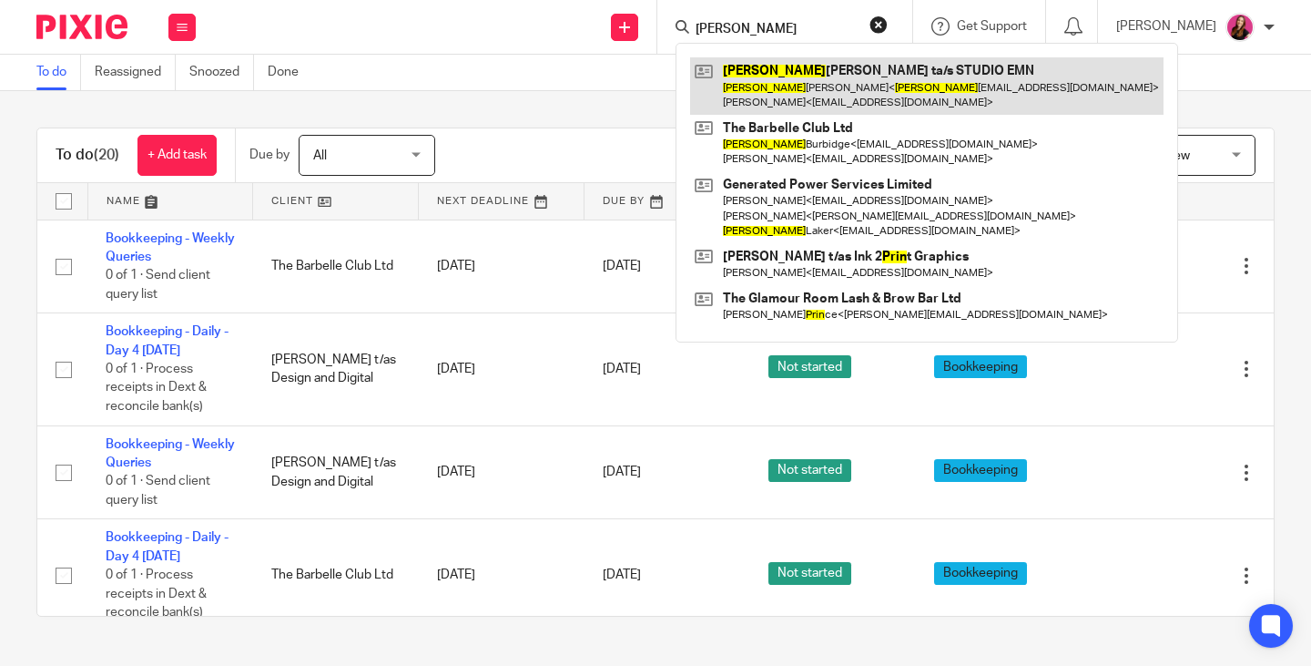
type input "erin"
click at [824, 73] on link at bounding box center [926, 85] width 473 height 56
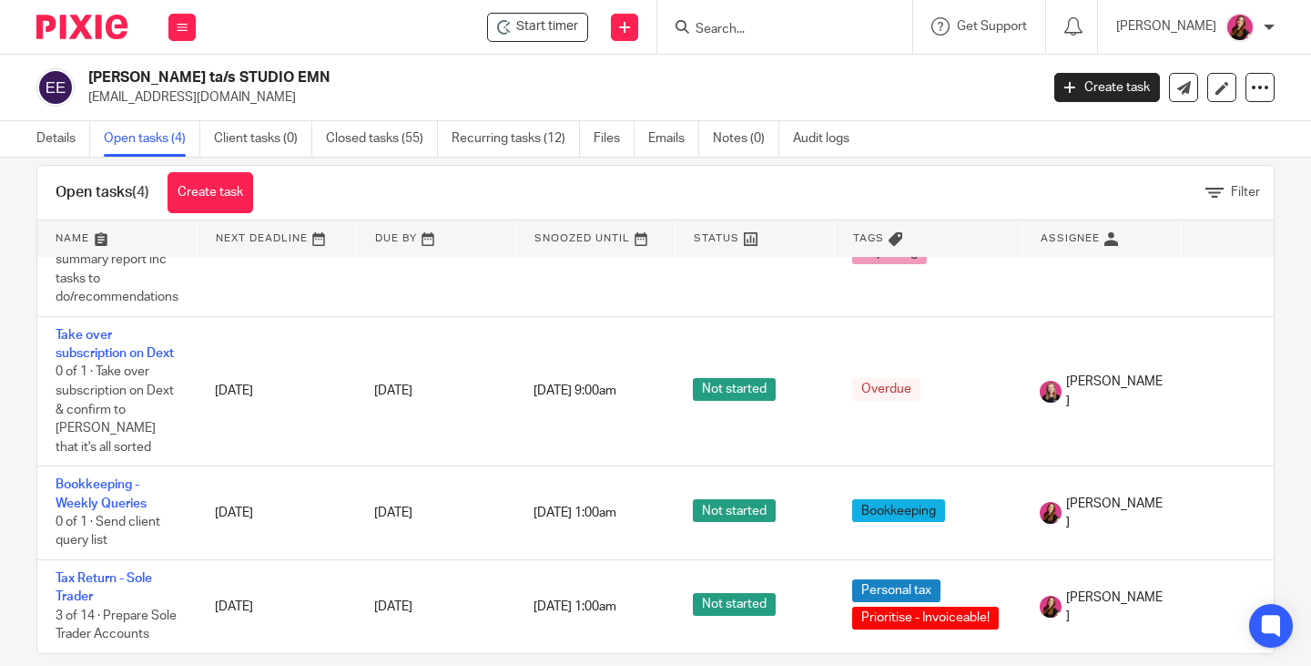
scroll to position [54, 0]
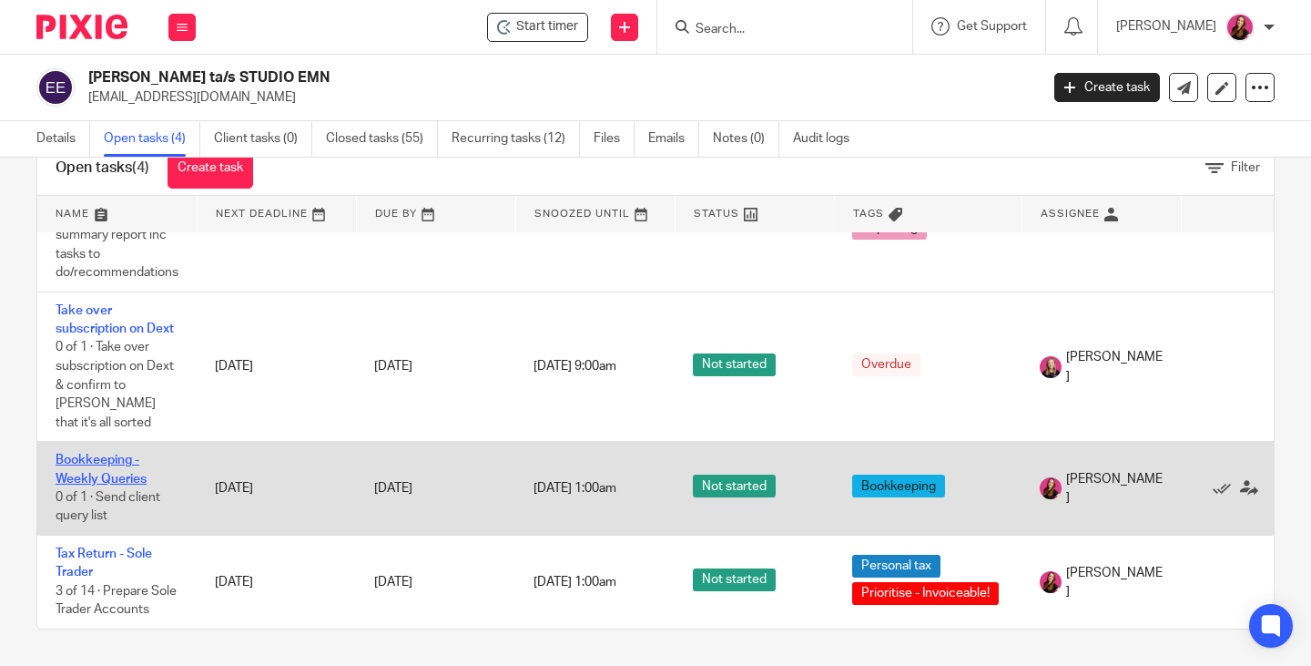
click at [84, 453] on link "Bookkeeping - Weekly Queries" at bounding box center [101, 468] width 91 height 31
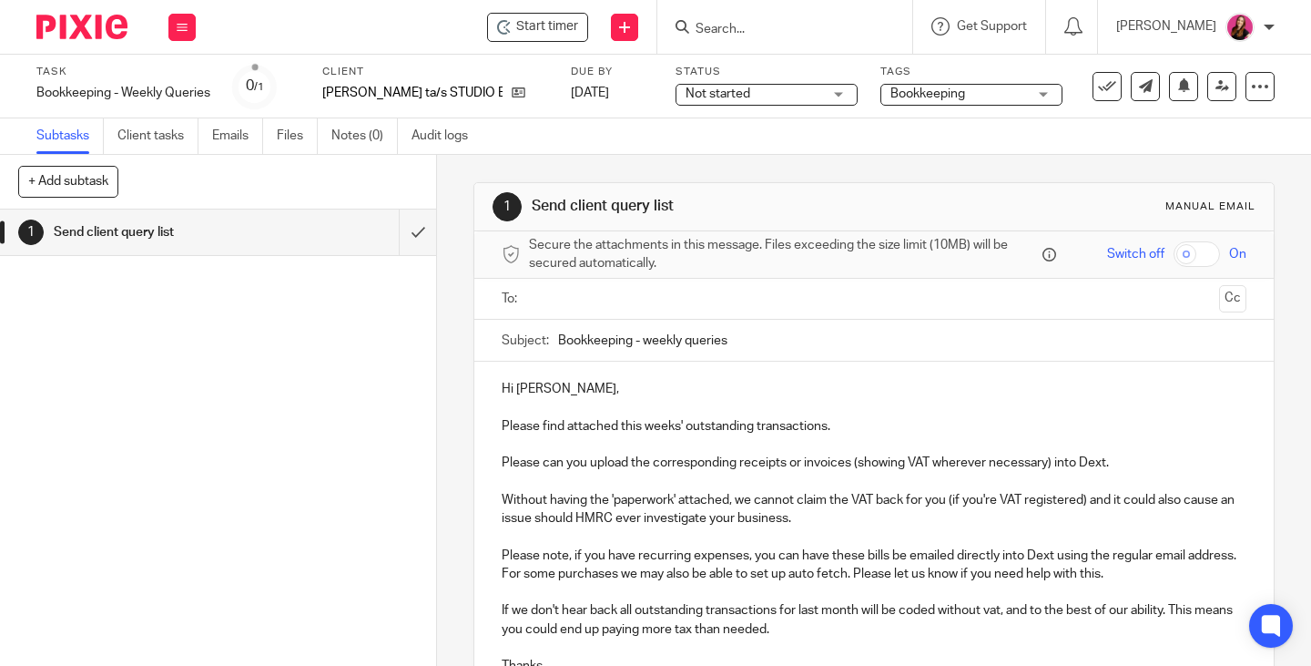
click at [758, 295] on input "text" at bounding box center [873, 299] width 677 height 21
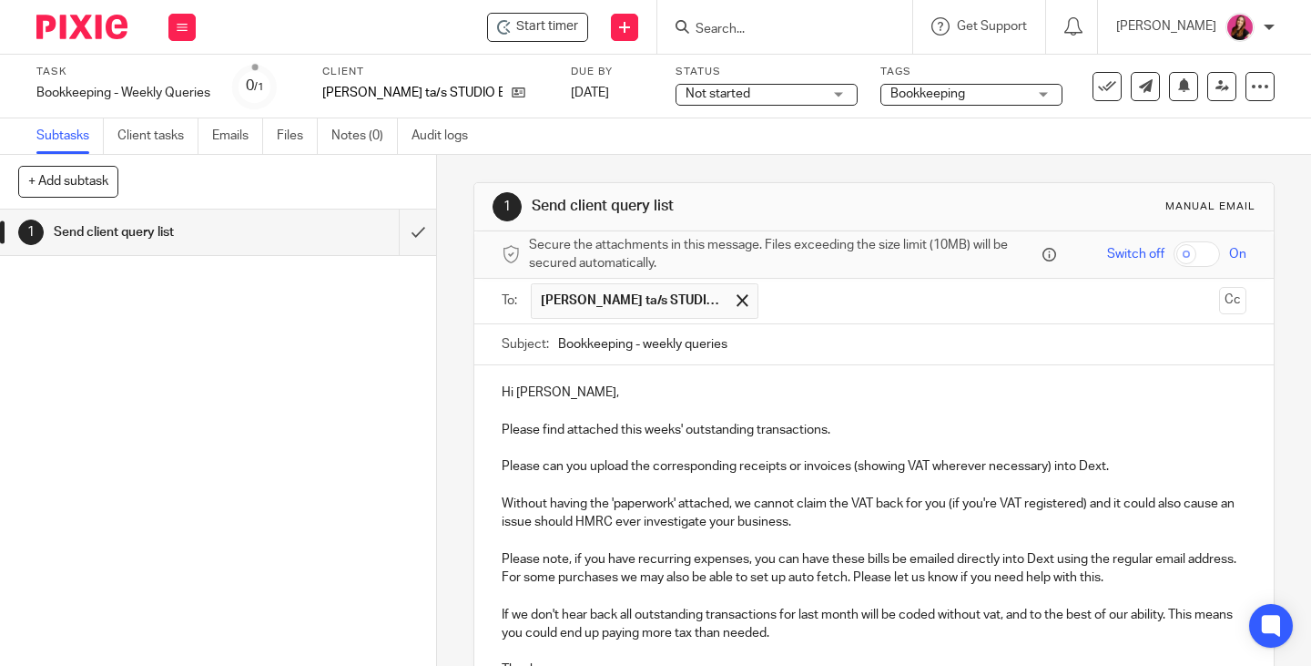
scroll to position [182, 0]
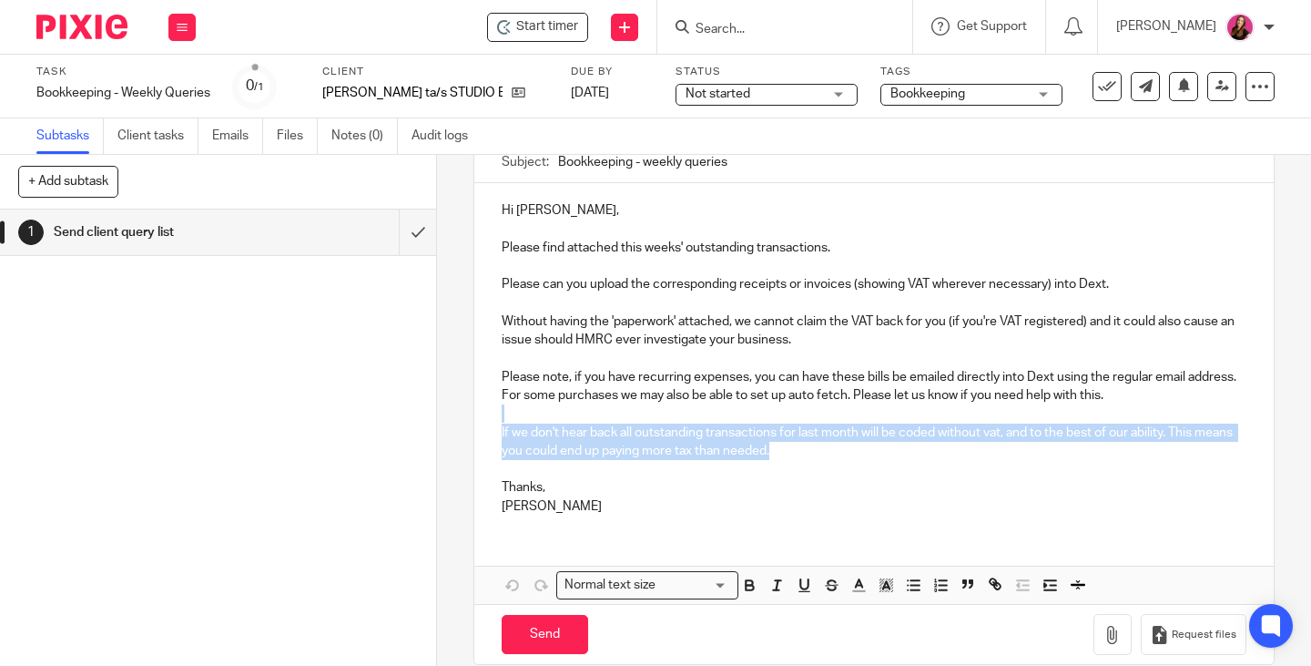
drag, startPoint x: 825, startPoint y: 454, endPoint x: 497, endPoint y: 411, distance: 330.7
click at [497, 411] on div "Hi Erin, Please find attached this weeks' outstanding transactions. Please can …" at bounding box center [873, 356] width 799 height 346
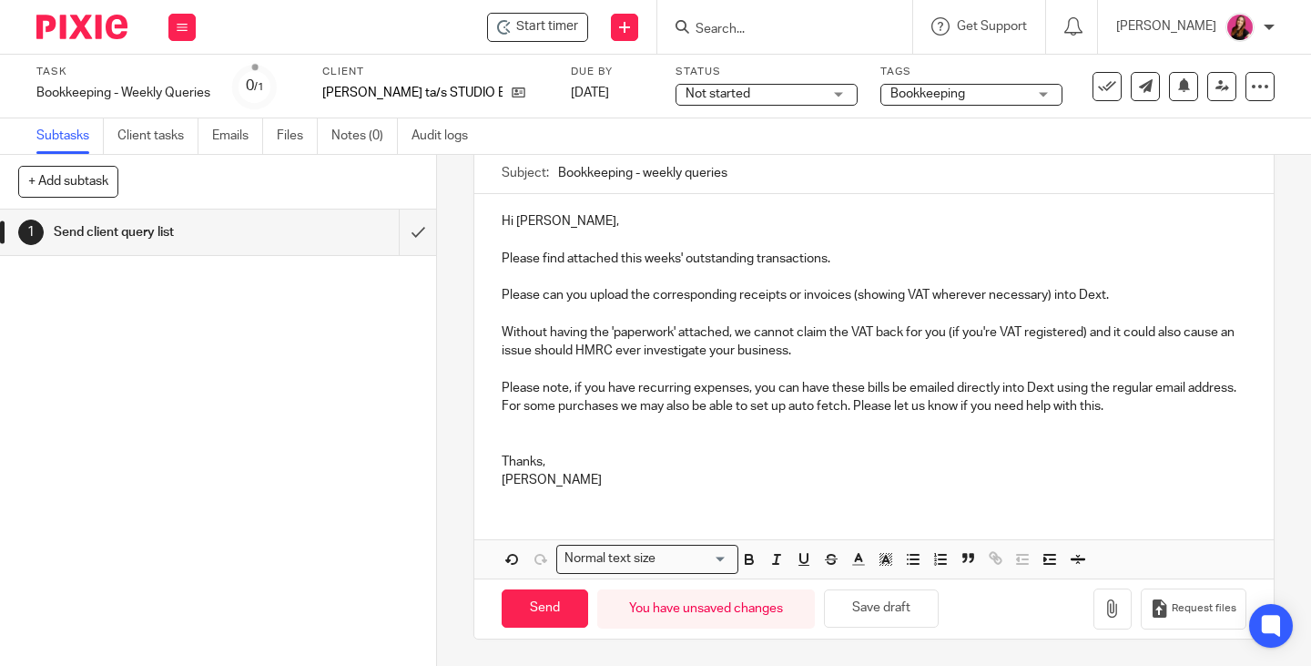
scroll to position [153, 0]
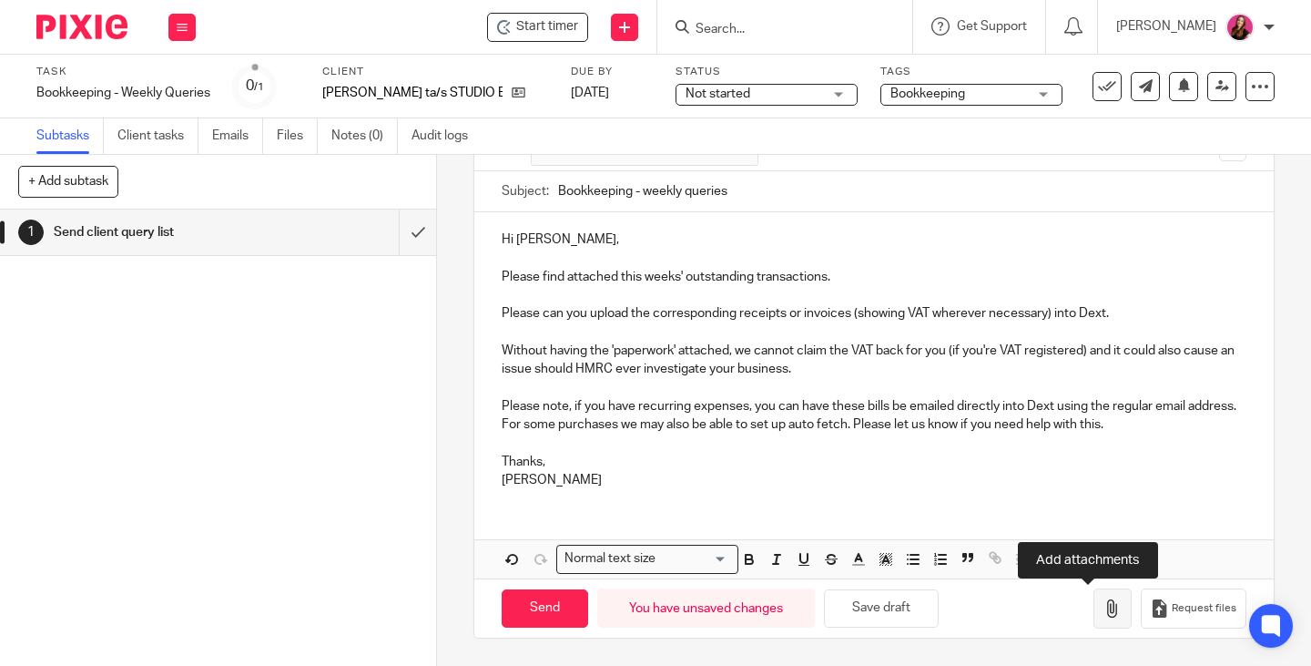
click at [1094, 616] on button "button" at bounding box center [1113, 608] width 38 height 41
click at [1298, 652] on div at bounding box center [1298, 652] width 0 height 0
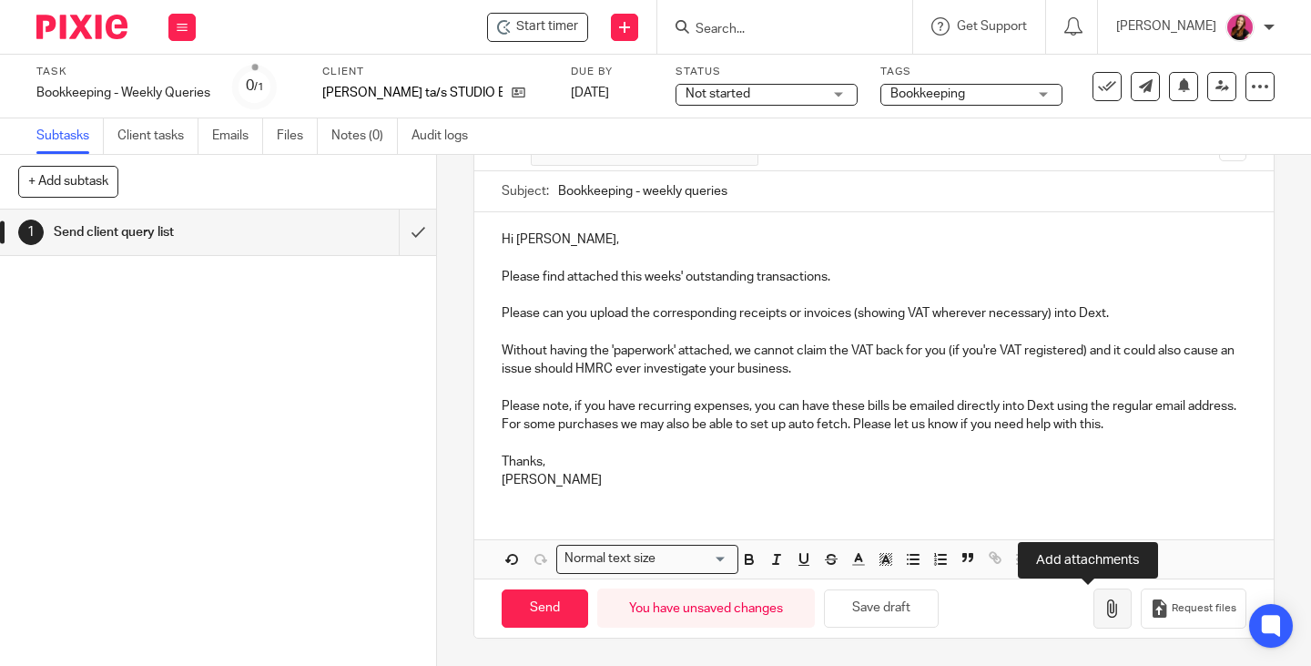
click at [1104, 608] on icon "button" at bounding box center [1113, 608] width 18 height 18
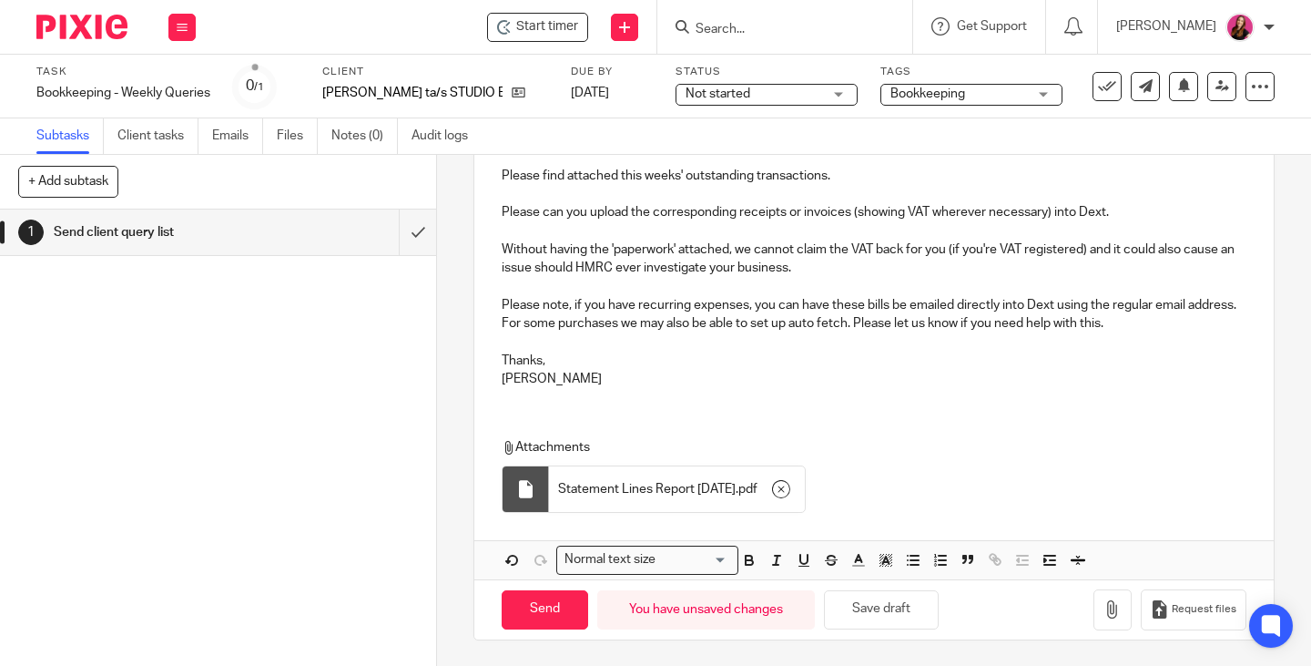
scroll to position [256, 0]
click at [542, 614] on input "Send" at bounding box center [545, 607] width 87 height 39
type input "Sent"
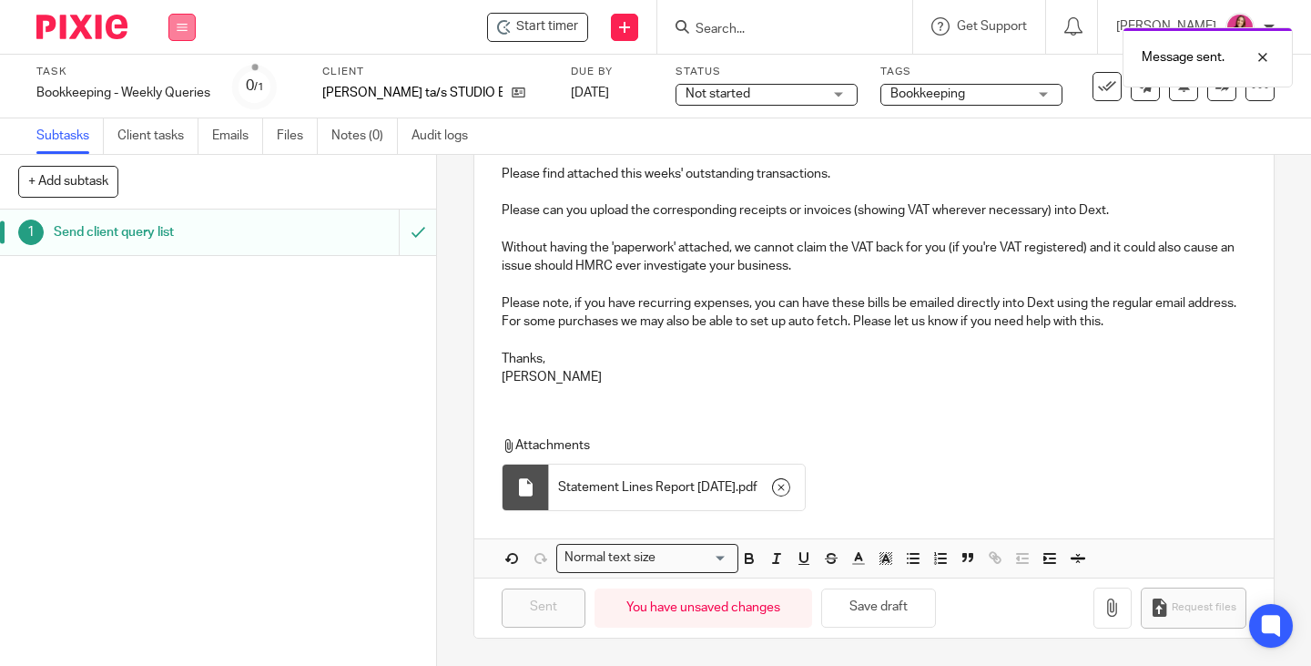
click at [187, 36] on button at bounding box center [181, 27] width 27 height 27
click at [177, 83] on link "Work" at bounding box center [174, 84] width 32 height 13
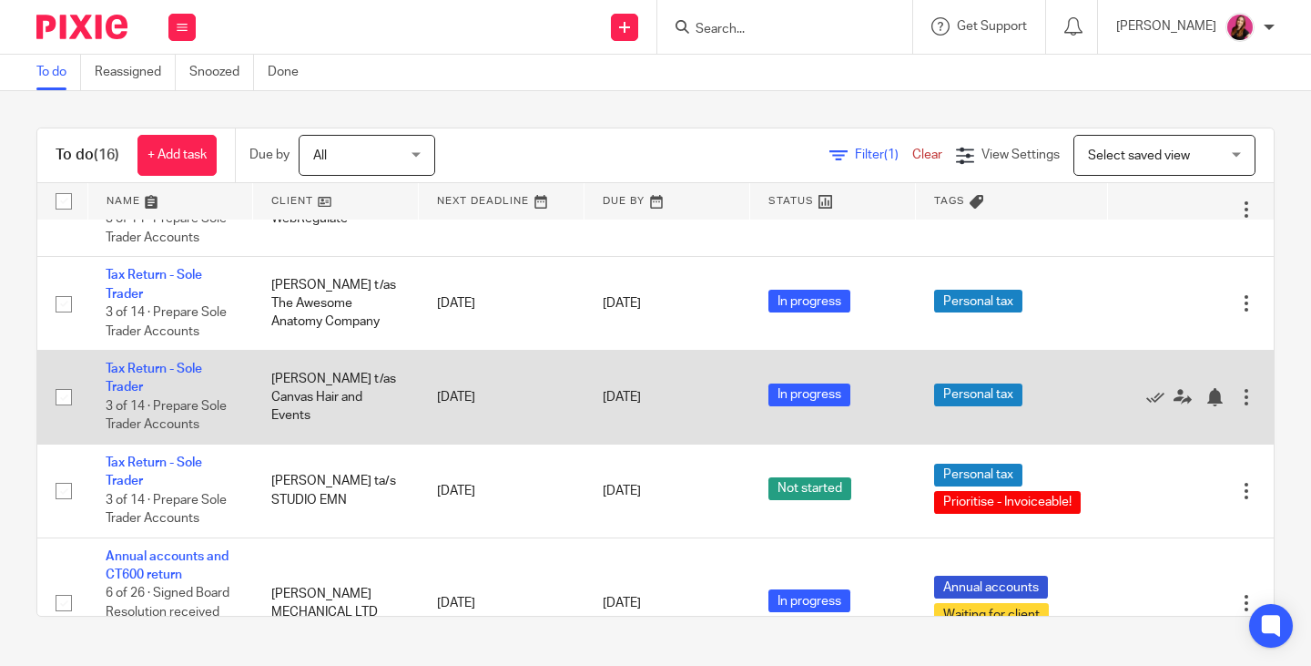
scroll to position [1269, 0]
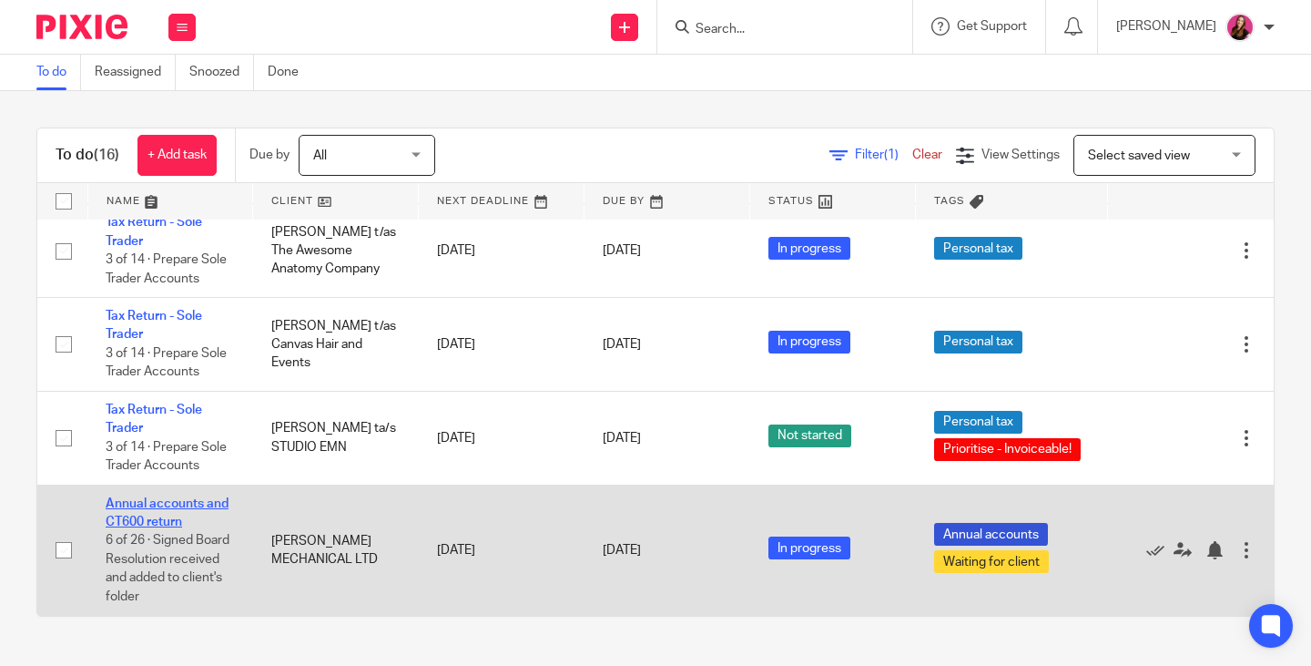
click at [124, 502] on link "Annual accounts and CT600 return" at bounding box center [167, 512] width 123 height 31
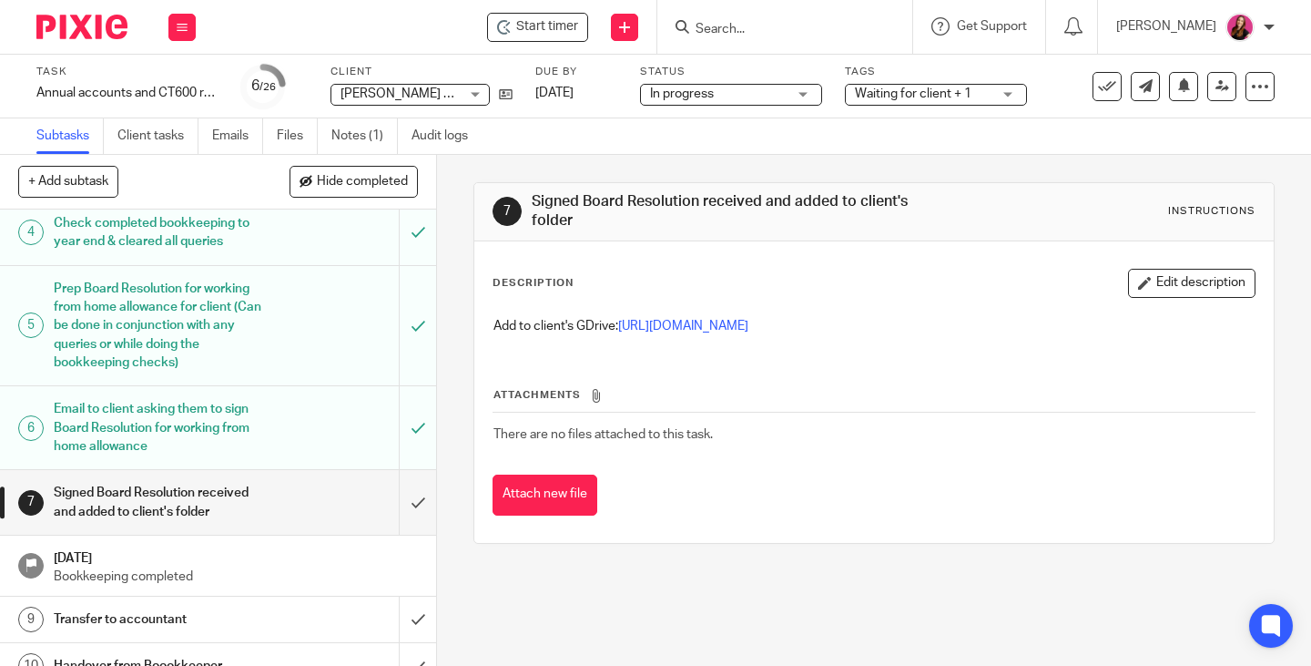
scroll to position [273, 0]
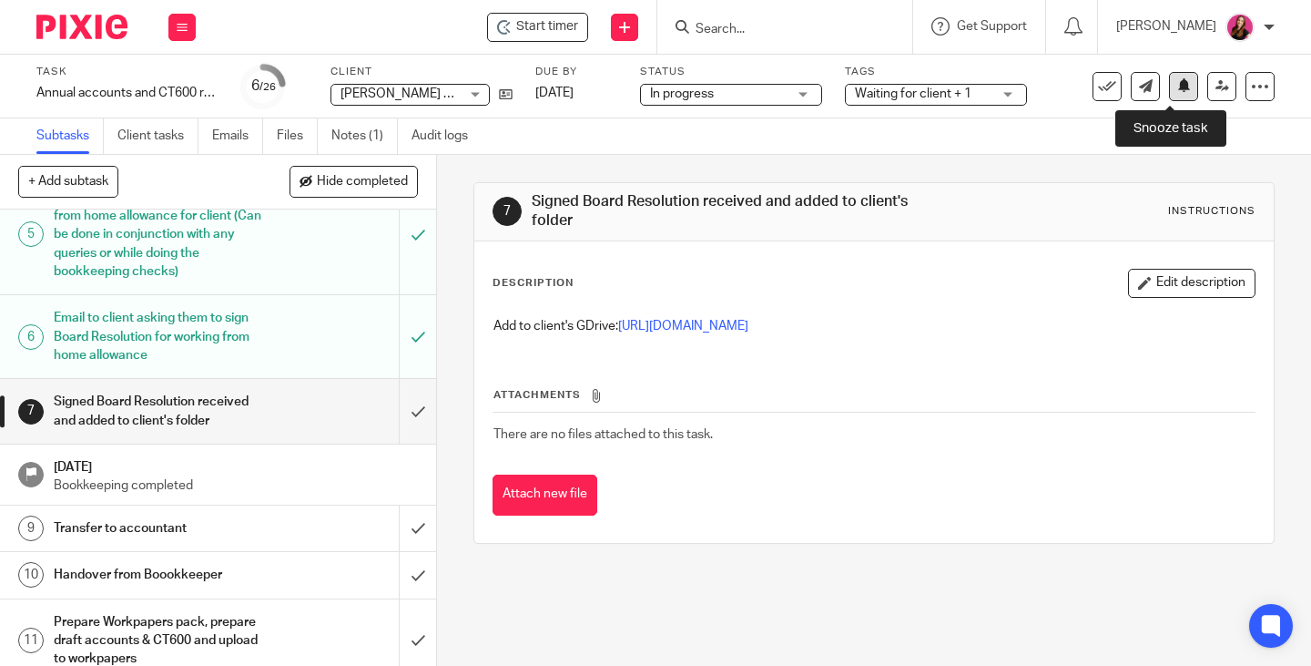
click at [1177, 87] on icon at bounding box center [1184, 85] width 14 height 14
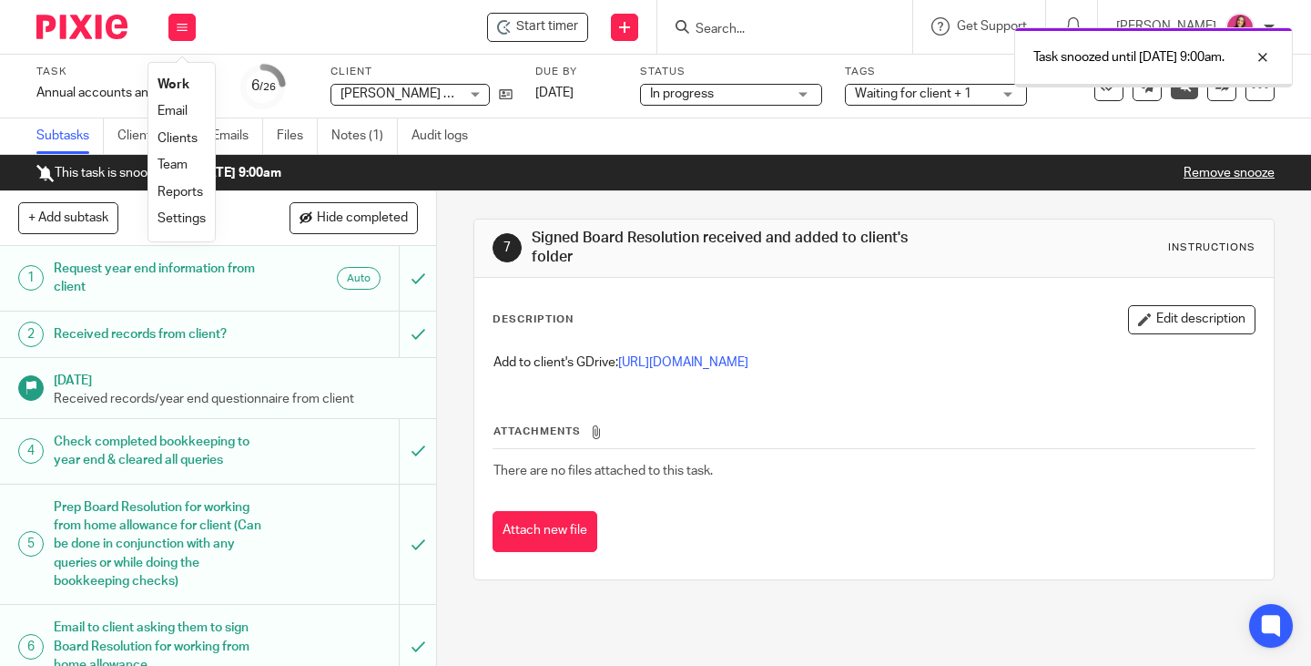
click at [175, 83] on link "Work" at bounding box center [174, 84] width 32 height 13
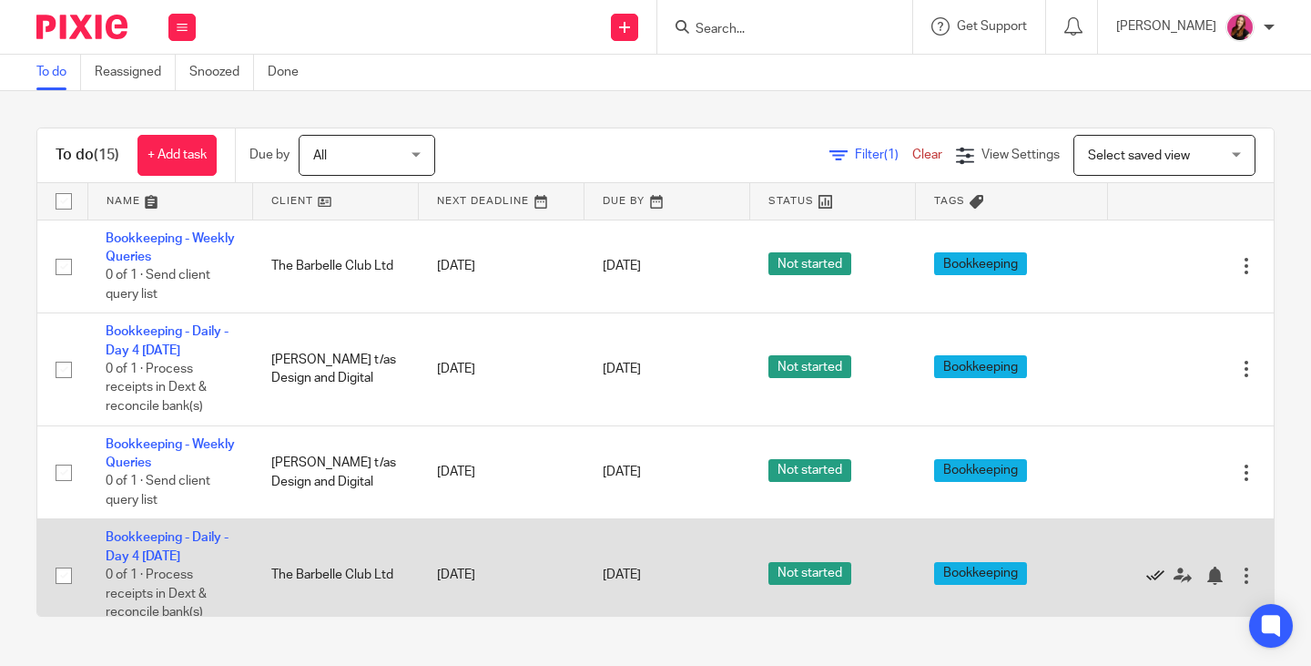
click at [1146, 574] on icon at bounding box center [1155, 575] width 18 height 18
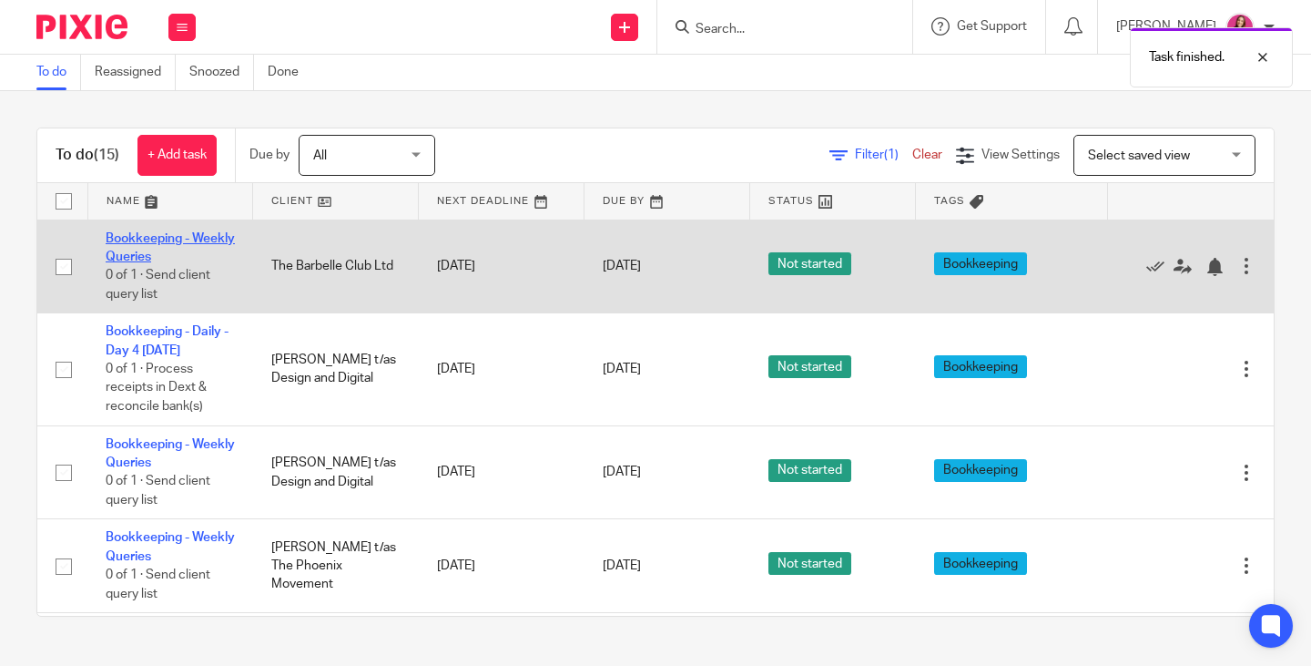
click at [163, 237] on link "Bookkeeping - Weekly Queries" at bounding box center [170, 247] width 129 height 31
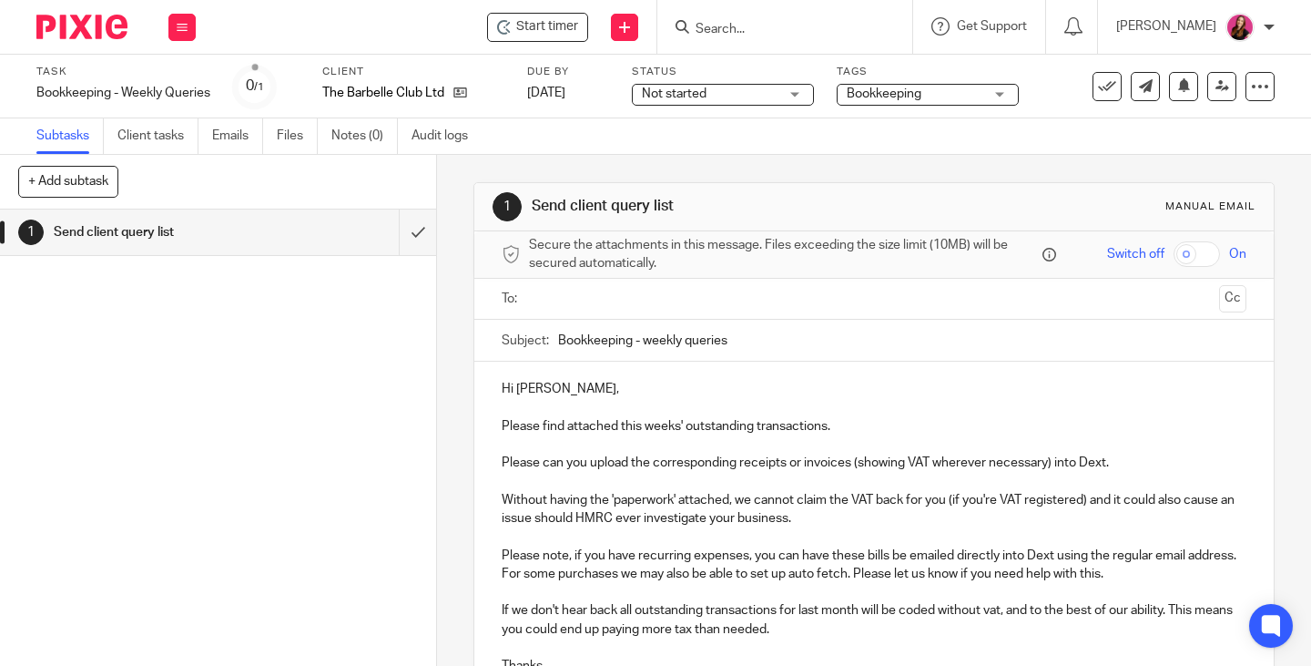
click at [683, 309] on input "text" at bounding box center [873, 299] width 677 height 21
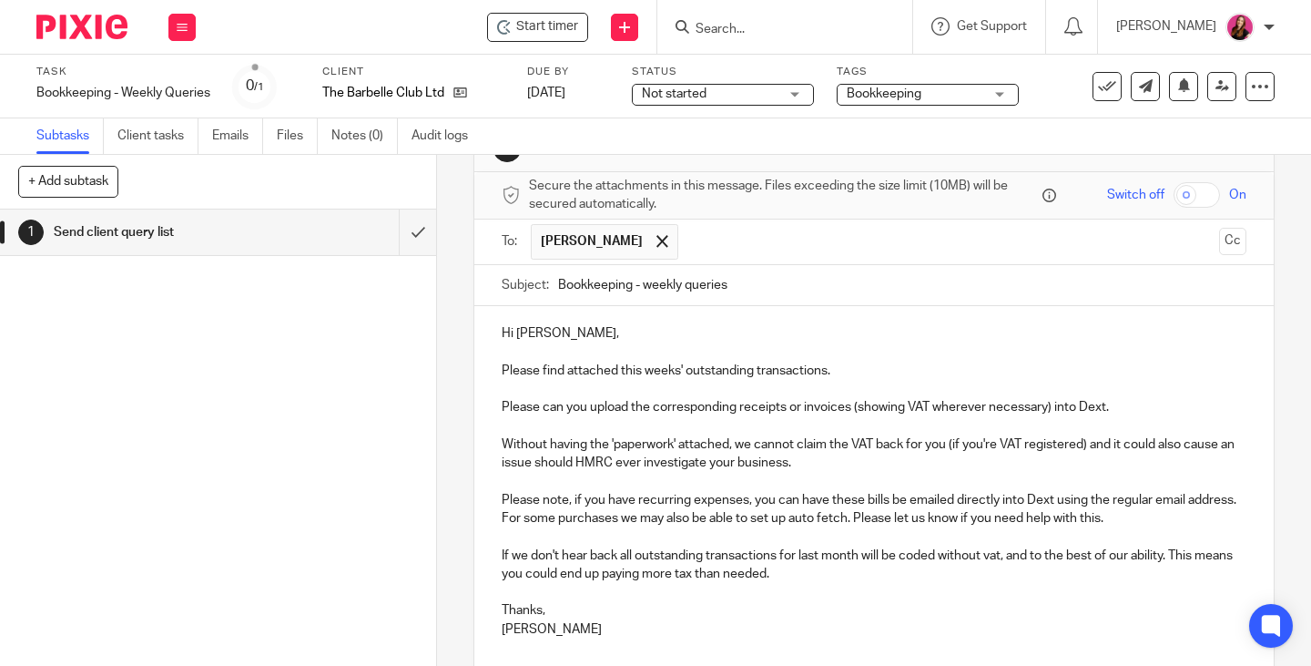
scroll to position [91, 0]
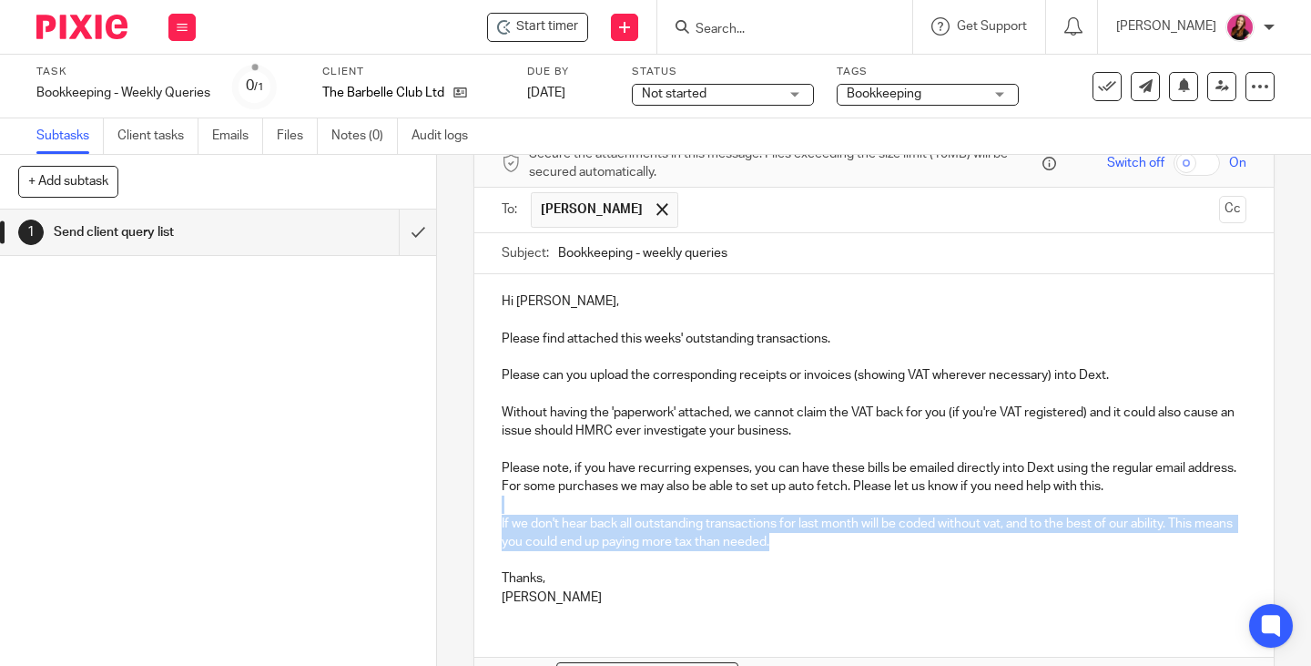
drag, startPoint x: 817, startPoint y: 545, endPoint x: 505, endPoint y: 501, distance: 314.6
click at [505, 501] on div "Hi Erin, Please find attached this weeks' outstanding transactions. Please can …" at bounding box center [873, 447] width 799 height 346
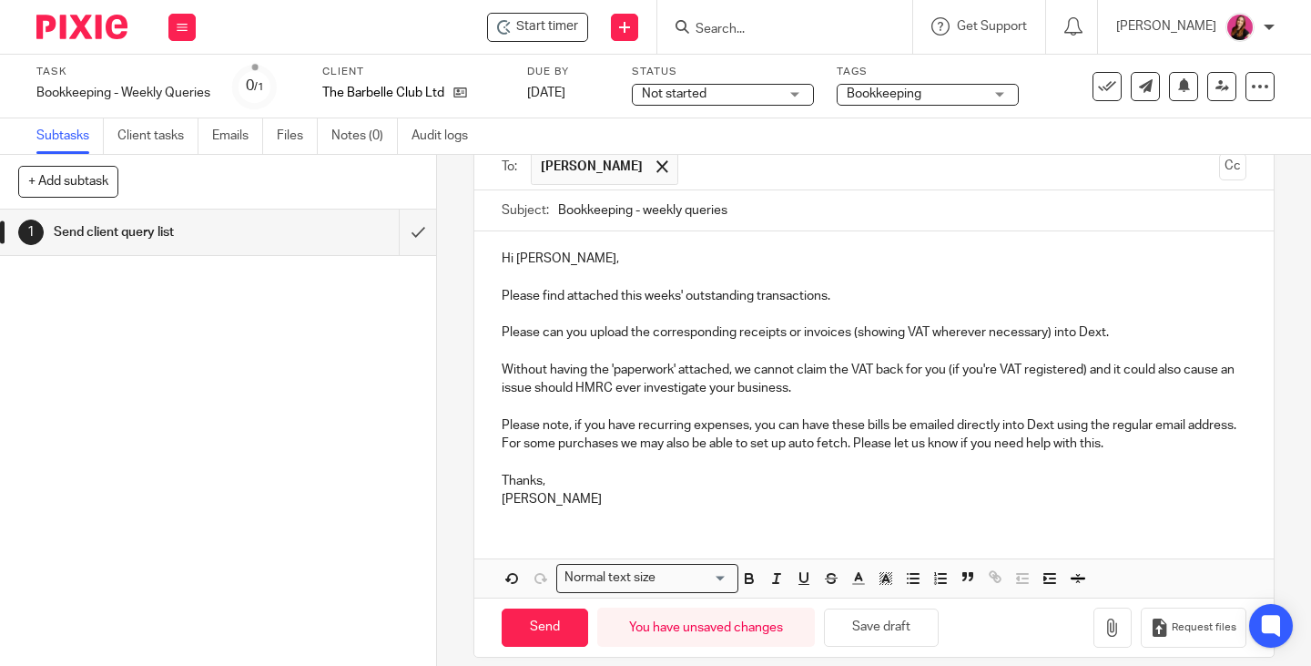
scroll to position [153, 0]
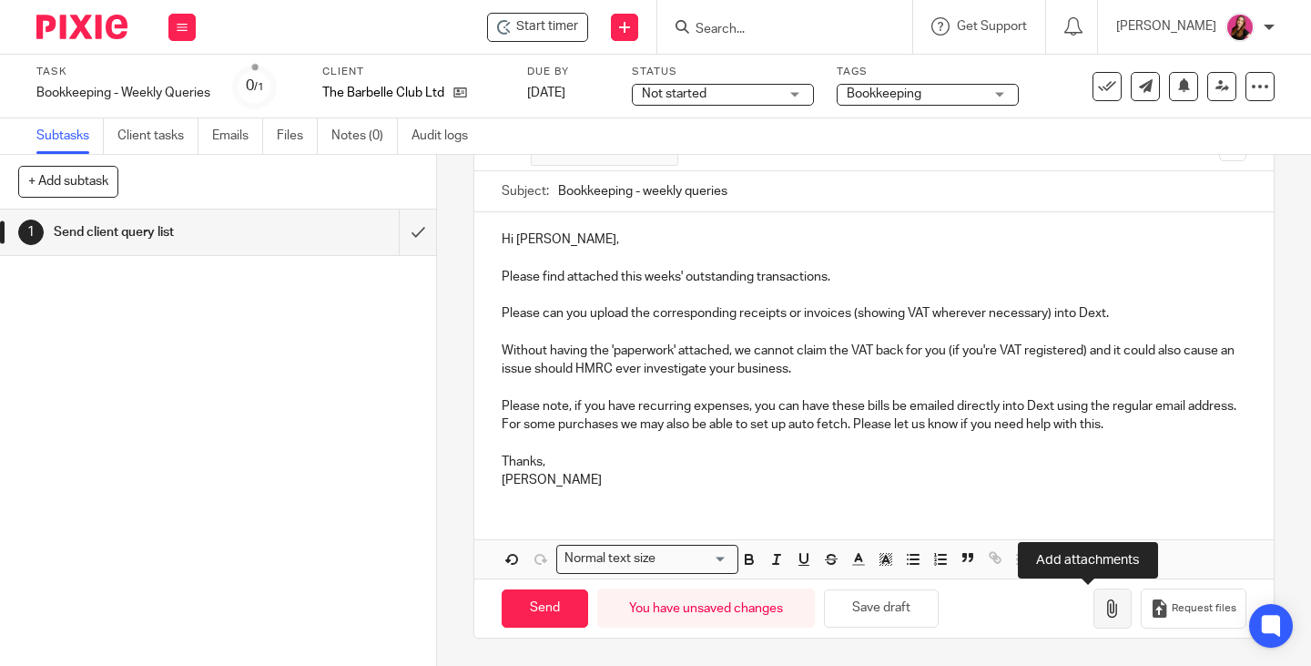
click at [1104, 606] on icon "button" at bounding box center [1113, 608] width 18 height 18
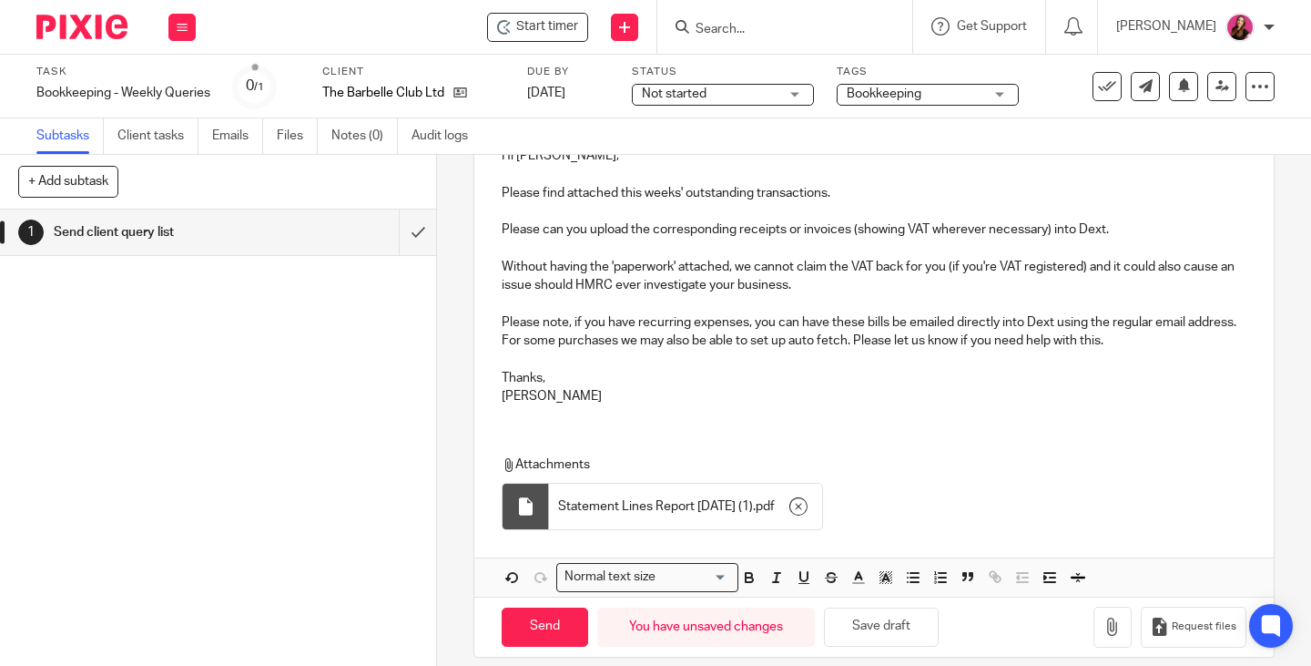
scroll to position [256, 0]
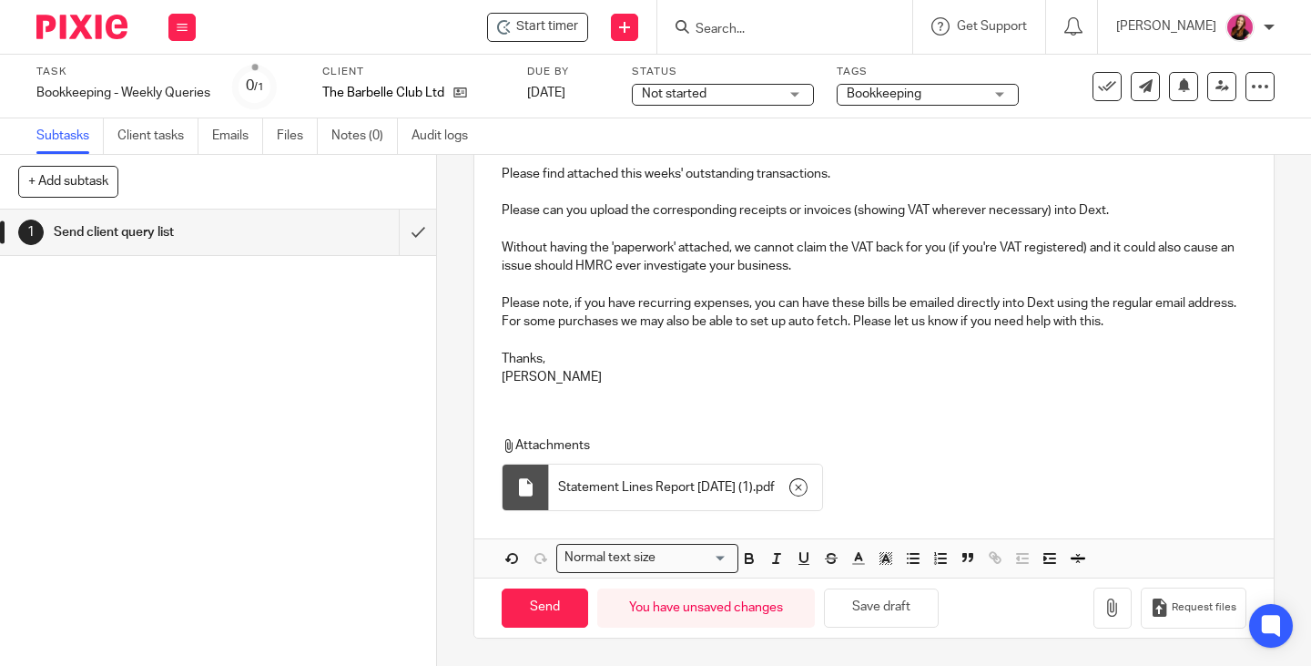
drag, startPoint x: 555, startPoint y: 599, endPoint x: 626, endPoint y: 647, distance: 85.9
click at [555, 598] on input "Send" at bounding box center [545, 607] width 87 height 39
type input "Sent"
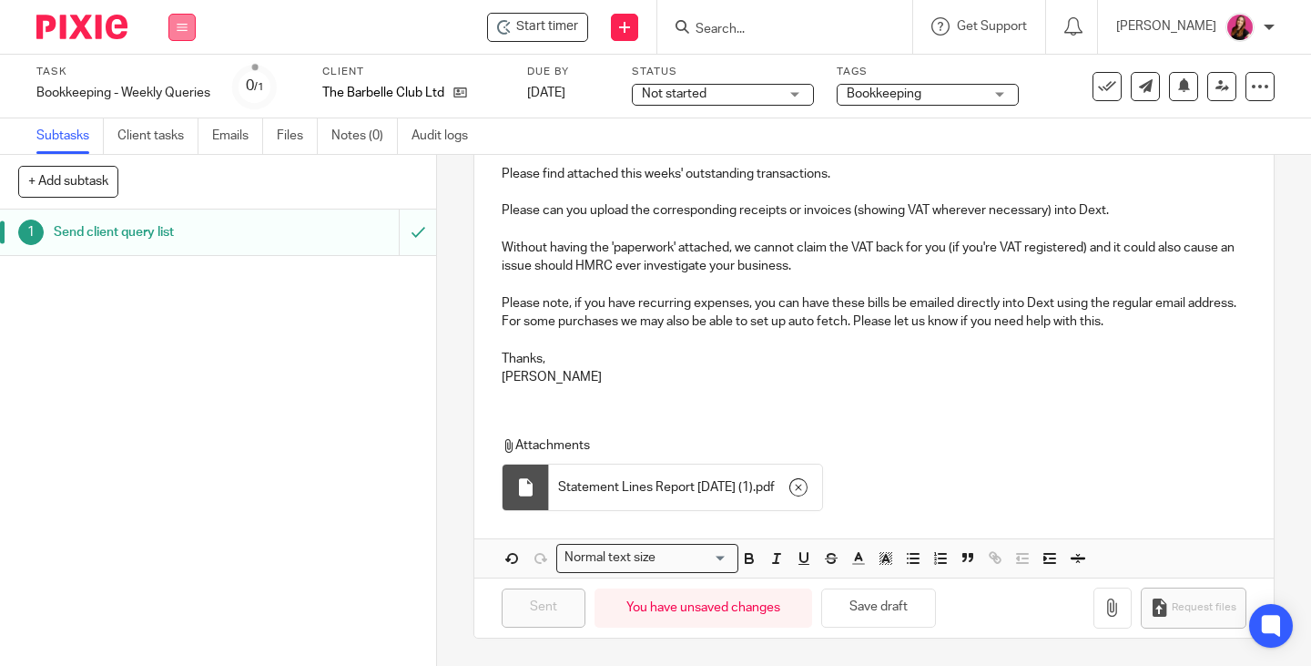
click at [189, 29] on button at bounding box center [181, 27] width 27 height 27
click at [179, 88] on link "Work" at bounding box center [174, 84] width 32 height 13
